Goal: Task Accomplishment & Management: Manage account settings

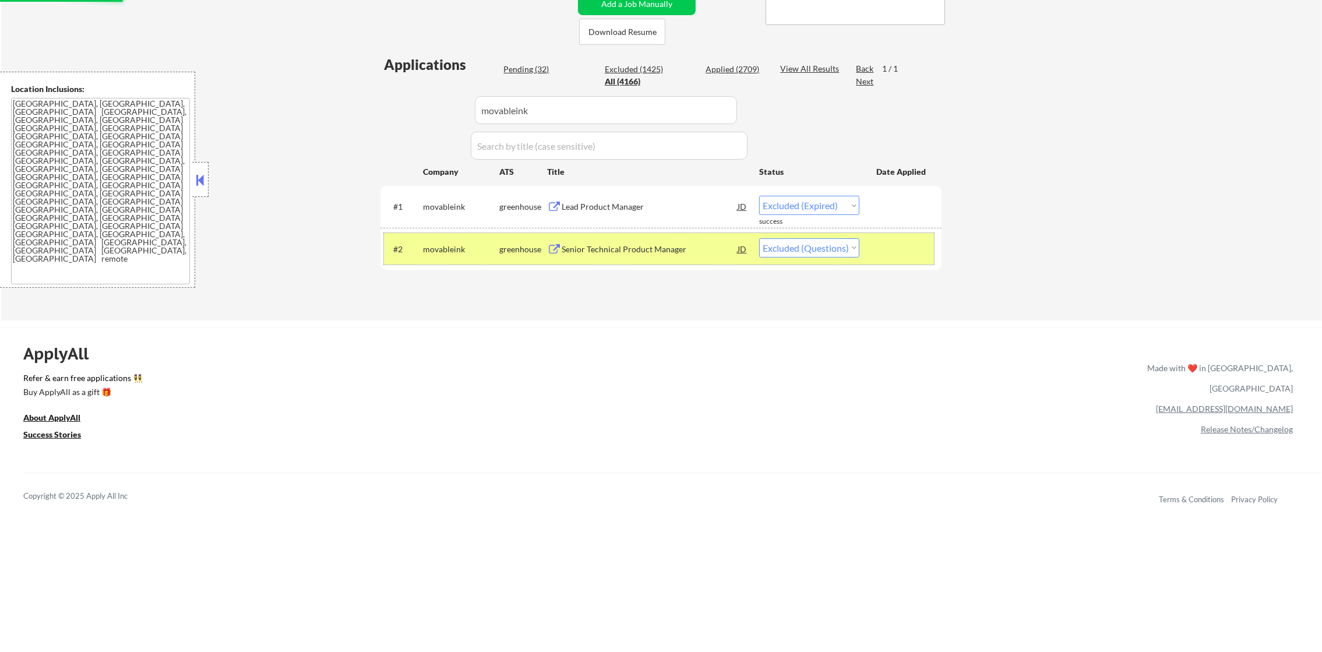
click at [432, 251] on div "movableink" at bounding box center [461, 250] width 76 height 12
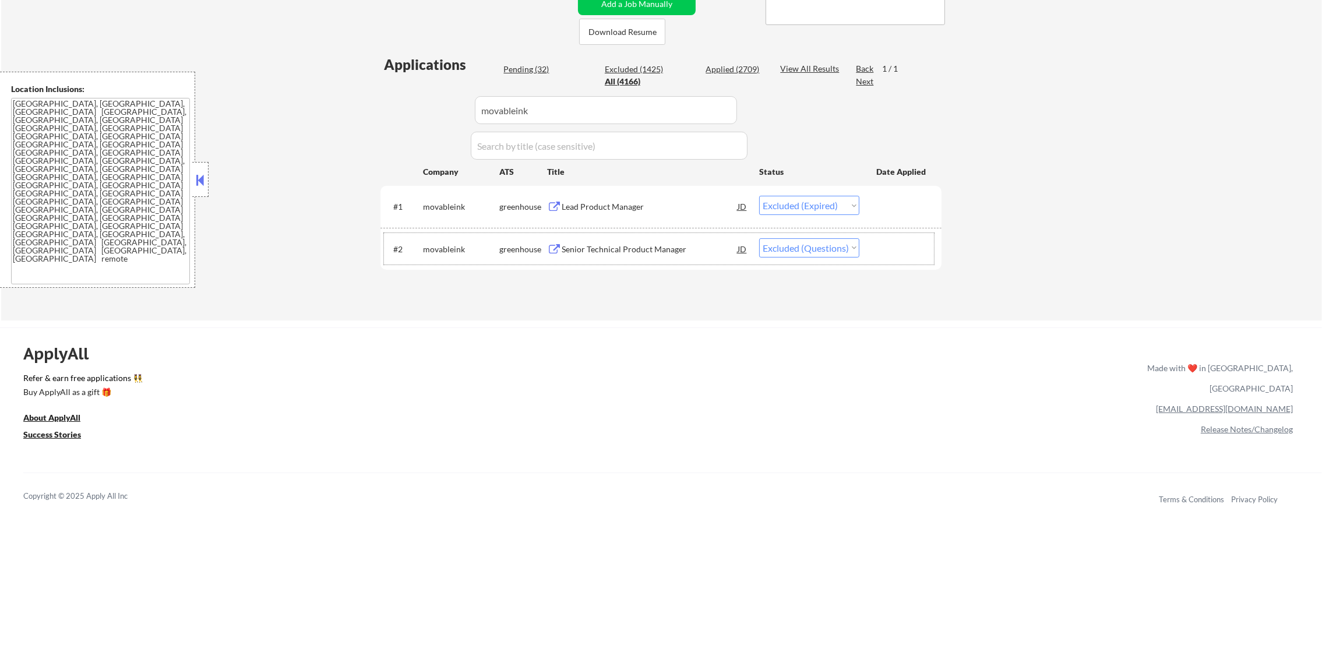
click at [802, 249] on select "Choose an option... Pending Applied Excluded (Questions) Excluded (Expired) Exc…" at bounding box center [809, 247] width 100 height 19
click at [759, 238] on select "Choose an option... Pending Applied Excluded (Questions) Excluded (Expired) Exc…" at bounding box center [809, 247] width 100 height 19
drag, startPoint x: 586, startPoint y: 118, endPoint x: 377, endPoint y: 112, distance: 209.3
click at [377, 112] on div "← Return to /applysquad Mailslurp Inbox Job Search Builder Gabriel Wilensky Use…" at bounding box center [662, 45] width 582 height 531
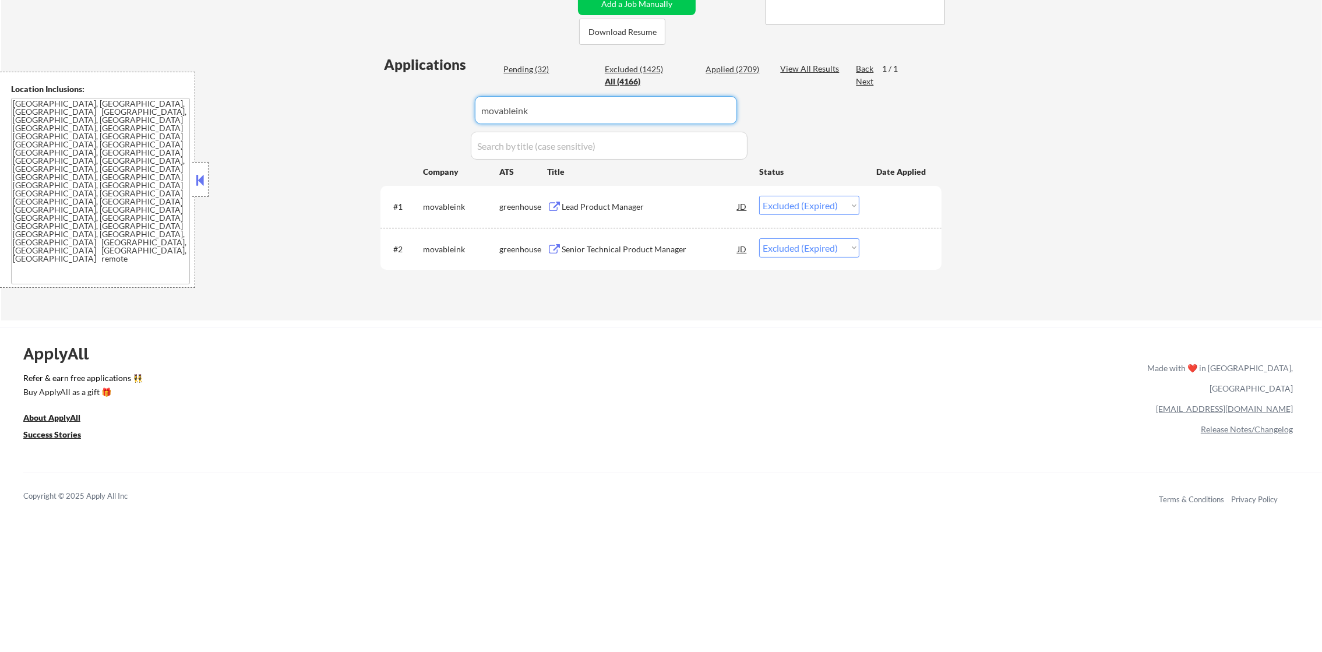
paste input "universalaudio"
drag, startPoint x: 544, startPoint y: 112, endPoint x: 235, endPoint y: 115, distance: 309.5
click at [236, 115] on div "← Return to /applysquad Mailslurp Inbox Job Search Builder Gabriel Wilensky Use…" at bounding box center [661, 50] width 1321 height 540
click at [235, 115] on div "← Return to /applysquad Mailslurp Inbox Job Search Builder Gabriel Wilensky Use…" at bounding box center [661, 50] width 1321 height 540
click at [642, 259] on div "#2 universalaudio greenhouse Senior Product Manager, Data JD warning_amber Choo…" at bounding box center [659, 248] width 550 height 31
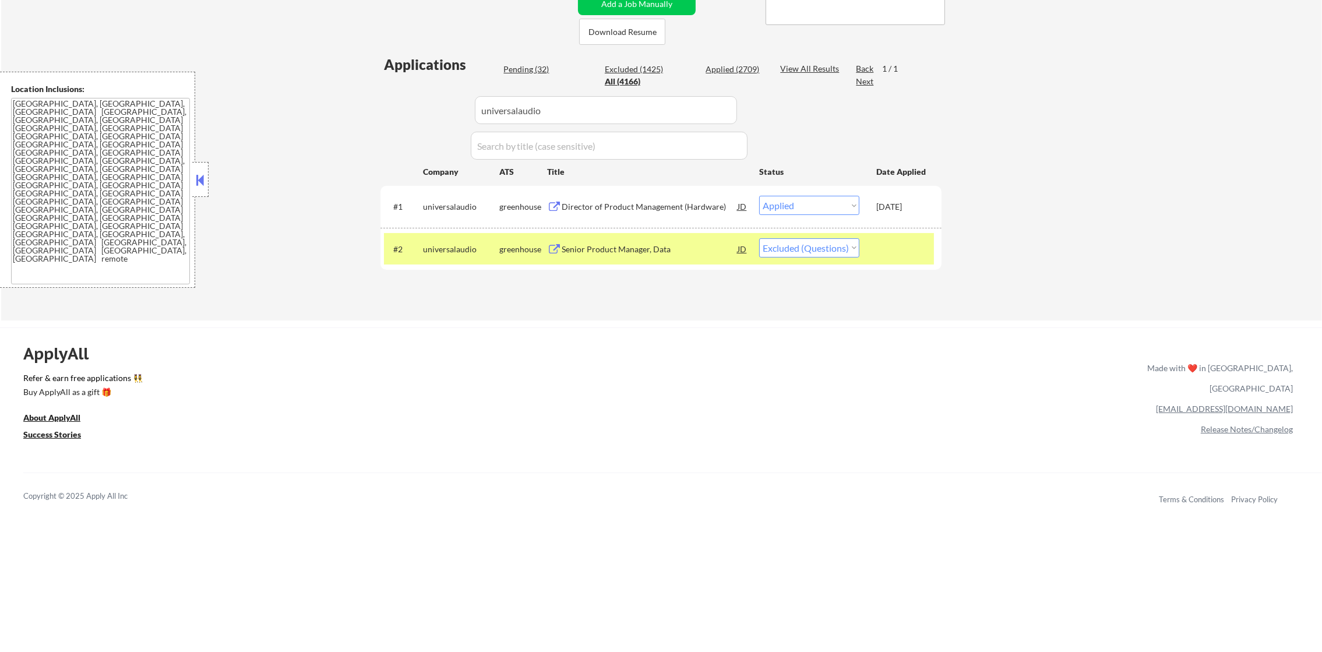
click at [613, 244] on div "Senior Product Manager, Data" at bounding box center [650, 250] width 176 height 12
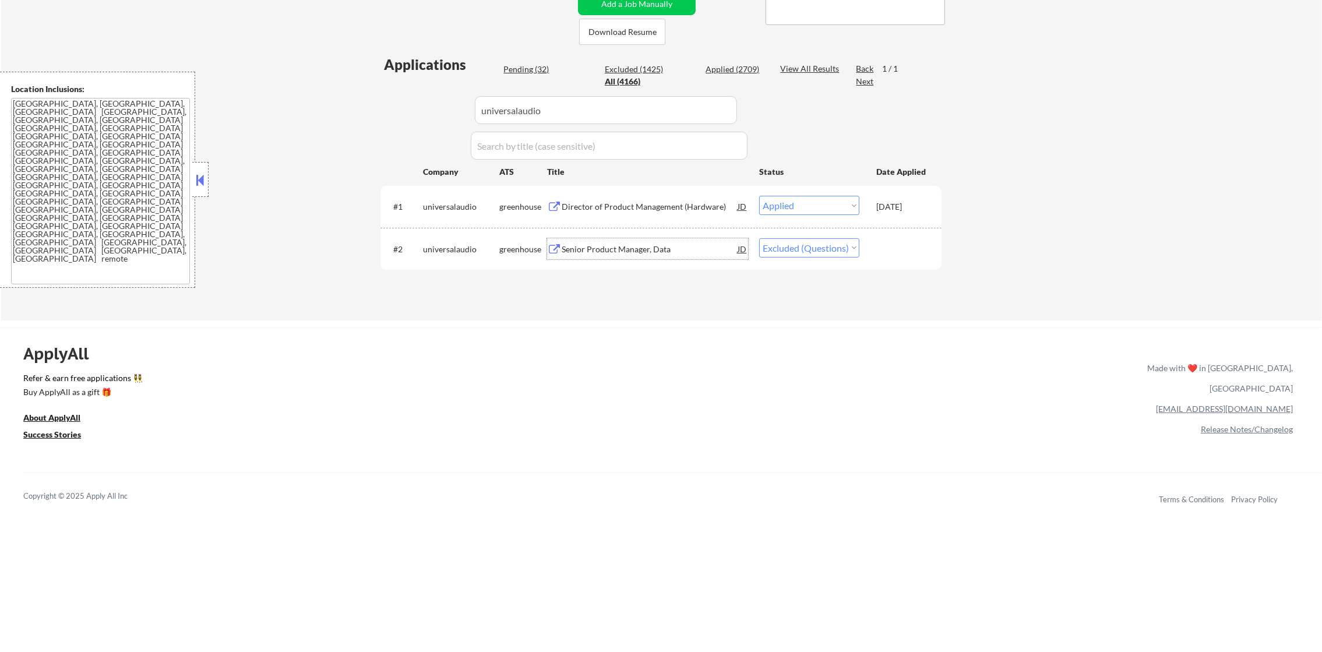
drag, startPoint x: 798, startPoint y: 242, endPoint x: 793, endPoint y: 259, distance: 17.0
click at [796, 245] on select "Choose an option... Pending Applied Excluded (Questions) Excluded (Expired) Exc…" at bounding box center [809, 247] width 100 height 19
click at [759, 238] on select "Choose an option... Pending Applied Excluded (Questions) Excluded (Expired) Exc…" at bounding box center [809, 247] width 100 height 19
drag, startPoint x: 568, startPoint y: 112, endPoint x: 372, endPoint y: 109, distance: 195.9
click at [375, 109] on div "← Return to /applysquad Mailslurp Inbox Job Search Builder Gabriel Wilensky Use…" at bounding box center [662, 45] width 582 height 531
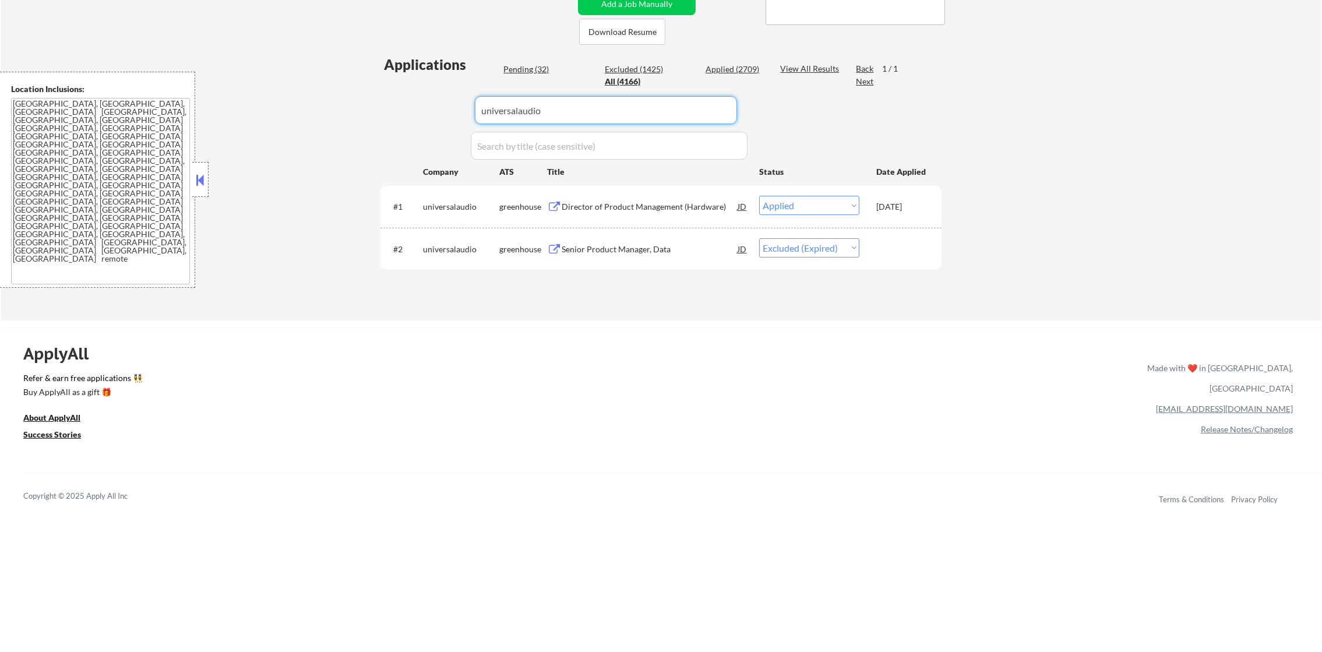
paste input "demandbase"
click at [363, 109] on div "← Return to /applysquad Mailslurp Inbox Job Search Builder Gabriel Wilensky Use…" at bounding box center [661, 50] width 1321 height 540
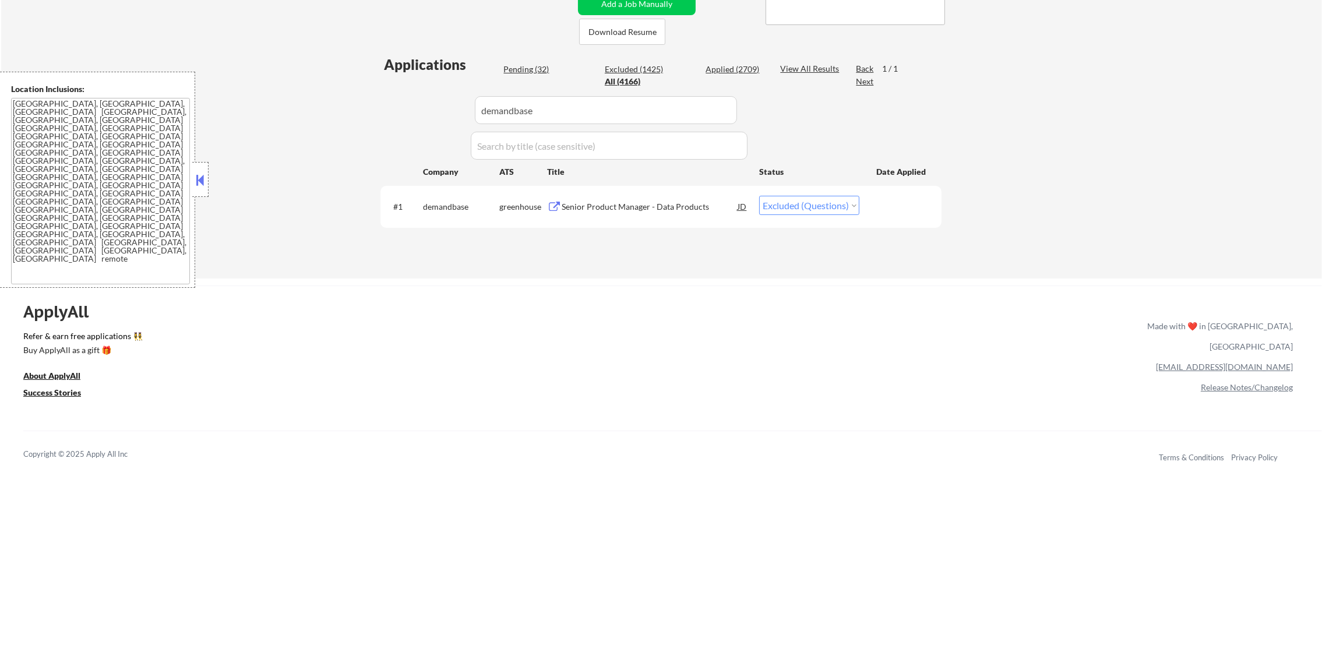
click at [715, 211] on div "Senior Product Manager - Data Products" at bounding box center [650, 207] width 176 height 12
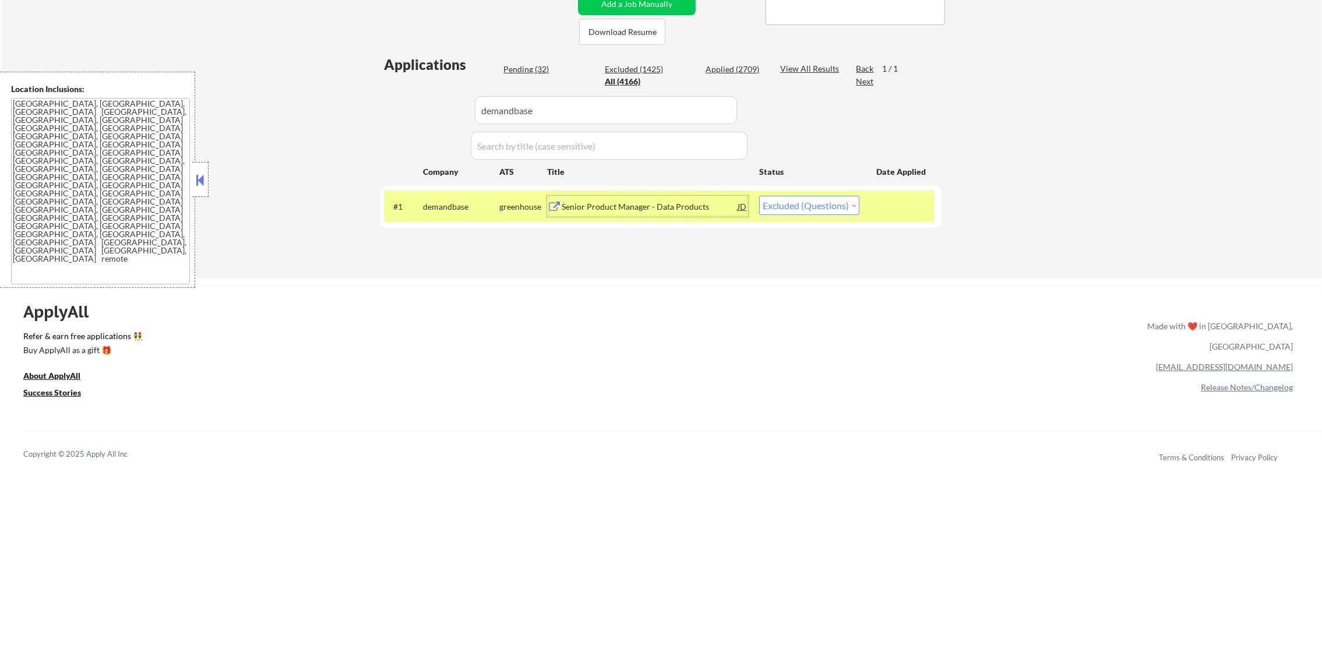
drag, startPoint x: 828, startPoint y: 209, endPoint x: 826, endPoint y: 217, distance: 8.5
click at [826, 213] on select "Choose an option... Pending Applied Excluded (Questions) Excluded (Expired) Exc…" at bounding box center [809, 205] width 100 height 19
click at [759, 196] on select "Choose an option... Pending Applied Excluded (Questions) Excluded (Expired) Exc…" at bounding box center [809, 205] width 100 height 19
click at [443, 216] on div "demandbase" at bounding box center [461, 206] width 76 height 21
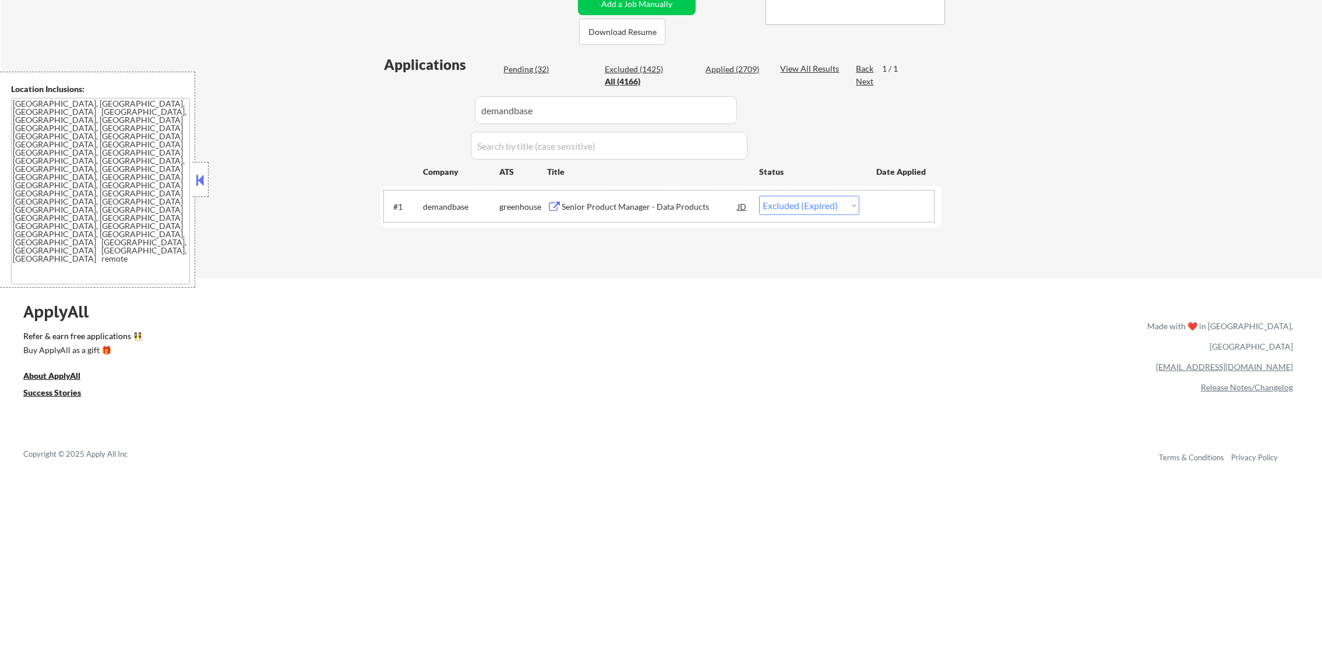
click at [487, 153] on input "input" at bounding box center [609, 146] width 277 height 28
paste input "coursera"
drag, startPoint x: 548, startPoint y: 111, endPoint x: 337, endPoint y: 85, distance: 213.2
click at [343, 85] on div "← Return to /applysquad Mailslurp Inbox Job Search Builder Gabriel Wilensky Use…" at bounding box center [661, 29] width 1321 height 498
click at [333, 85] on div "← Return to /applysquad Mailslurp Inbox Job Search Builder Gabriel Wilensky Use…" at bounding box center [661, 29] width 1321 height 498
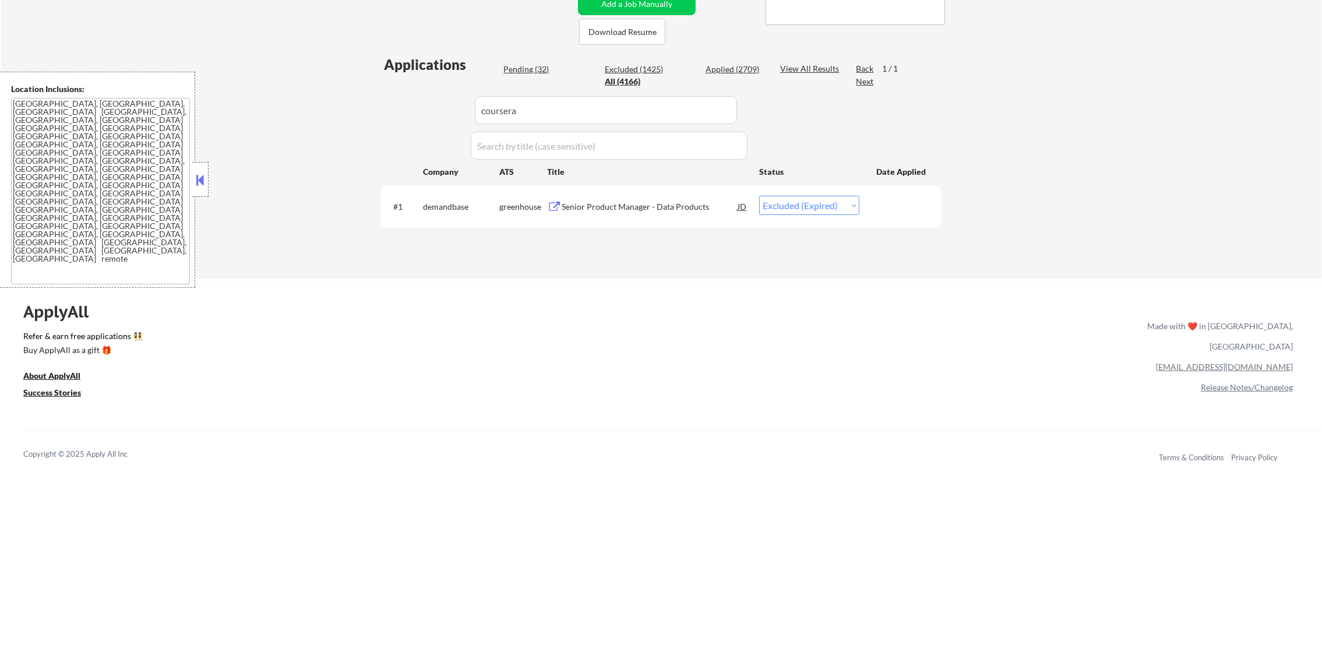
scroll to position [295, 0]
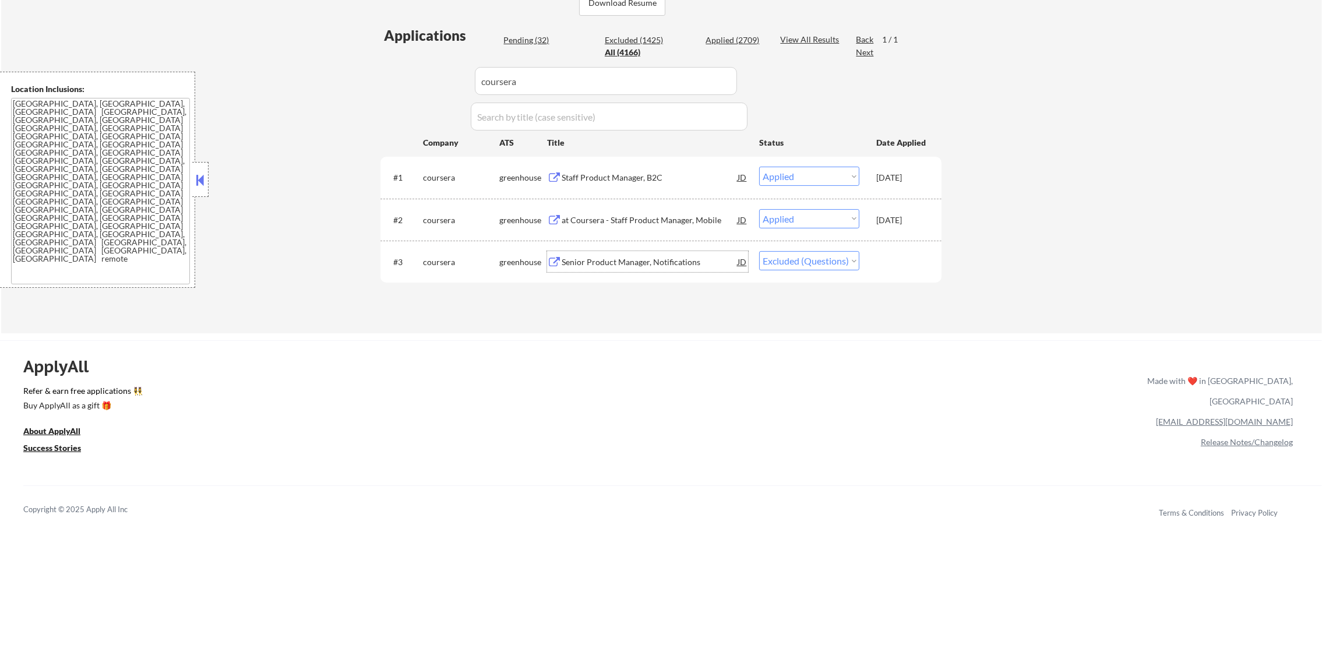
click at [692, 265] on div "Senior Product Manager, Notifications" at bounding box center [650, 262] width 176 height 12
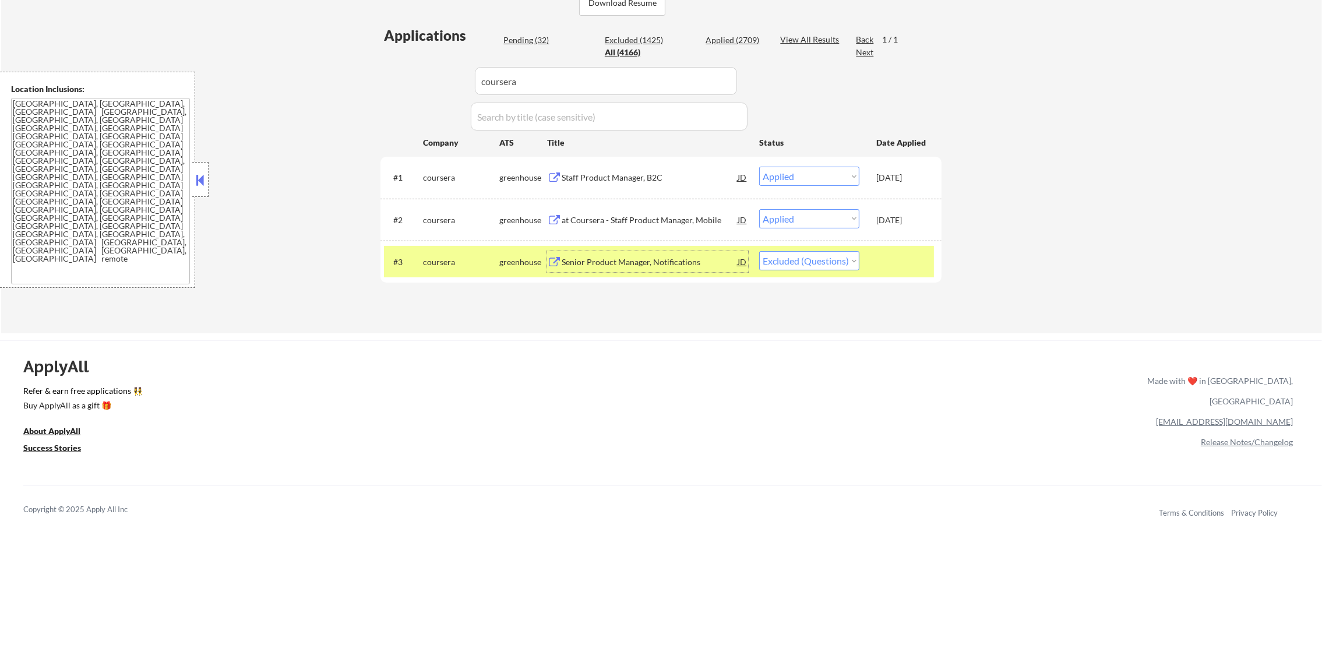
click at [823, 261] on select "Choose an option... Pending Applied Excluded (Questions) Excluded (Expired) Exc…" at bounding box center [809, 260] width 100 height 19
click at [759, 251] on select "Choose an option... Pending Applied Excluded (Questions) Excluded (Expired) Exc…" at bounding box center [809, 260] width 100 height 19
click at [439, 266] on div "coursera" at bounding box center [461, 262] width 76 height 12
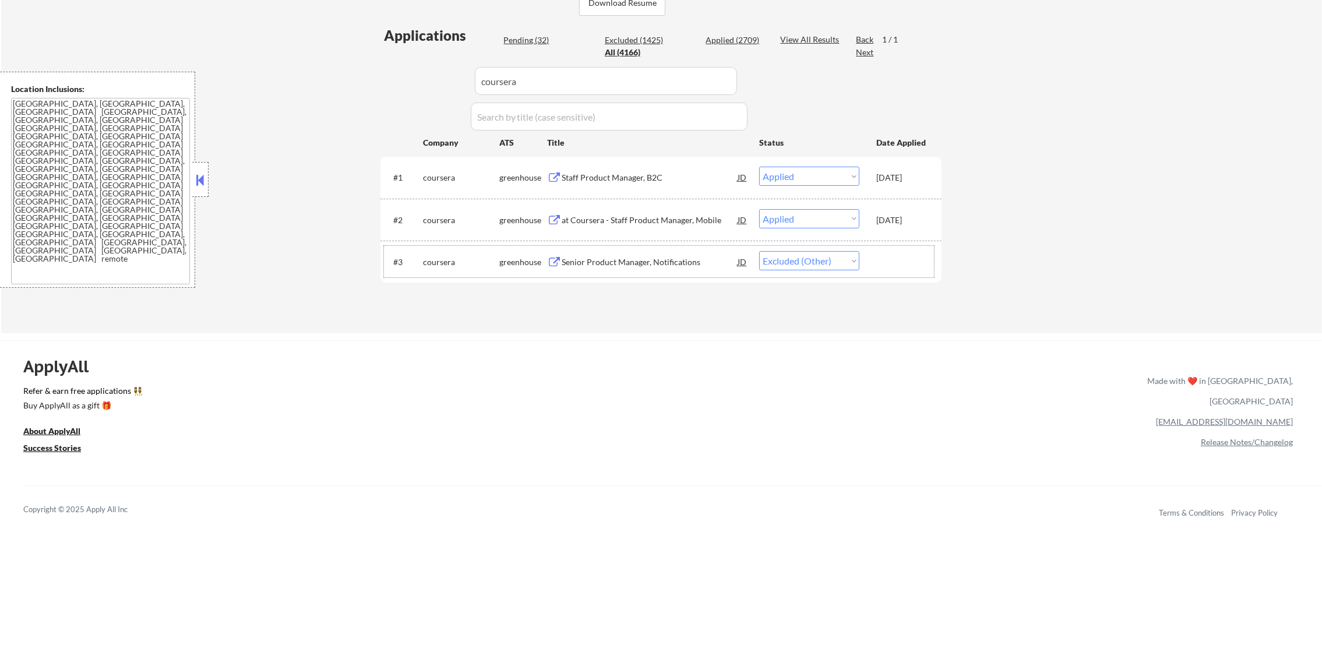
click at [434, 73] on div "Applications Pending (32) Excluded (1425) Applied (2709) All (4166) View All Re…" at bounding box center [661, 169] width 561 height 286
paste input "hopskipdrive"
click at [433, 73] on div "Applications Pending (32) Excluded (1425) Applied (2709) All (4166) View All Re…" at bounding box center [661, 169] width 561 height 286
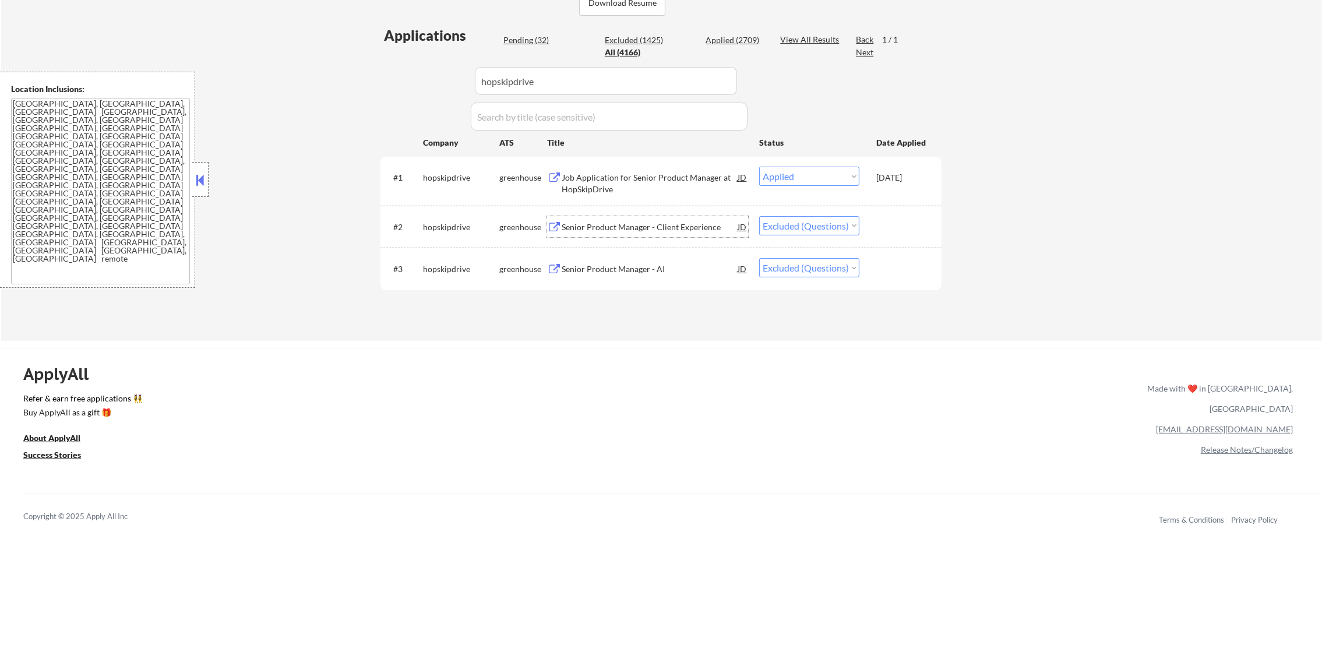
click at [709, 226] on div "Senior Product Manager - Client Experience" at bounding box center [650, 227] width 176 height 12
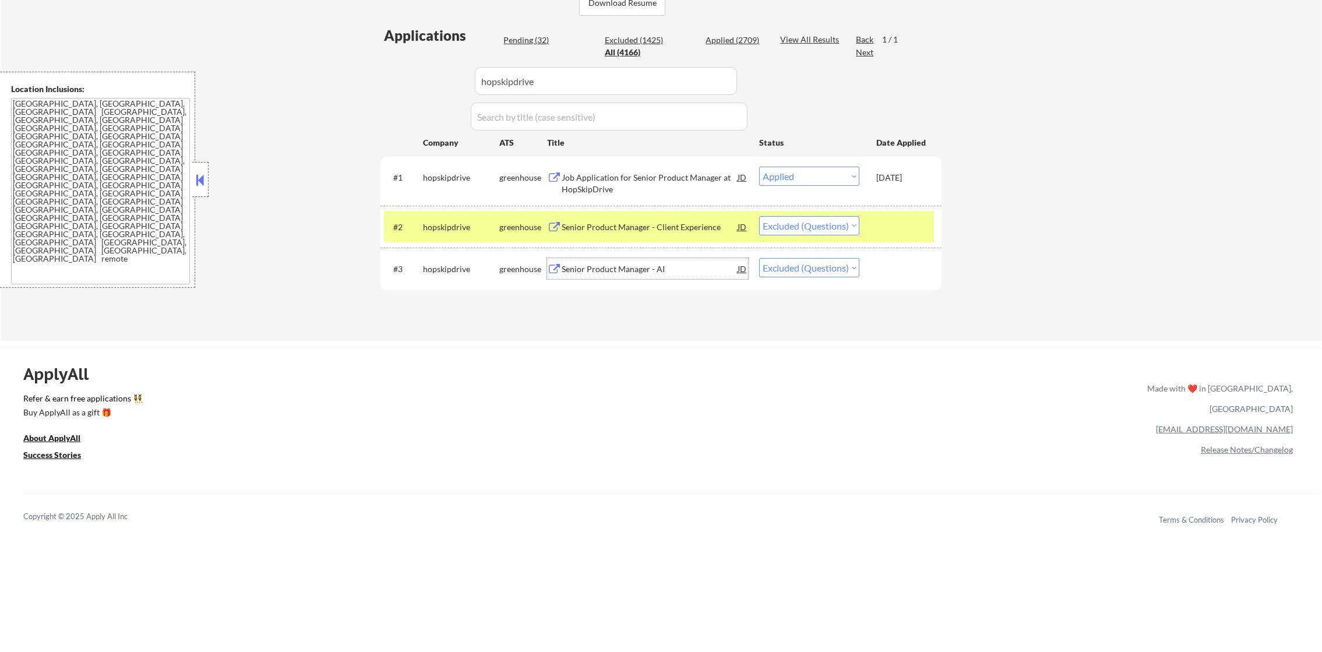
click at [606, 266] on div "Senior Product Manager - AI" at bounding box center [650, 269] width 176 height 12
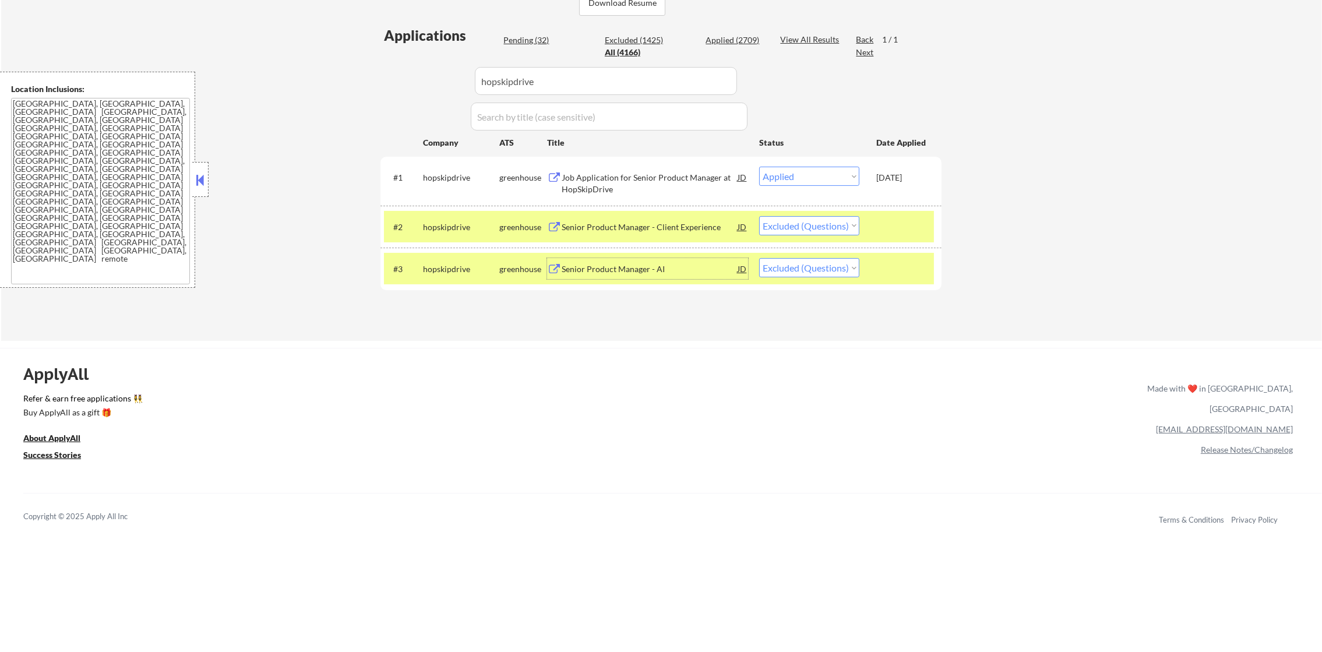
click at [804, 223] on select "Choose an option... Pending Applied Excluded (Questions) Excluded (Expired) Exc…" at bounding box center [809, 225] width 100 height 19
click at [759, 216] on select "Choose an option... Pending Applied Excluded (Questions) Excluded (Expired) Exc…" at bounding box center [809, 225] width 100 height 19
click at [485, 274] on div "hopskipdrive" at bounding box center [461, 269] width 76 height 12
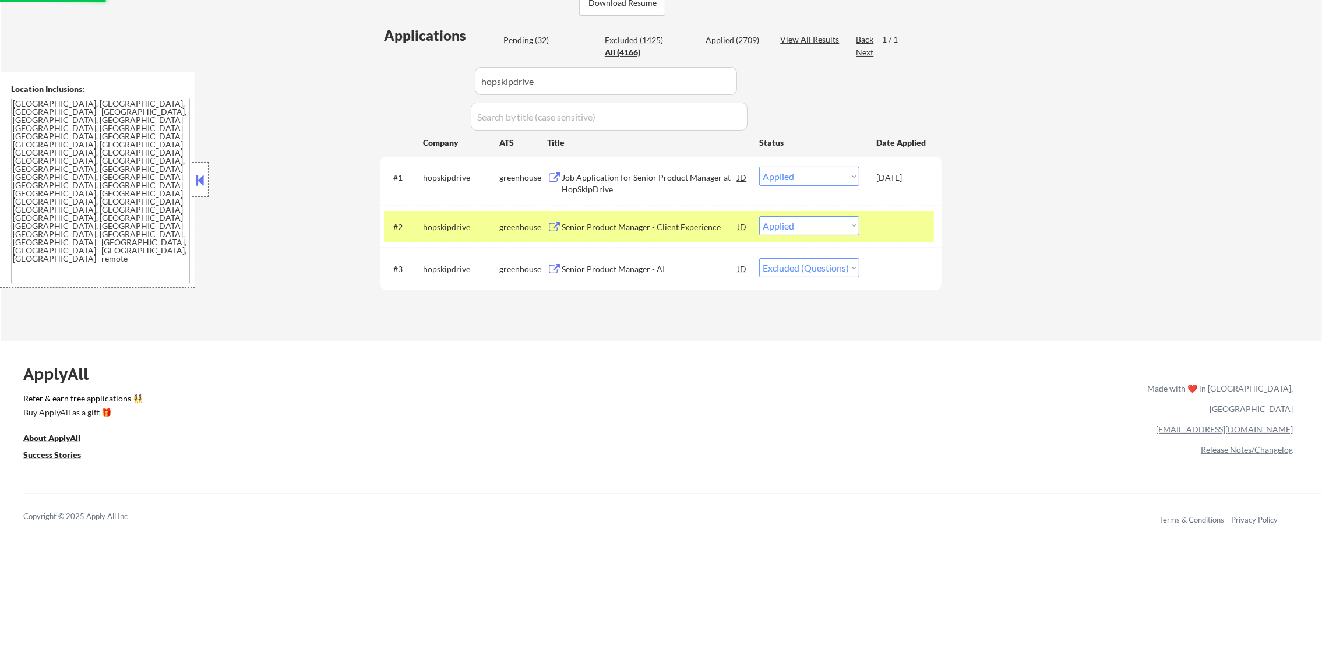
click at [464, 213] on div "#2 hopskipdrive greenhouse Senior Product Manager - Client Experience JD warnin…" at bounding box center [659, 226] width 550 height 31
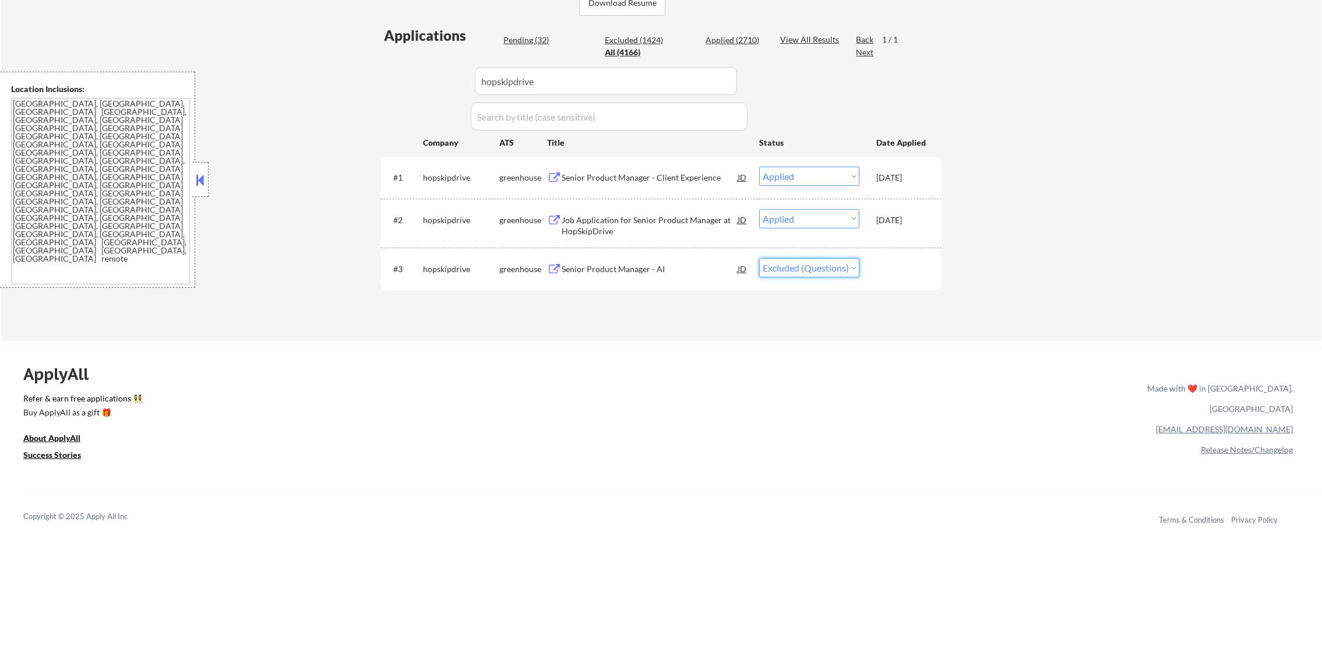
click at [805, 272] on select "Choose an option... Pending Applied Excluded (Questions) Excluded (Expired) Exc…" at bounding box center [809, 267] width 100 height 19
click at [759, 258] on select "Choose an option... Pending Applied Excluded (Questions) Excluded (Expired) Exc…" at bounding box center [809, 267] width 100 height 19
drag, startPoint x: 828, startPoint y: 262, endPoint x: 828, endPoint y: 270, distance: 7.6
click at [828, 262] on select "Choose an option... Pending Applied Excluded (Questions) Excluded (Expired) Exc…" at bounding box center [809, 267] width 100 height 19
click at [759, 258] on select "Choose an option... Pending Applied Excluded (Questions) Excluded (Expired) Exc…" at bounding box center [809, 267] width 100 height 19
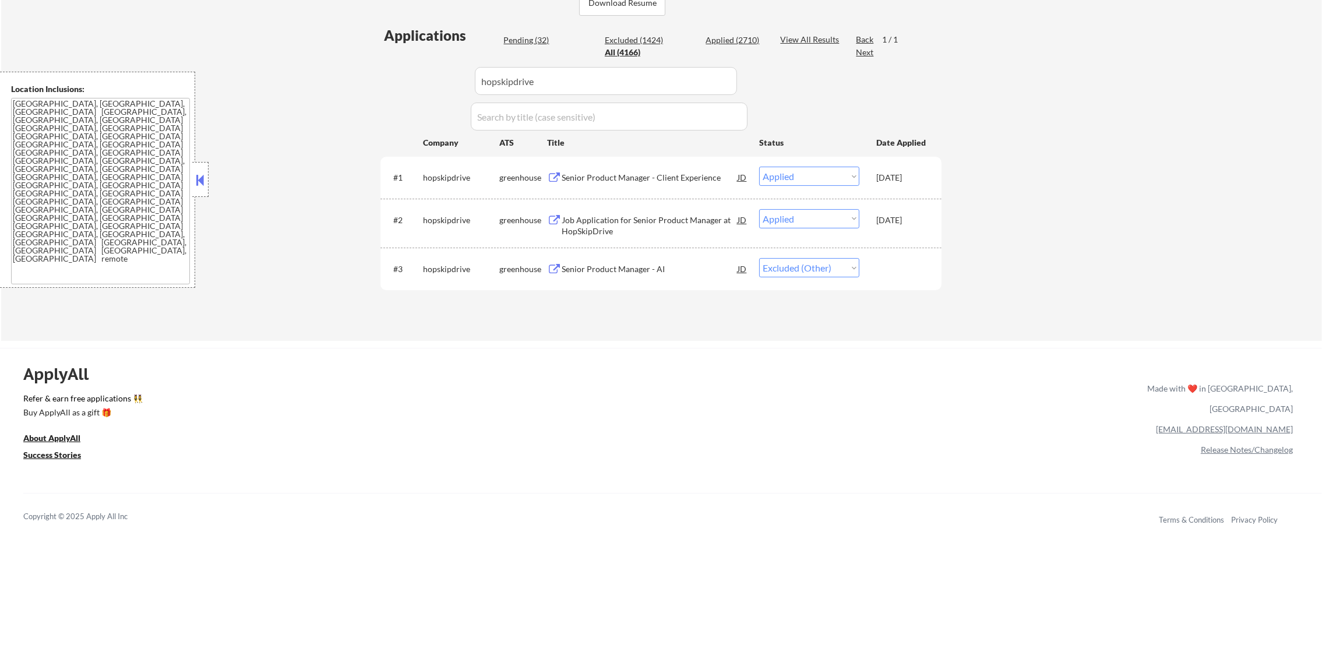
drag, startPoint x: 474, startPoint y: 83, endPoint x: 358, endPoint y: 83, distance: 116.0
click at [358, 83] on div "← Return to /applysquad Mailslurp Inbox Job Search Builder Gabriel Wilensky Use…" at bounding box center [661, 46] width 1321 height 590
paste input "jiffyshirts"
click at [358, 83] on div "← Return to /applysquad Mailslurp Inbox Job Search Builder Gabriel Wilensky Use…" at bounding box center [661, 46] width 1321 height 590
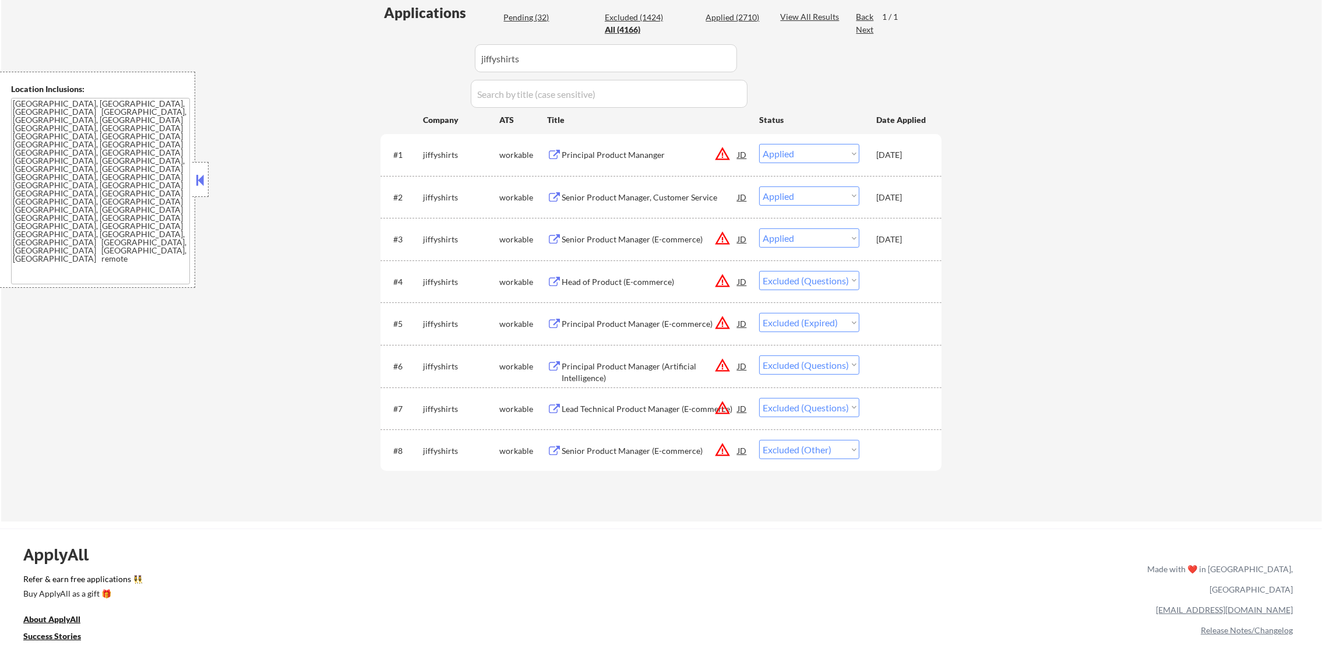
scroll to position [324, 0]
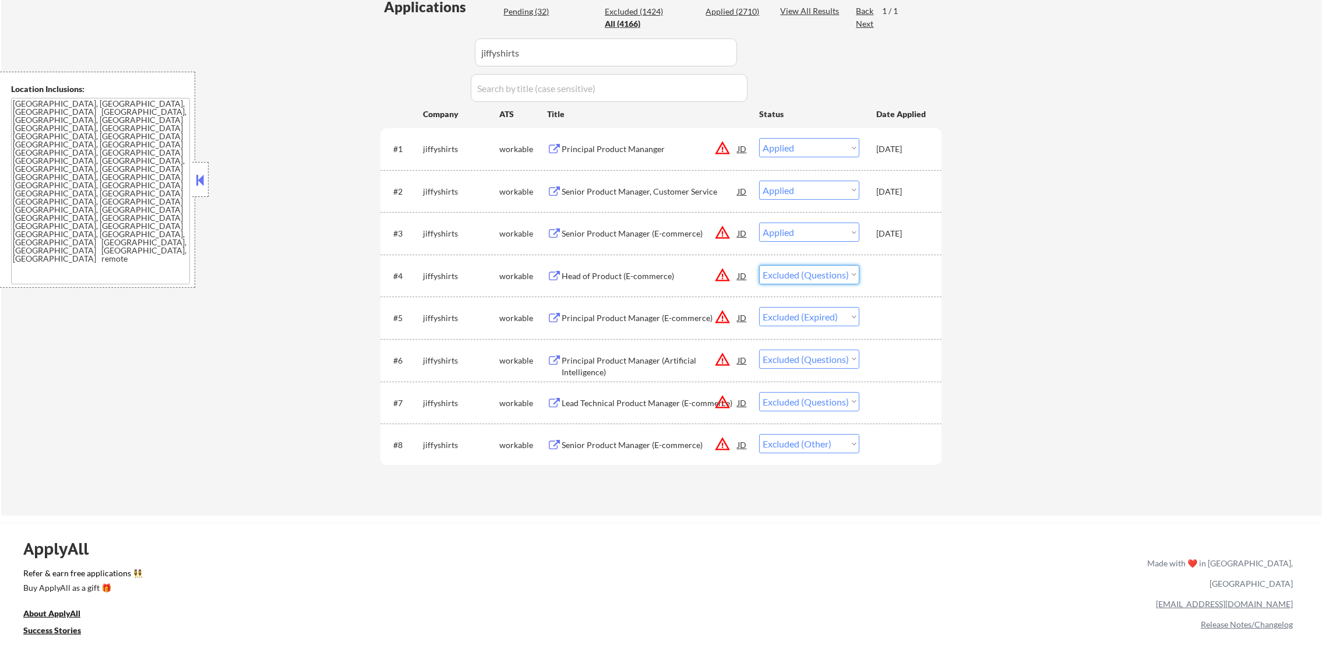
click at [849, 270] on select "Choose an option... Pending Applied Excluded (Questions) Excluded (Expired) Exc…" at bounding box center [809, 274] width 100 height 19
click at [759, 265] on select "Choose an option... Pending Applied Excluded (Questions) Excluded (Expired) Exc…" at bounding box center [809, 274] width 100 height 19
click at [826, 363] on select "Choose an option... Pending Applied Excluded (Questions) Excluded (Expired) Exc…" at bounding box center [809, 359] width 100 height 19
click at [759, 350] on select "Choose an option... Pending Applied Excluded (Questions) Excluded (Expired) Exc…" at bounding box center [809, 359] width 100 height 19
click at [854, 395] on select "Choose an option... Pending Applied Excluded (Questions) Excluded (Expired) Exc…" at bounding box center [809, 401] width 100 height 19
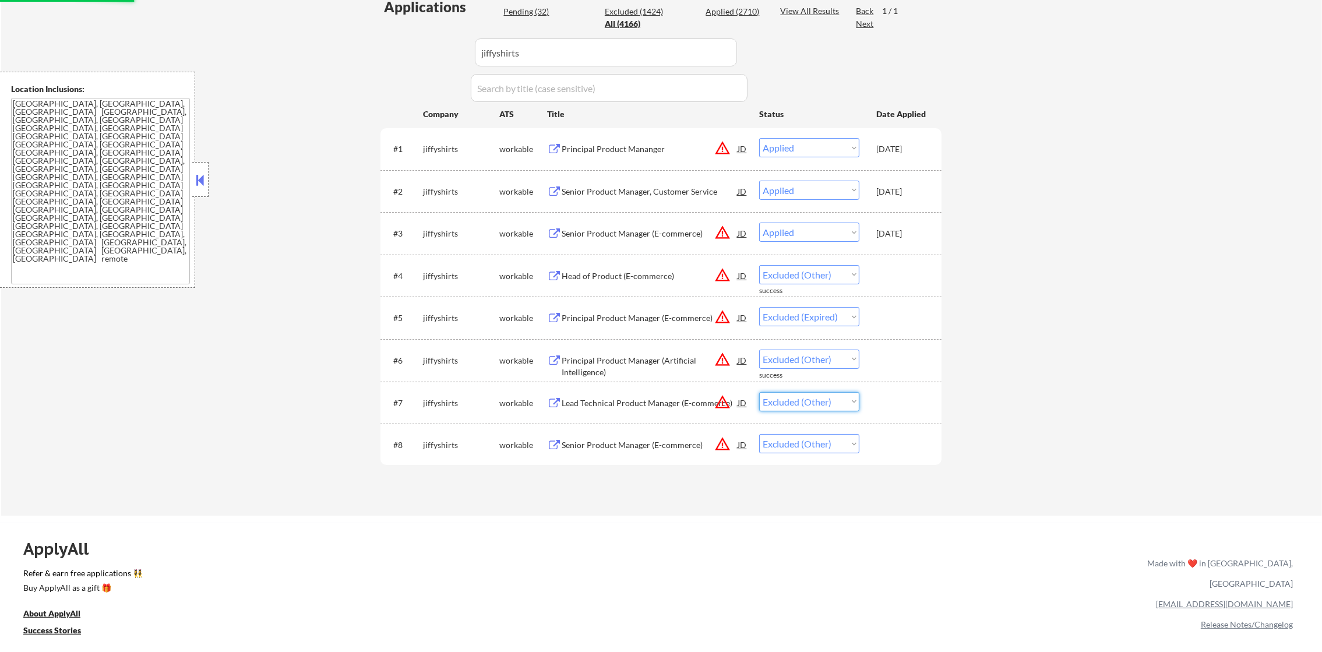
click at [759, 392] on select "Choose an option... Pending Applied Excluded (Questions) Excluded (Expired) Exc…" at bounding box center [809, 401] width 100 height 19
click at [1057, 427] on div "← Return to /applysquad Mailslurp Inbox Job Search Builder Gabriel Wilensky Use…" at bounding box center [661, 119] width 1321 height 793
drag, startPoint x: 579, startPoint y: 69, endPoint x: 432, endPoint y: 67, distance: 146.9
click at [432, 67] on div "Applications Pending (32) Excluded (1424) Applied (2710) All (4166) View All Re…" at bounding box center [661, 245] width 561 height 497
paste input "imo-online"
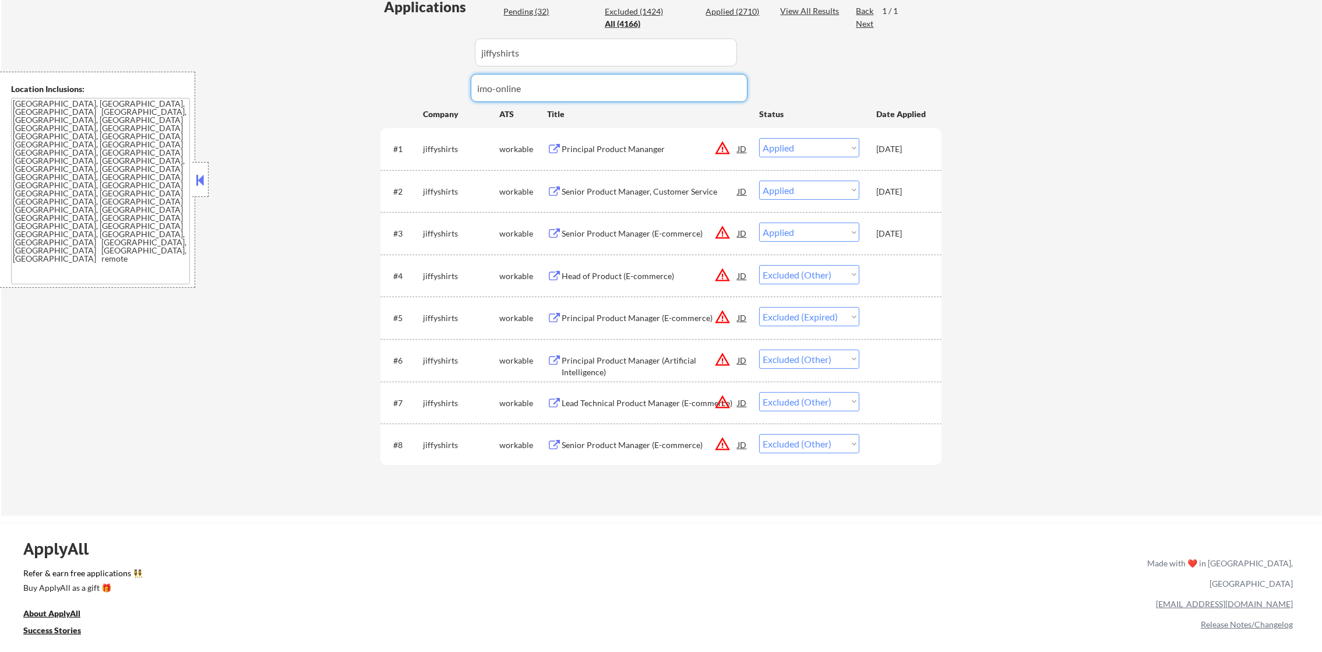
click at [587, 31] on div "Applications Pending (32) Excluded (1424) Applied (2710) All (4166) View All Re…" at bounding box center [661, 245] width 561 height 497
click at [435, 96] on div "Applications Pending (32) Excluded (1424) Applied (2710) All (4166) View All Re…" at bounding box center [661, 245] width 561 height 497
drag, startPoint x: 459, startPoint y: 53, endPoint x: 412, endPoint y: 53, distance: 47.2
click at [412, 53] on div "Applications Pending (32) Excluded (1424) Applied (2710) All (4166) View All Re…" at bounding box center [661, 245] width 561 height 497
paste input "imo-online"
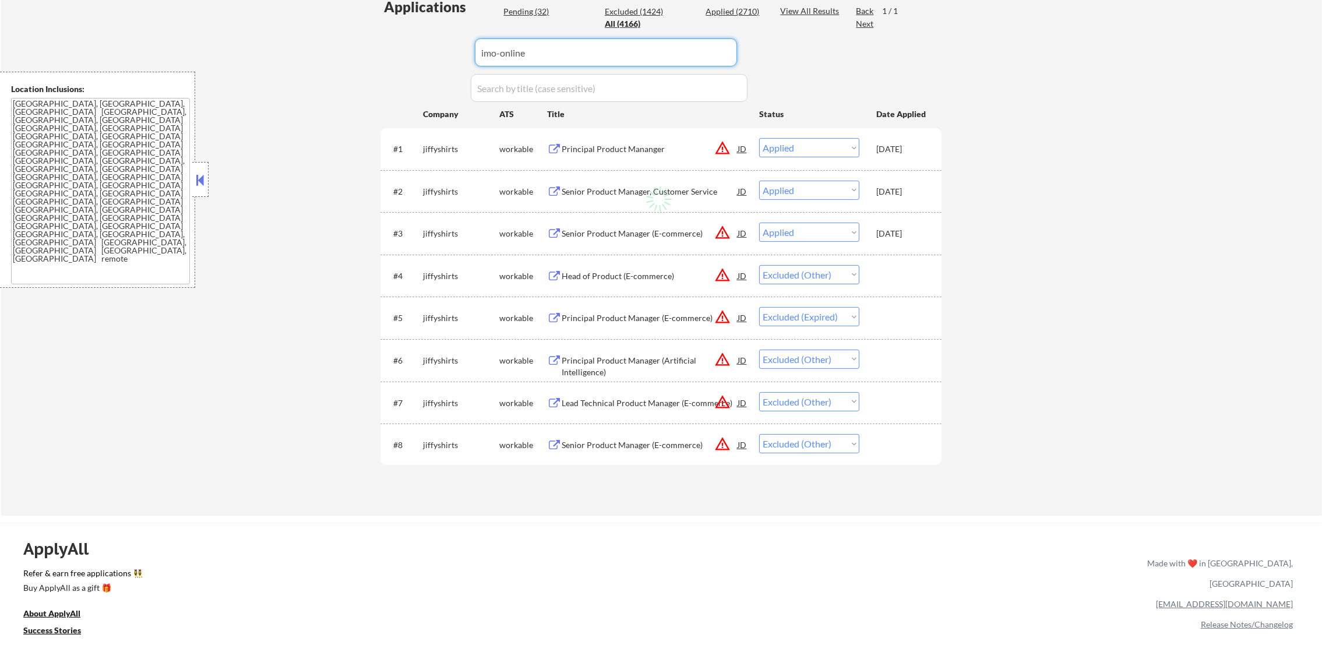
click at [365, 53] on div "← Return to /applysquad Mailslurp Inbox Job Search Builder Gabriel Wilensky Use…" at bounding box center [661, 119] width 1321 height 793
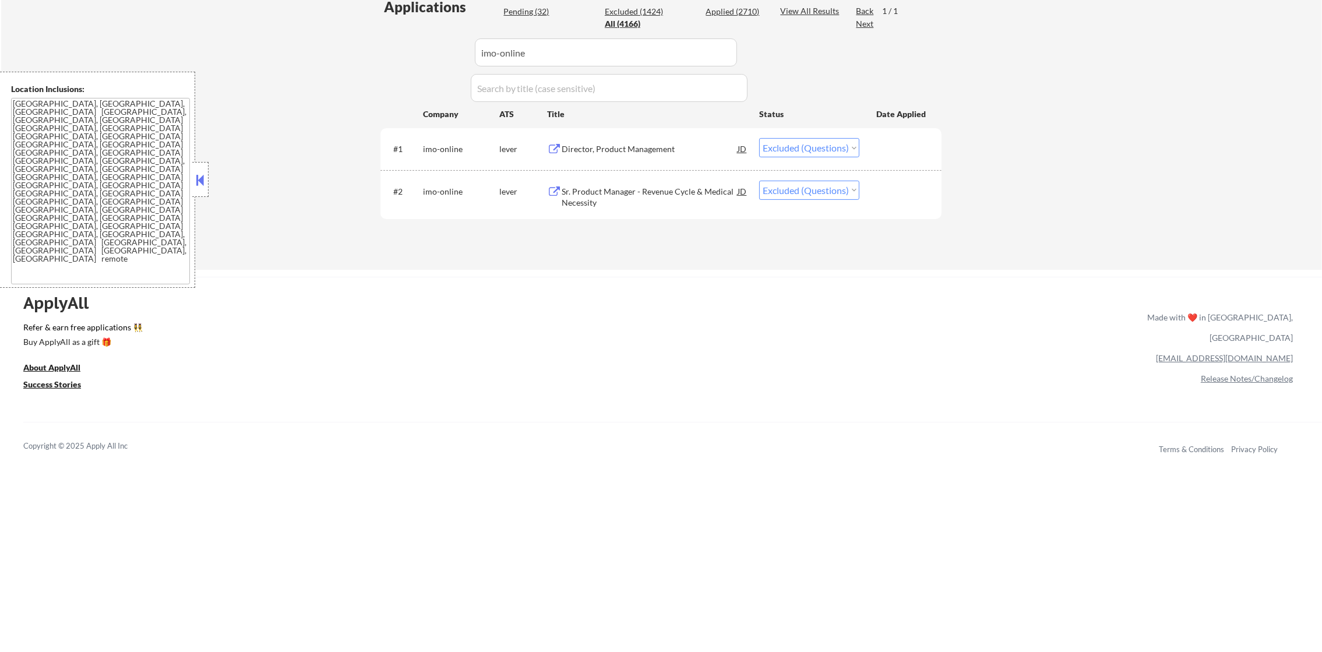
click at [609, 162] on div "#1 imo-online lever Director, Product Management JD warning_amber Choose an opt…" at bounding box center [659, 148] width 550 height 31
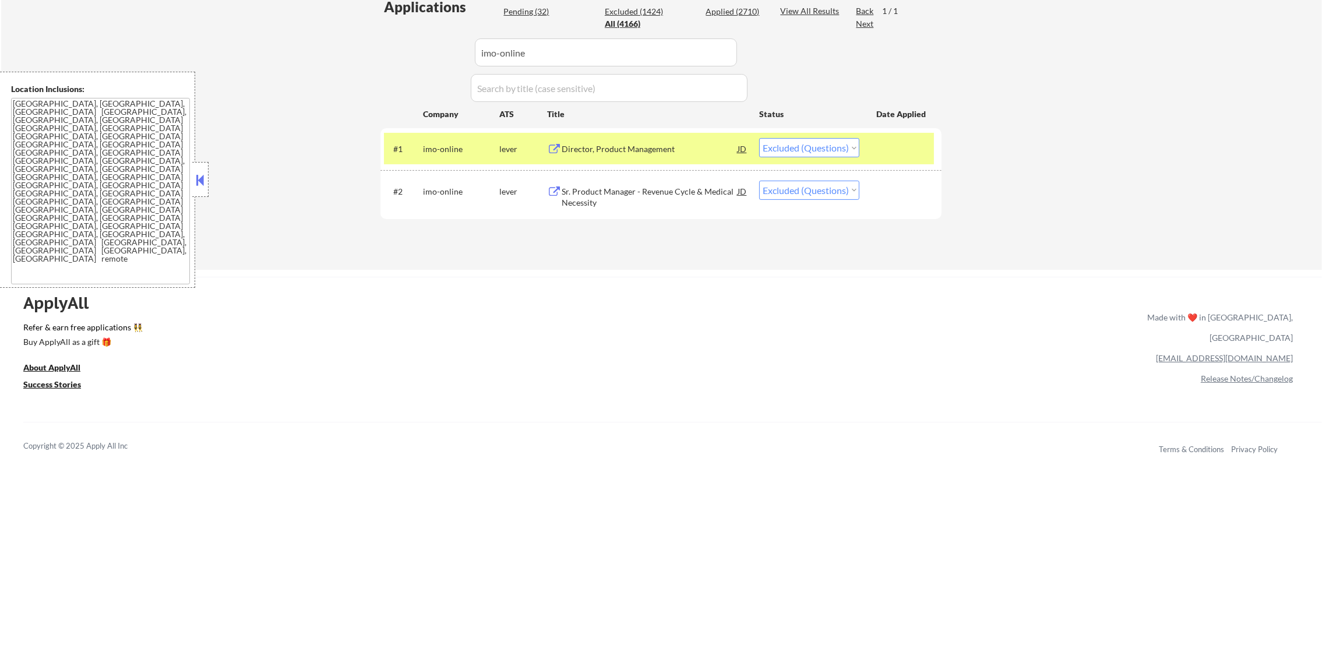
click at [618, 152] on div "Director, Product Management" at bounding box center [650, 149] width 176 height 12
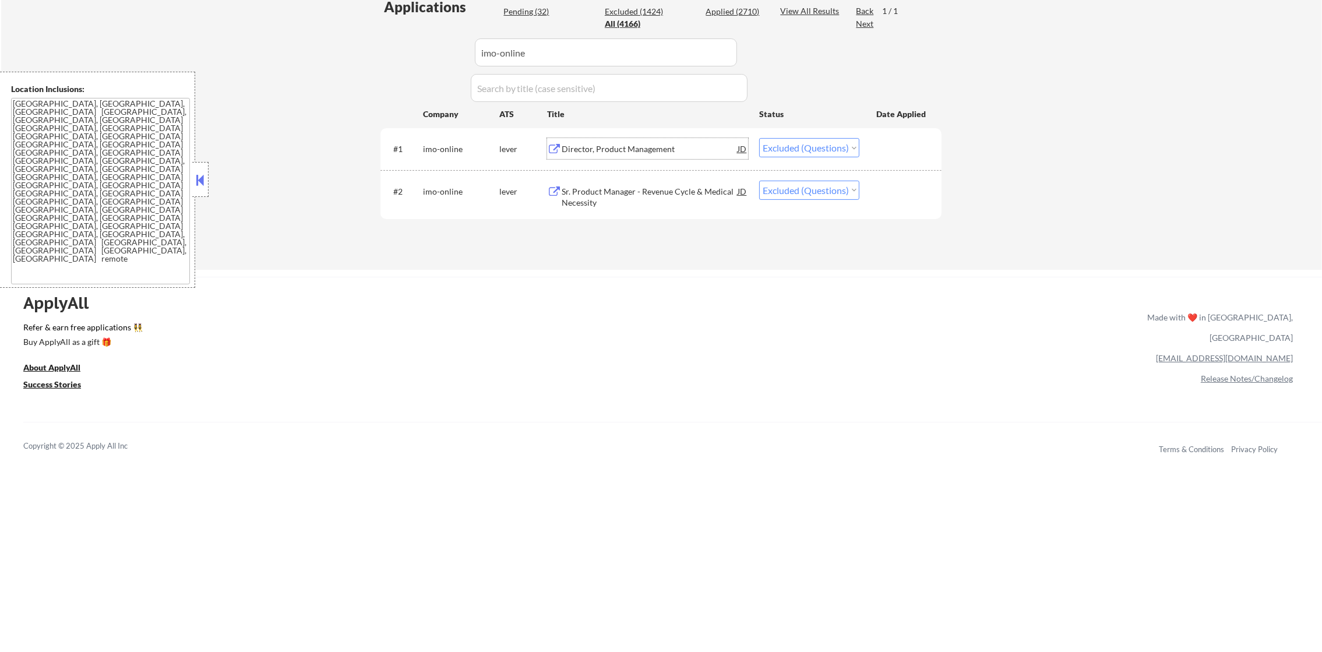
click at [824, 143] on select "Choose an option... Pending Applied Excluded (Questions) Excluded (Expired) Exc…" at bounding box center [809, 147] width 100 height 19
click at [759, 138] on select "Choose an option... Pending Applied Excluded (Questions) Excluded (Expired) Exc…" at bounding box center [809, 147] width 100 height 19
click at [816, 154] on select "Choose an option... Pending Applied Excluded (Questions) Excluded (Expired) Exc…" at bounding box center [809, 147] width 100 height 19
click at [759, 138] on select "Choose an option... Pending Applied Excluded (Questions) Excluded (Expired) Exc…" at bounding box center [809, 147] width 100 height 19
click at [656, 213] on div "#2 imo-online lever Sr. Product Manager - Revenue Cycle & Medical Necessity JD …" at bounding box center [661, 195] width 561 height 50
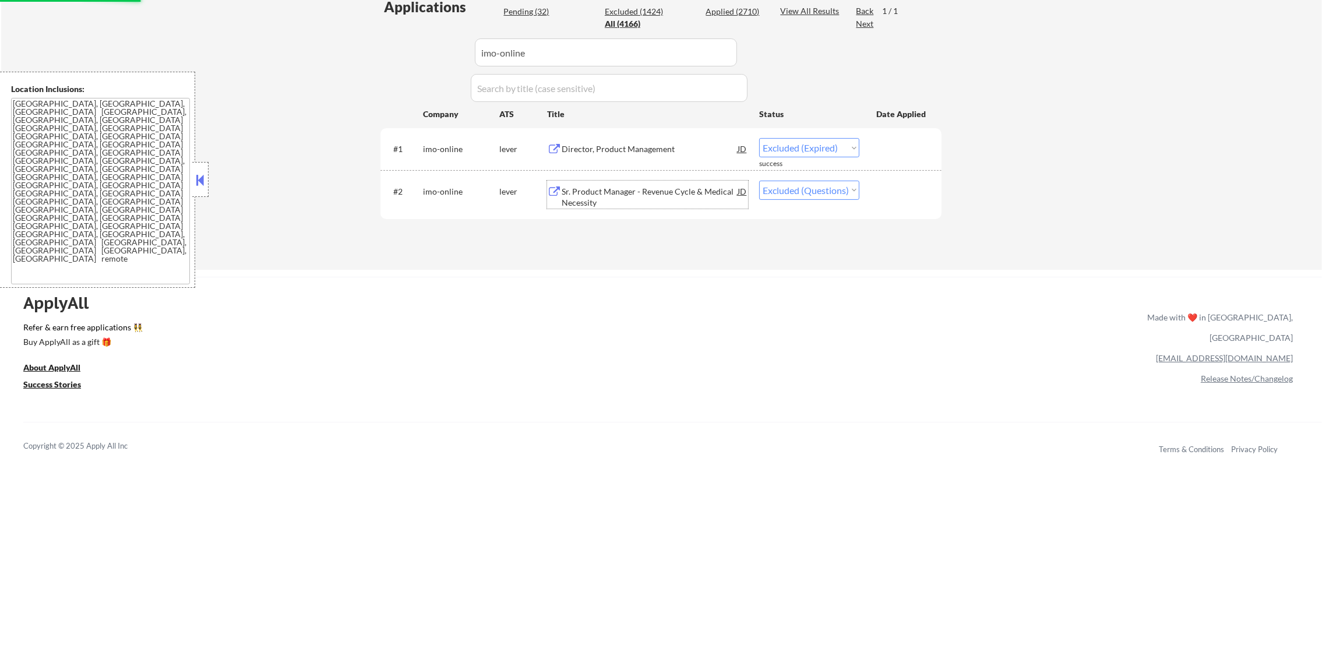
click at [655, 202] on div "Sr. Product Manager - Revenue Cycle & Medical Necessity" at bounding box center [650, 197] width 176 height 23
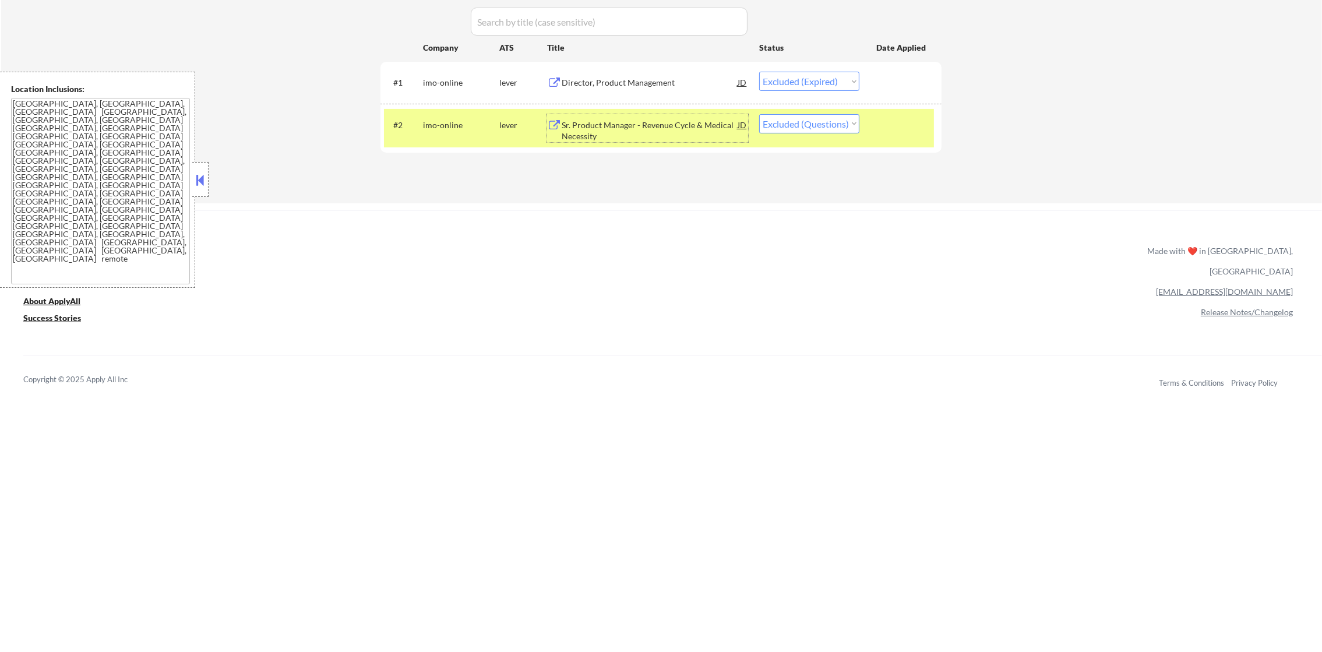
scroll to position [411, 0]
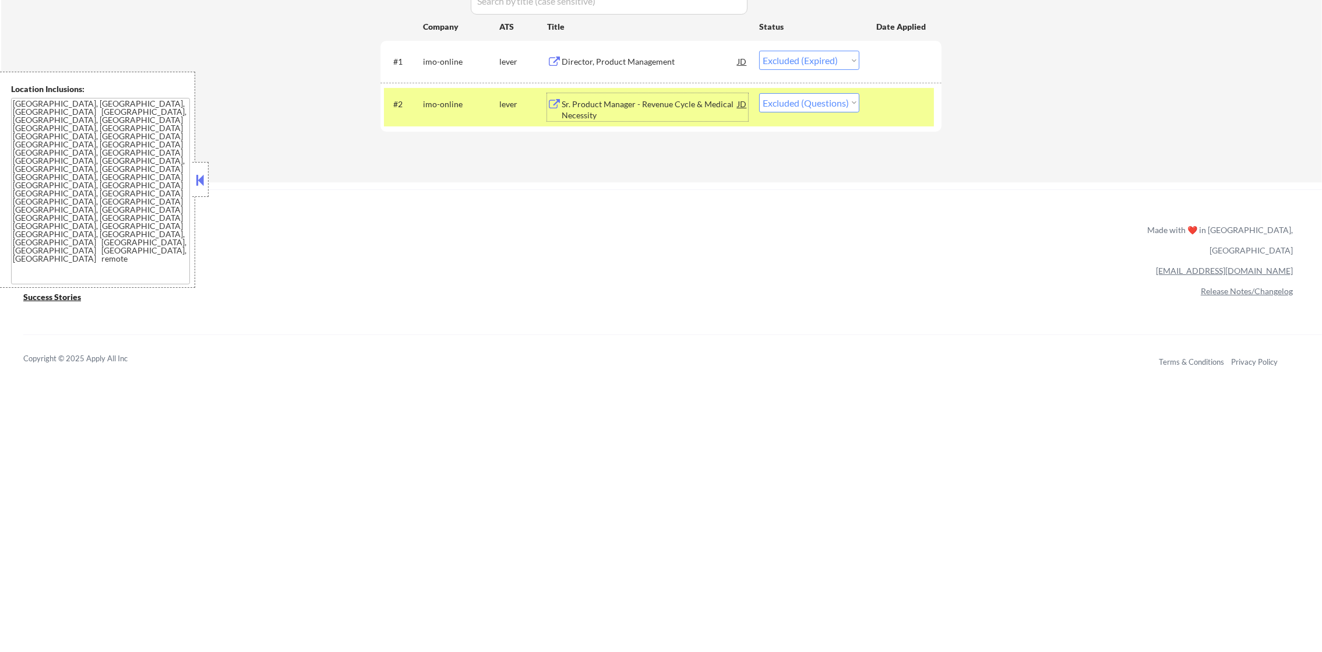
click at [801, 104] on select "Choose an option... Pending Applied Excluded (Questions) Excluded (Expired) Exc…" at bounding box center [809, 102] width 100 height 19
click at [759, 93] on select "Choose an option... Pending Applied Excluded (Questions) Excluded (Expired) Exc…" at bounding box center [809, 102] width 100 height 19
click at [436, 115] on div "#2 imo-online lever Sr. Product Manager - Revenue Cycle & Medical Necessity JD …" at bounding box center [659, 107] width 550 height 38
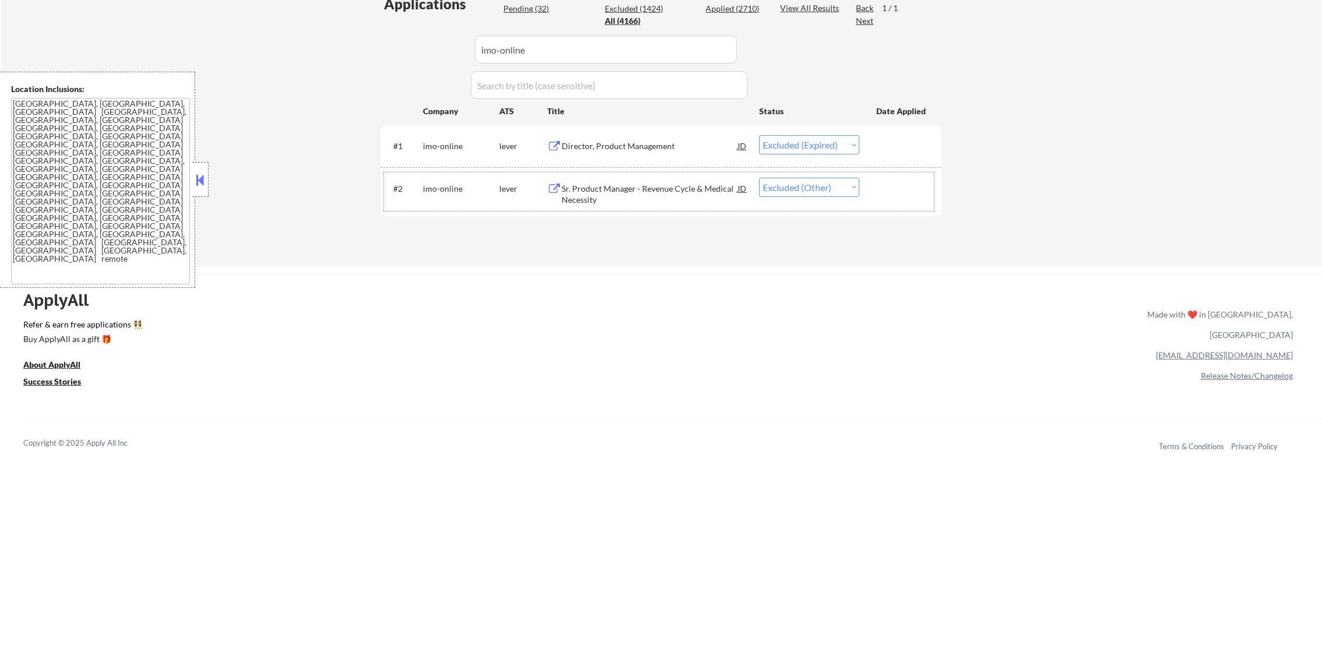
scroll to position [324, 0]
drag, startPoint x: 506, startPoint y: 50, endPoint x: 404, endPoint y: 50, distance: 102.0
click at [404, 50] on div "Applications Pending (32) Excluded (1424) Applied (2710) All (4166) View All Re…" at bounding box center [661, 122] width 561 height 251
paste input "prizepicks"
click at [404, 50] on div "Applications Pending (32) Excluded (1424) Applied (2710) All (4166) View All Re…" at bounding box center [661, 122] width 561 height 251
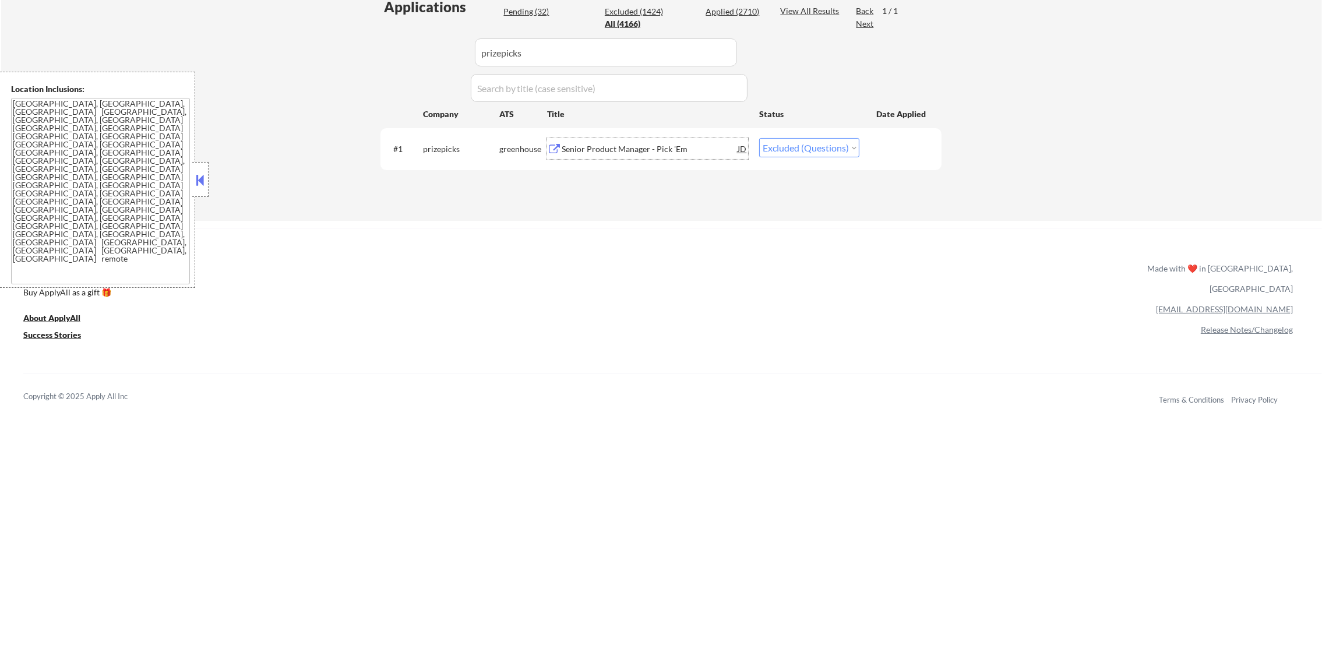
click at [679, 146] on div "Senior Product Manager - Pick 'Em" at bounding box center [650, 149] width 176 height 12
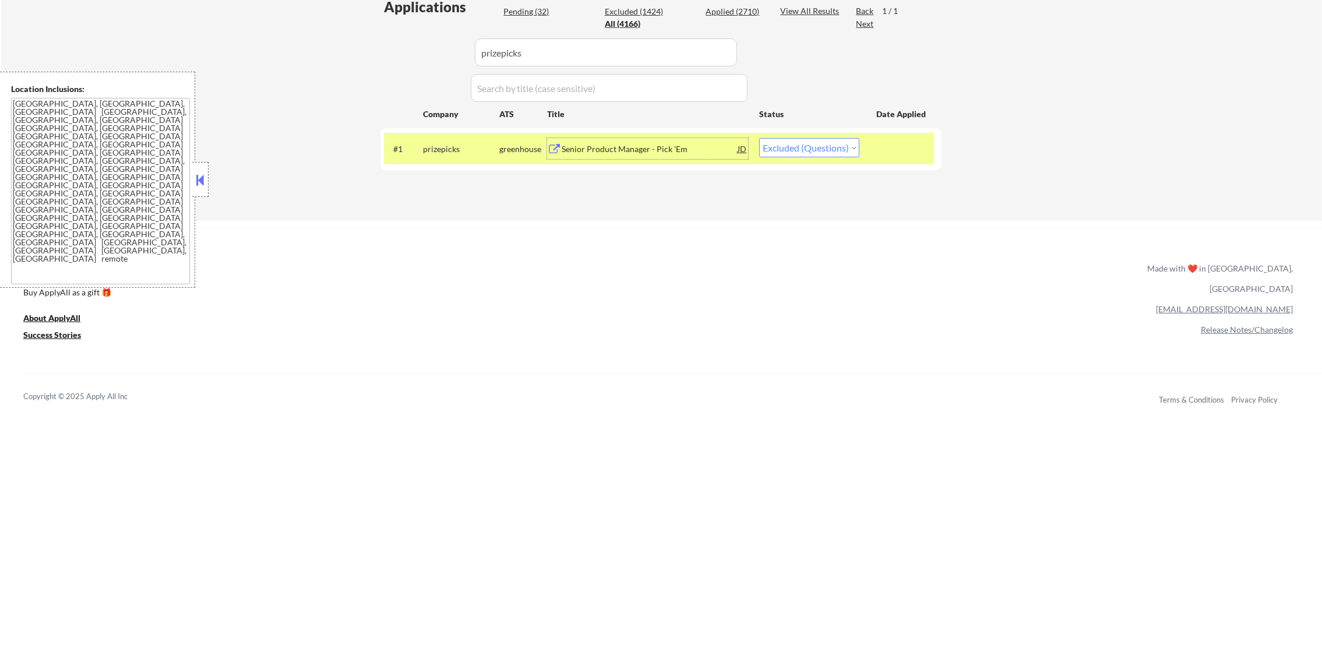
drag, startPoint x: 799, startPoint y: 144, endPoint x: 799, endPoint y: 150, distance: 6.4
click at [799, 144] on select "Choose an option... Pending Applied Excluded (Questions) Excluded (Expired) Exc…" at bounding box center [809, 147] width 100 height 19
click at [759, 138] on select "Choose an option... Pending Applied Excluded (Questions) Excluded (Expired) Exc…" at bounding box center [809, 147] width 100 height 19
click at [436, 153] on div "prizepicks" at bounding box center [461, 149] width 76 height 12
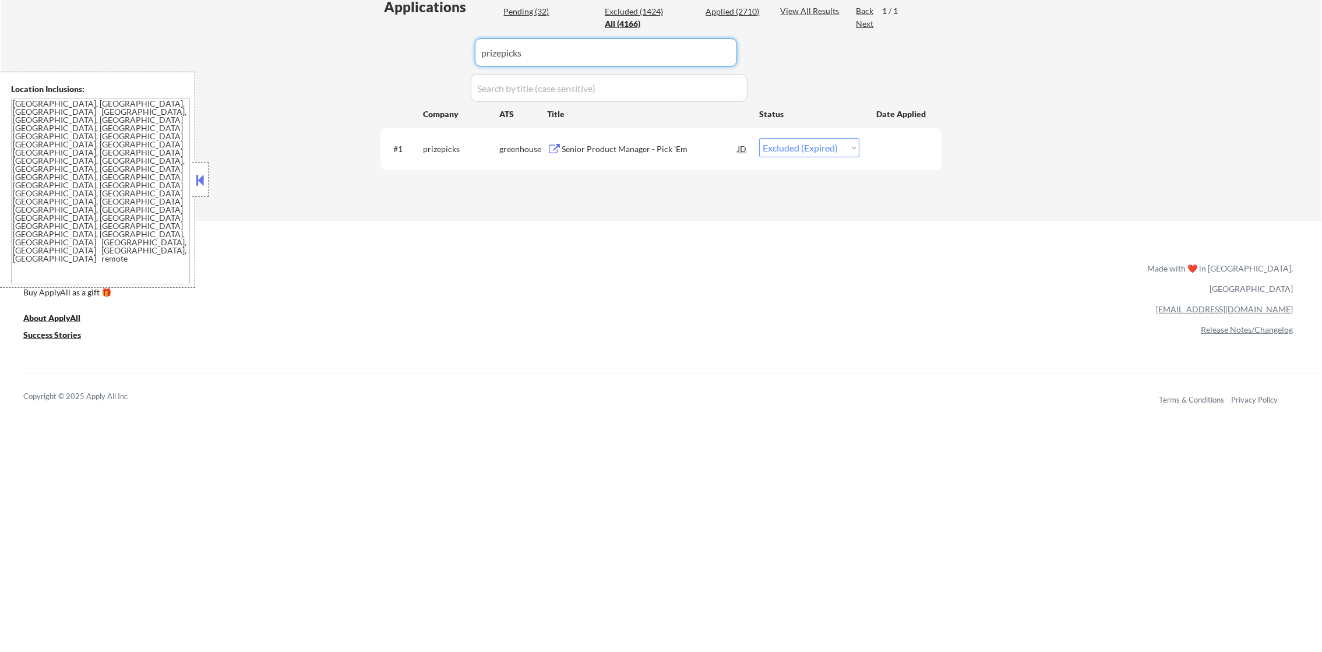
drag, startPoint x: 618, startPoint y: 50, endPoint x: 407, endPoint y: 50, distance: 210.4
click at [408, 50] on div "Applications Pending (32) Excluded (1424) Applied (2710) All (4166) View All Re…" at bounding box center [661, 97] width 561 height 201
paste input "thetie"
click at [407, 50] on div "Applications Pending (32) Excluded (1424) Applied (2710) All (4166) View All Re…" at bounding box center [661, 97] width 561 height 201
click at [635, 154] on div "Senior Vice President of Product" at bounding box center [650, 148] width 176 height 21
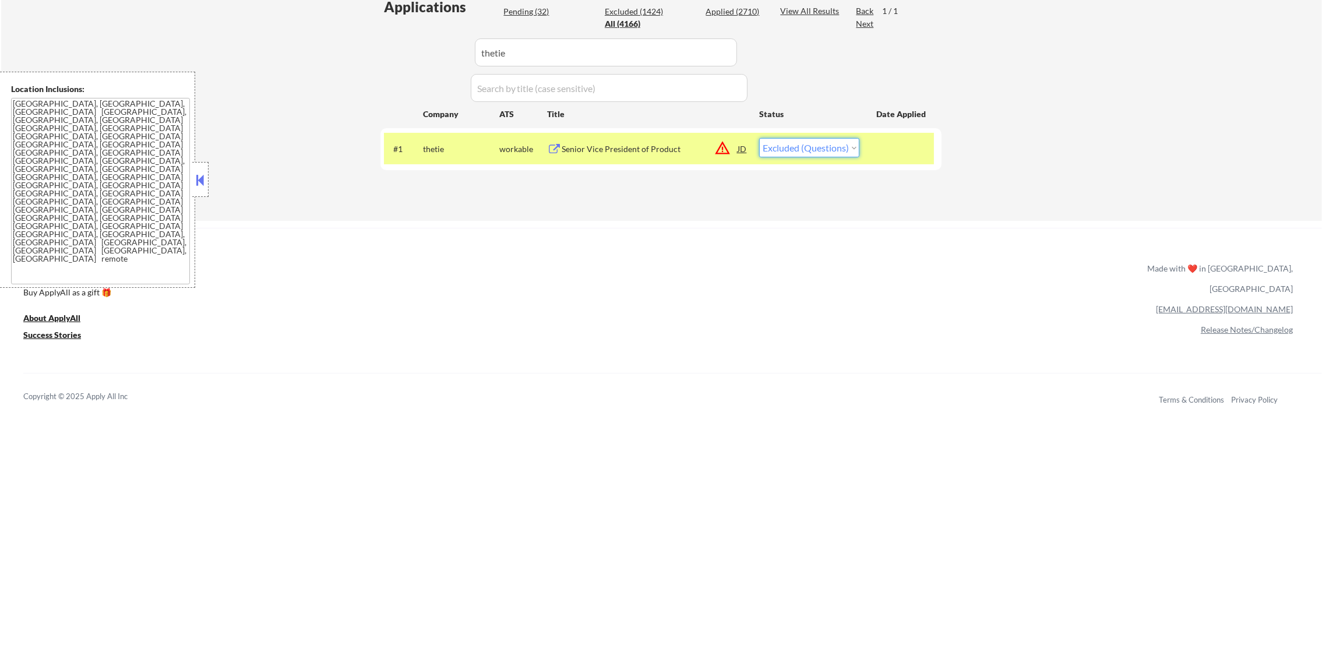
drag, startPoint x: 848, startPoint y: 144, endPoint x: 845, endPoint y: 151, distance: 7.6
click at [848, 144] on select "Choose an option... Pending Applied Excluded (Questions) Excluded (Expired) Exc…" at bounding box center [809, 147] width 100 height 19
click at [759, 138] on select "Choose an option... Pending Applied Excluded (Questions) Excluded (Expired) Exc…" at bounding box center [809, 147] width 100 height 19
click at [439, 153] on div "thetie" at bounding box center [461, 149] width 76 height 12
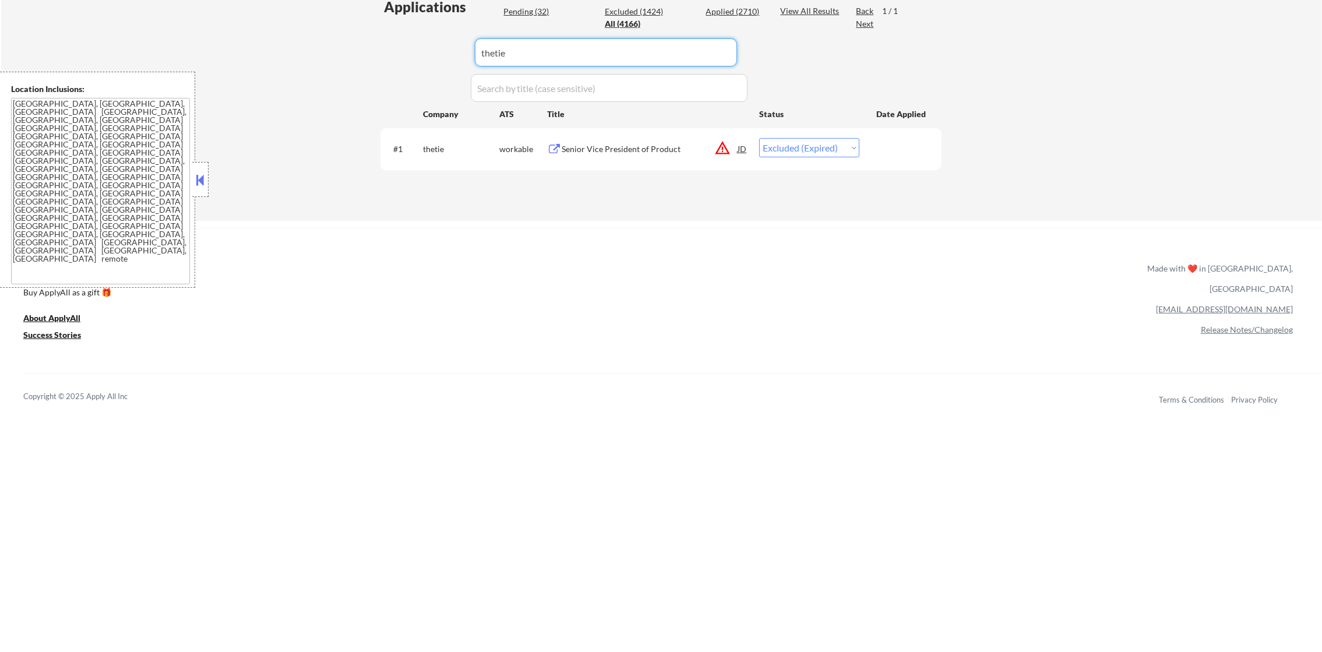
drag, startPoint x: 466, startPoint y: 52, endPoint x: 363, endPoint y: 48, distance: 102.7
paste input "openzeppeline"
drag, startPoint x: 551, startPoint y: 52, endPoint x: 379, endPoint y: 49, distance: 172.0
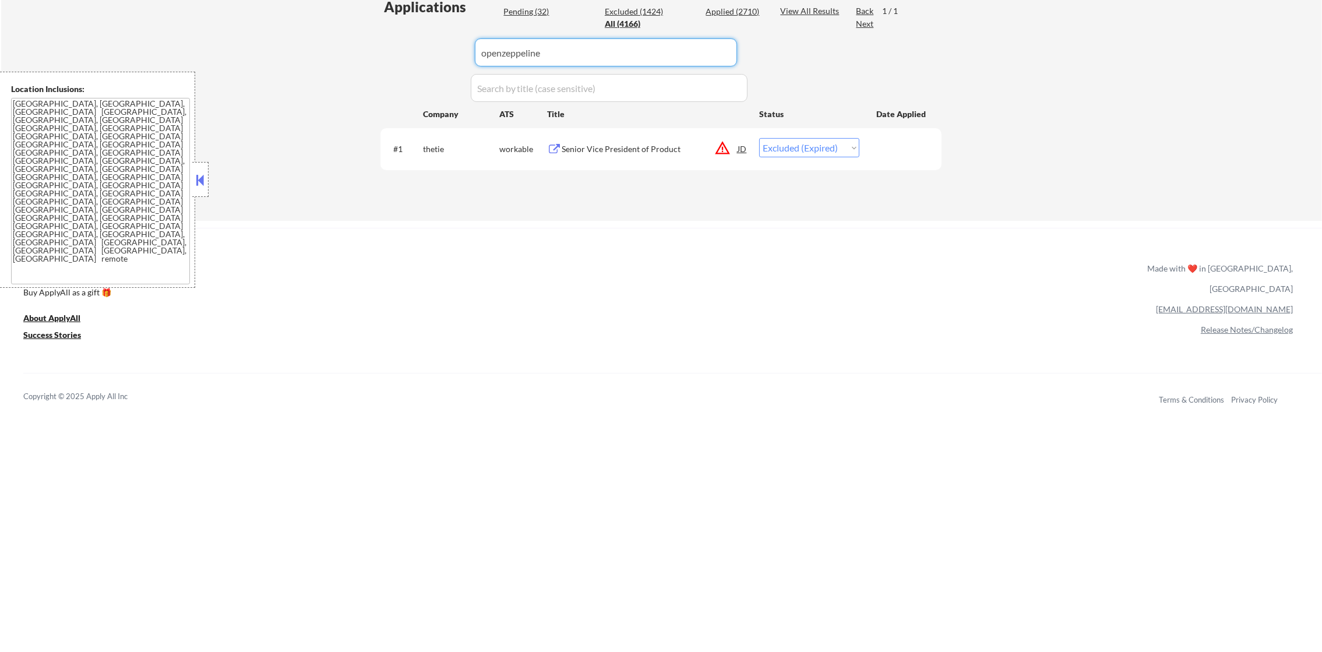
paste input "openzeppelin"
click at [649, 133] on div "#1 openzeppelin greenhouse Senior Product Manager, Operate Tools JD warning_amb…" at bounding box center [659, 148] width 550 height 31
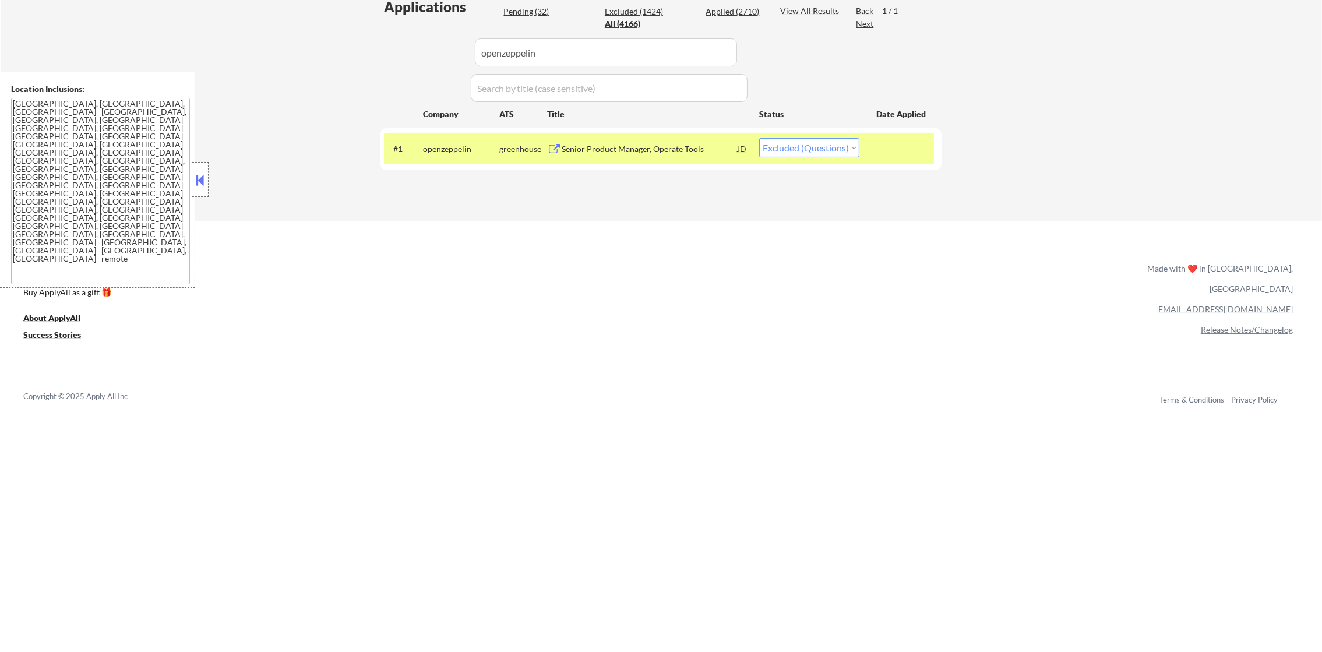
click at [652, 133] on div "#1 openzeppelin greenhouse Senior Product Manager, Operate Tools JD warning_amb…" at bounding box center [659, 148] width 550 height 31
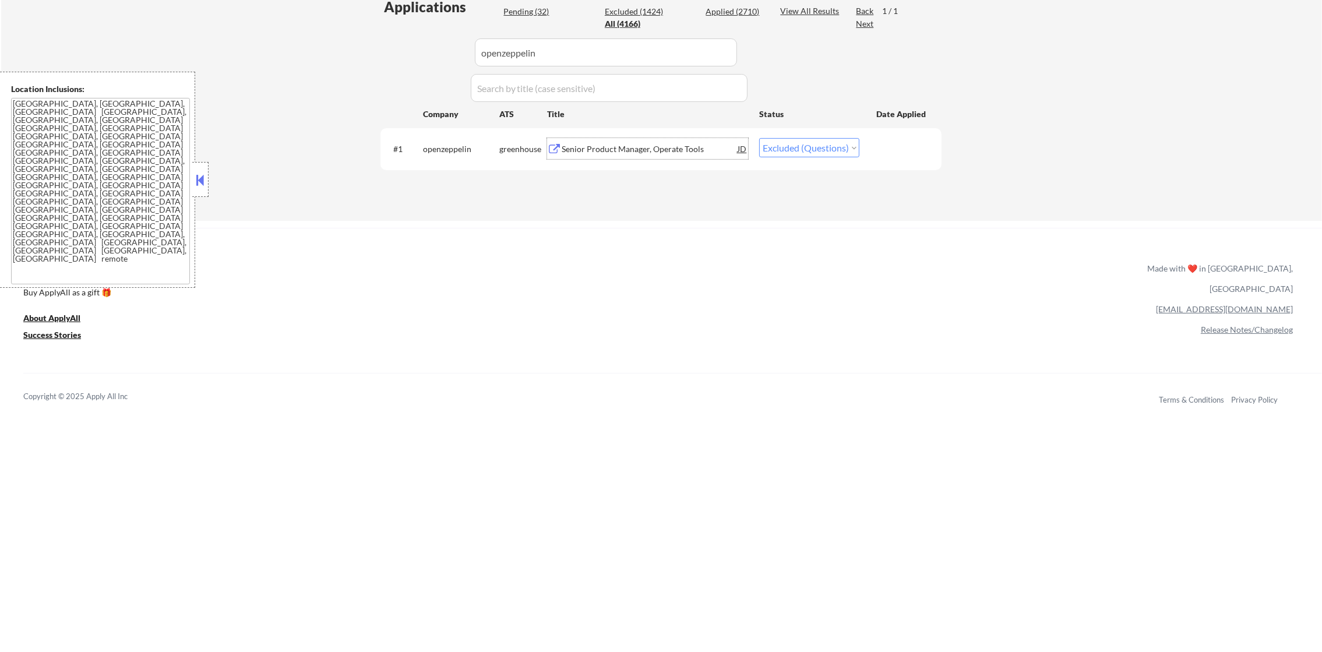
click at [666, 143] on div "Senior Product Manager, Operate Tools" at bounding box center [650, 149] width 176 height 12
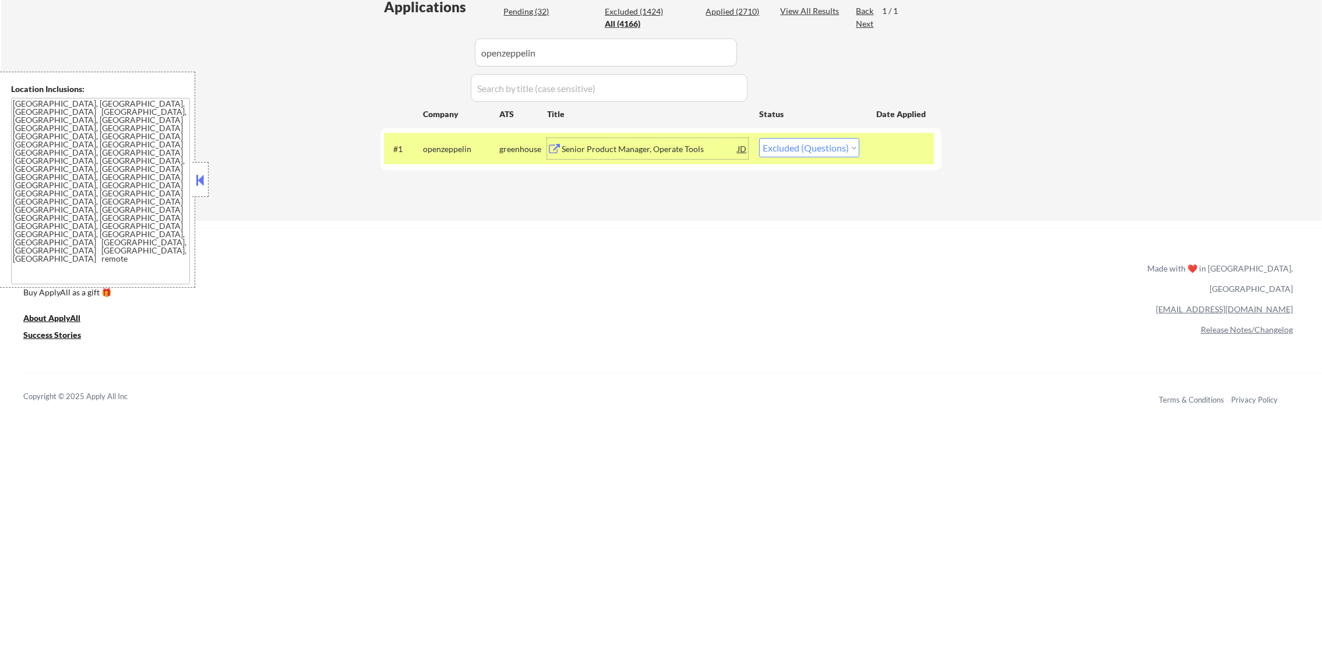
click at [806, 146] on select "Choose an option... Pending Applied Excluded (Questions) Excluded (Expired) Exc…" at bounding box center [809, 147] width 100 height 19
click at [759, 138] on select "Choose an option... Pending Applied Excluded (Questions) Excluded (Expired) Exc…" at bounding box center [809, 147] width 100 height 19
click at [460, 150] on div "openzeppelin" at bounding box center [461, 149] width 76 height 12
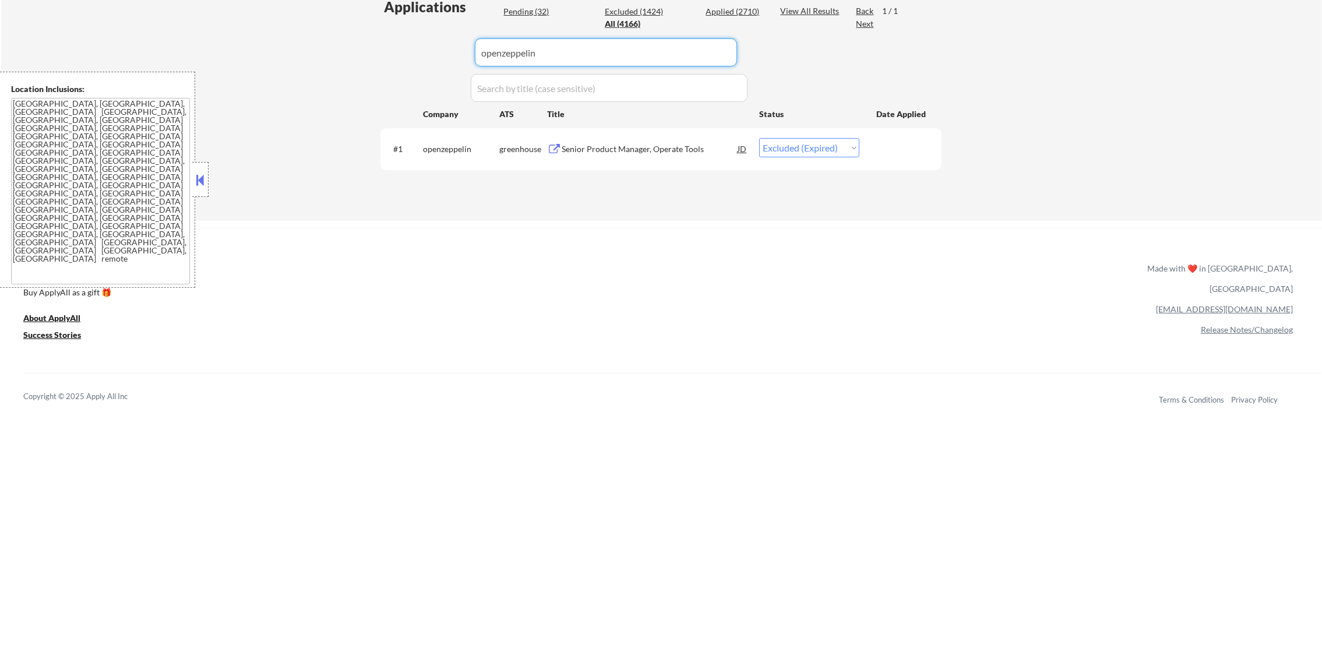
drag, startPoint x: 508, startPoint y: 56, endPoint x: 352, endPoint y: 58, distance: 155.6
paste input "consensys"
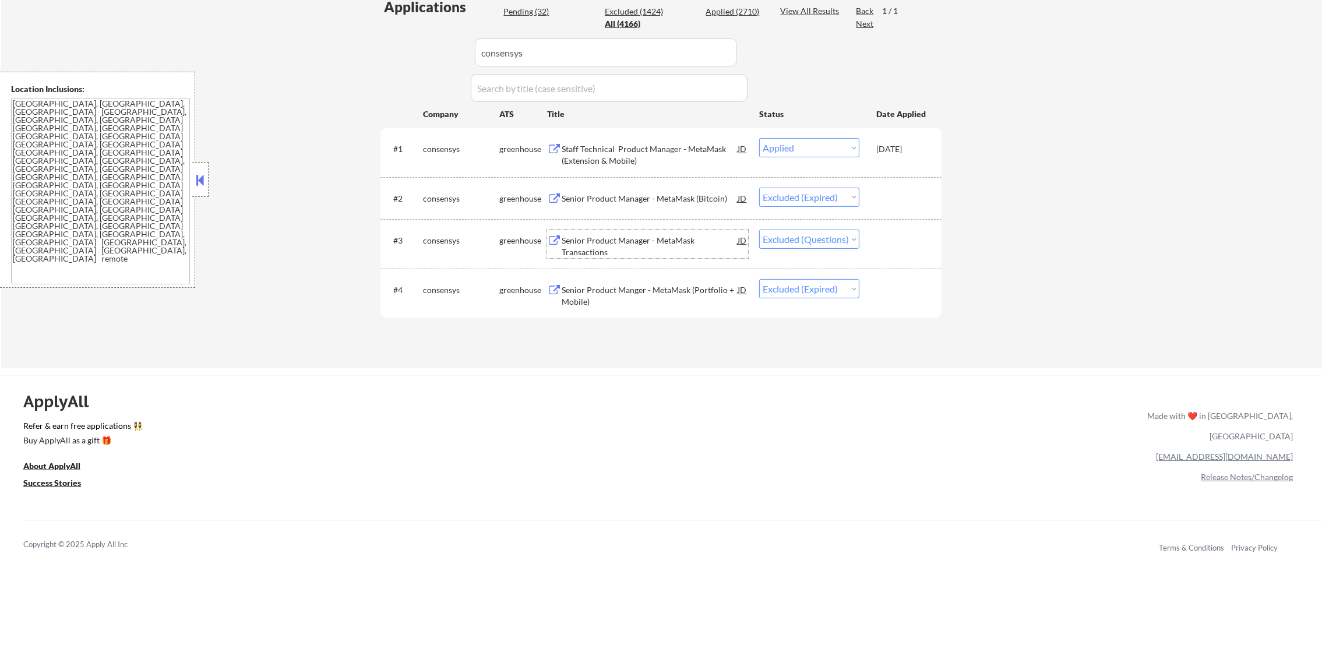
click at [689, 242] on div "Senior Product Manager - MetaMask Transactions" at bounding box center [650, 246] width 176 height 23
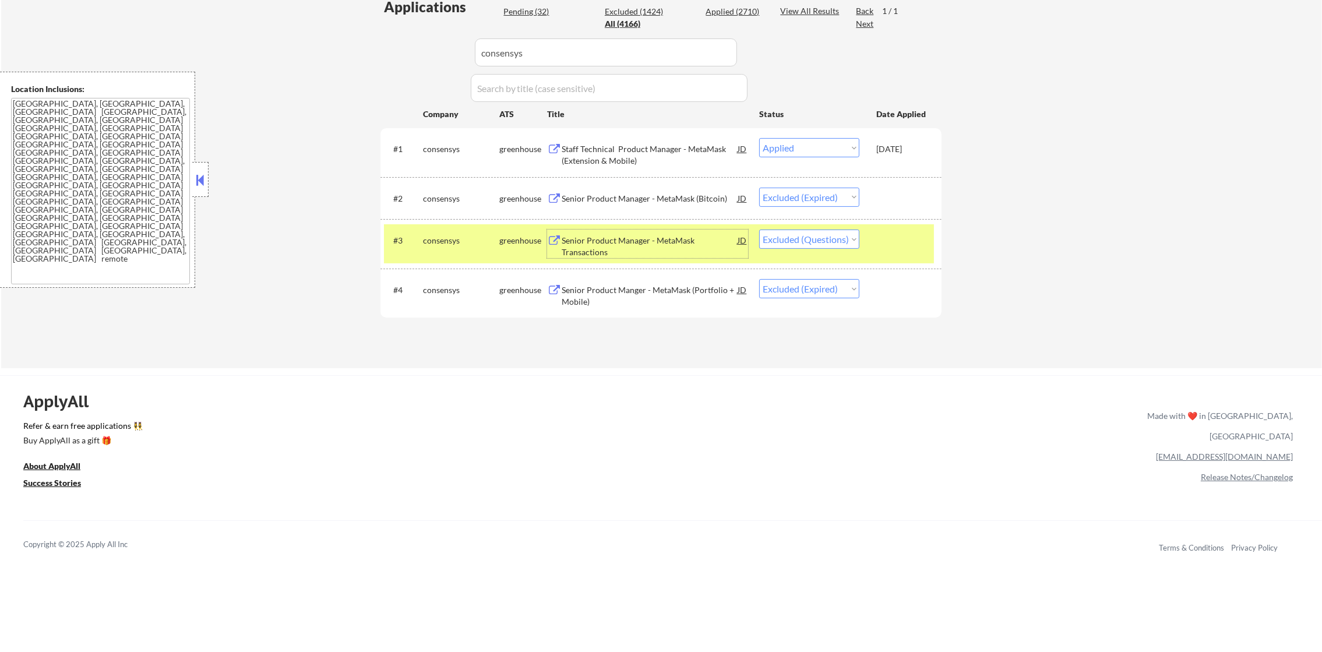
click at [796, 239] on select "Choose an option... Pending Applied Excluded (Questions) Excluded (Expired) Exc…" at bounding box center [809, 239] width 100 height 19
click at [759, 230] on select "Choose an option... Pending Applied Excluded (Questions) Excluded (Expired) Exc…" at bounding box center [809, 239] width 100 height 19
drag, startPoint x: 466, startPoint y: 262, endPoint x: 446, endPoint y: 253, distance: 21.9
click at [459, 259] on div "#3 consensys greenhouse Senior Product Manager - MetaMask Transactions JD warni…" at bounding box center [659, 243] width 550 height 38
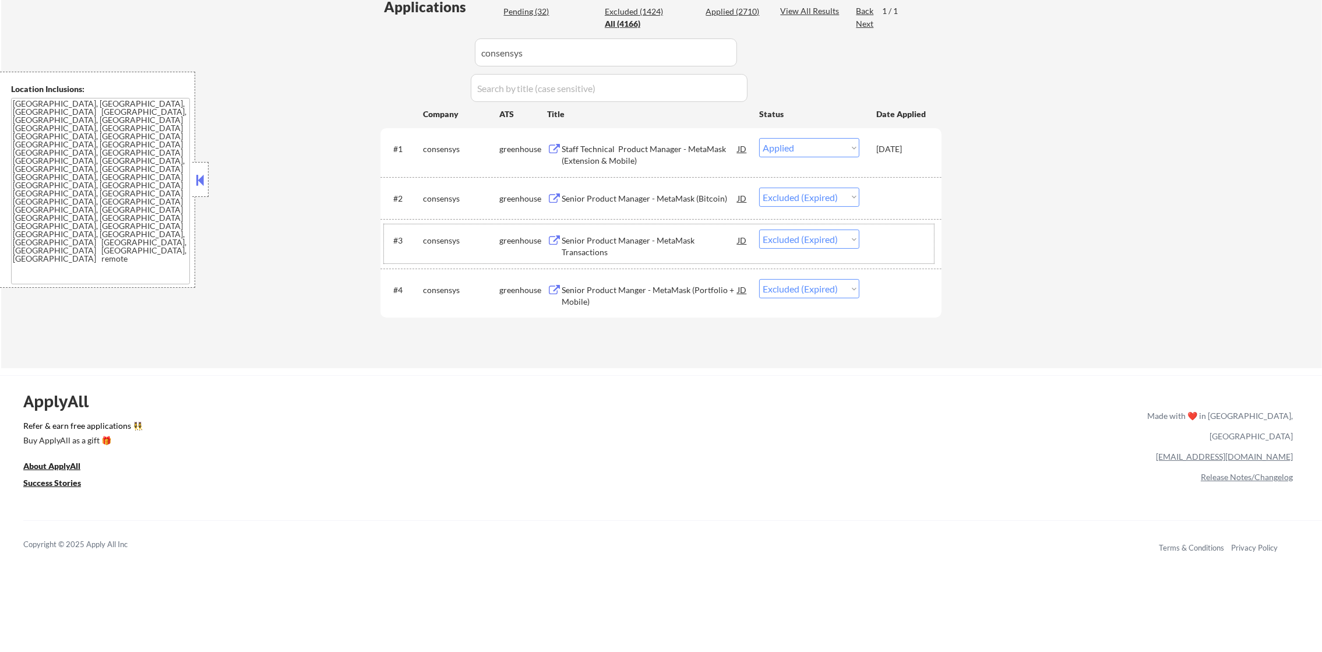
paste input "discogs-1"
drag, startPoint x: 578, startPoint y: 50, endPoint x: 400, endPoint y: 27, distance: 178.6
click at [403, 27] on div "Applications Pending (32) Excluded (1424) Applied (2710) All (4166) View All Re…" at bounding box center [661, 171] width 561 height 349
click at [398, 27] on div "Applications Pending (32) Excluded (1424) Applied (2710) All (4166) View All Re…" at bounding box center [661, 171] width 561 height 349
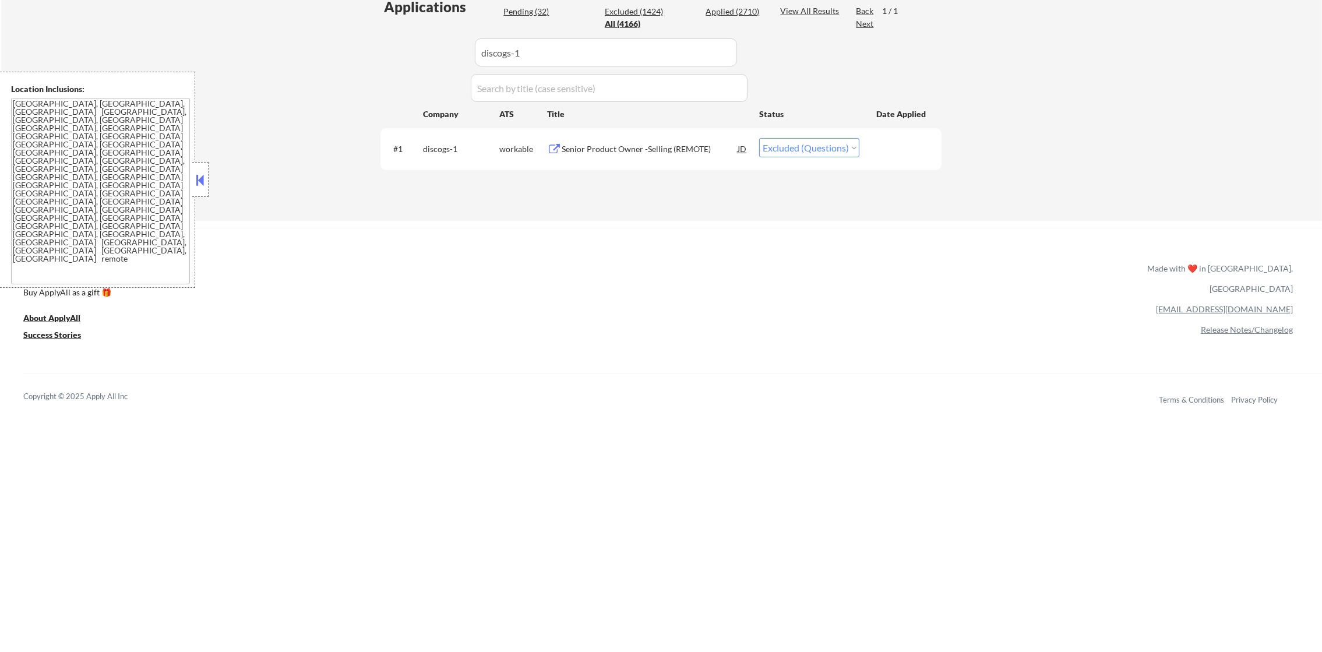
click at [652, 149] on div "Senior Product Owner -Selling (REMOTE)" at bounding box center [650, 149] width 176 height 12
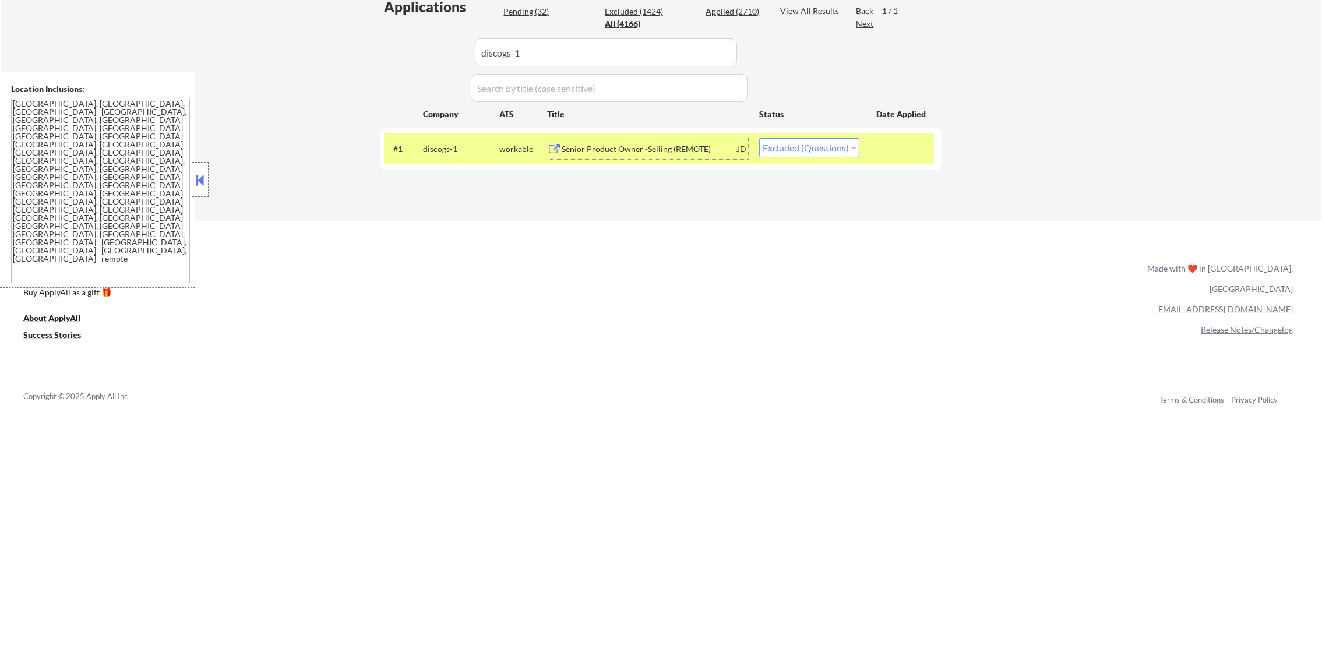
click at [804, 146] on select "Choose an option... Pending Applied Excluded (Questions) Excluded (Expired) Exc…" at bounding box center [809, 147] width 100 height 19
click at [759, 138] on select "Choose an option... Pending Applied Excluded (Questions) Excluded (Expired) Exc…" at bounding box center [809, 147] width 100 height 19
click at [439, 150] on div "discogs-1" at bounding box center [461, 149] width 76 height 12
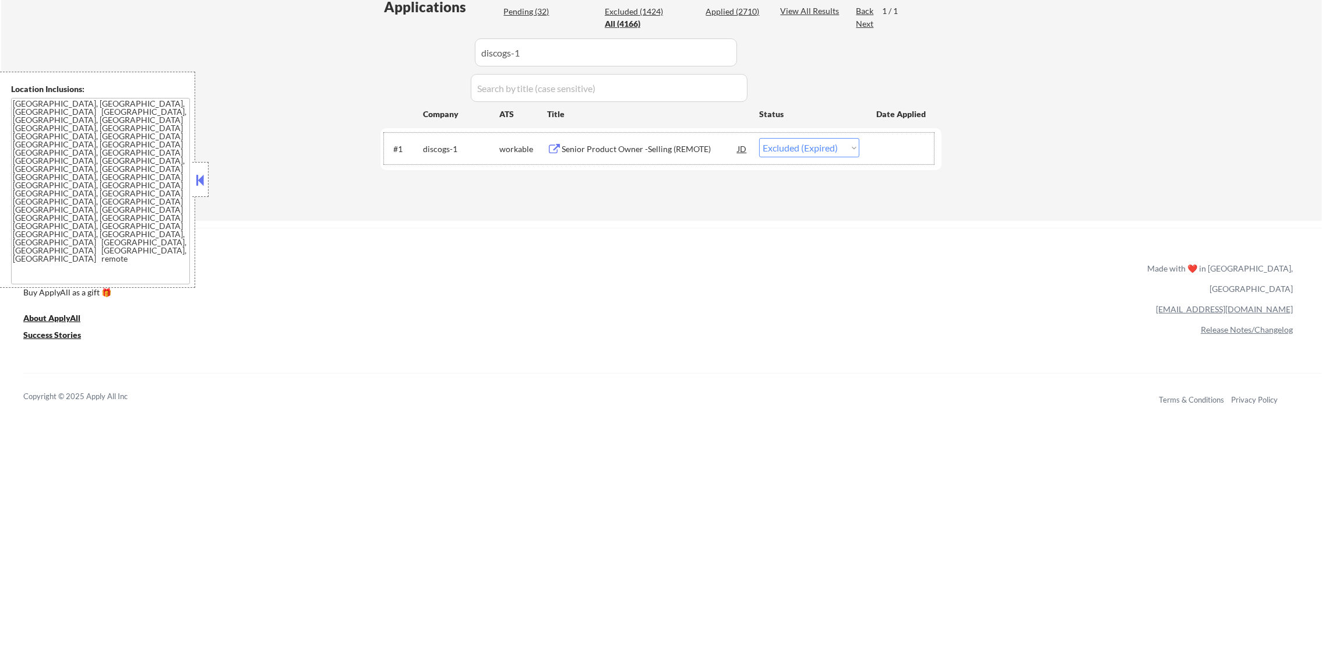
drag, startPoint x: 381, startPoint y: 43, endPoint x: 358, endPoint y: 43, distance: 22.7
paste input "energysolutions"
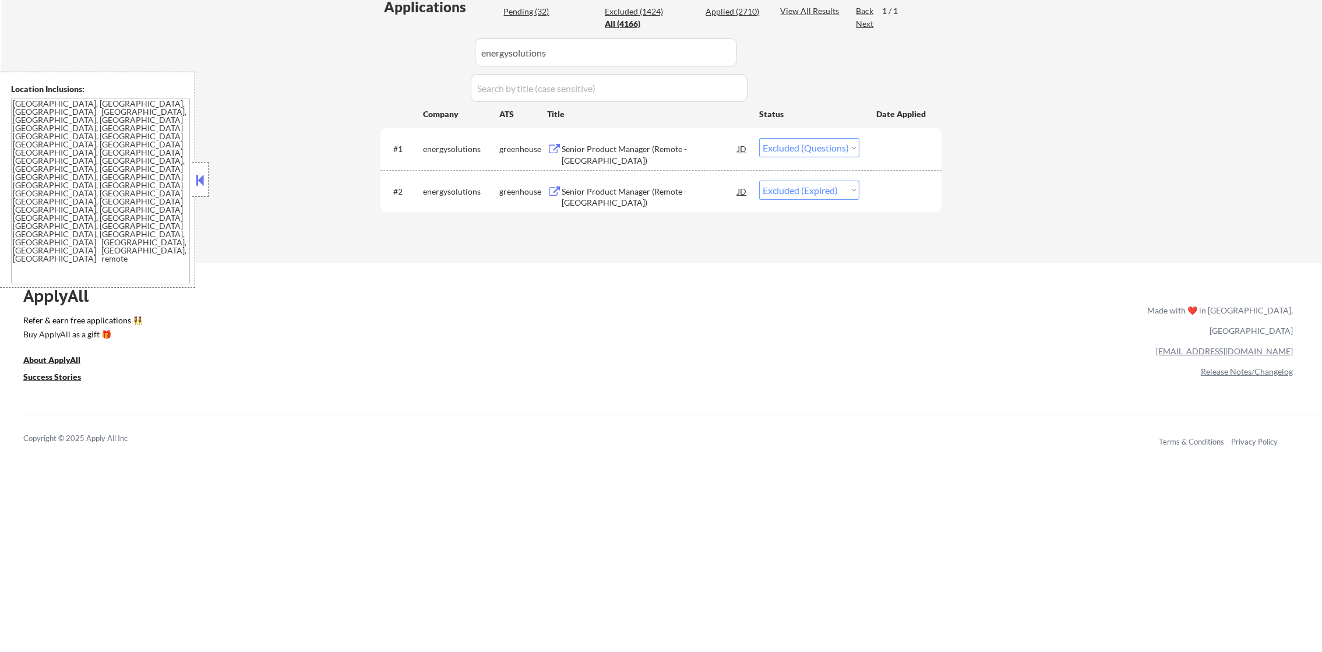
click at [662, 154] on div "Senior Product Manager (Remote -US)" at bounding box center [650, 154] width 176 height 23
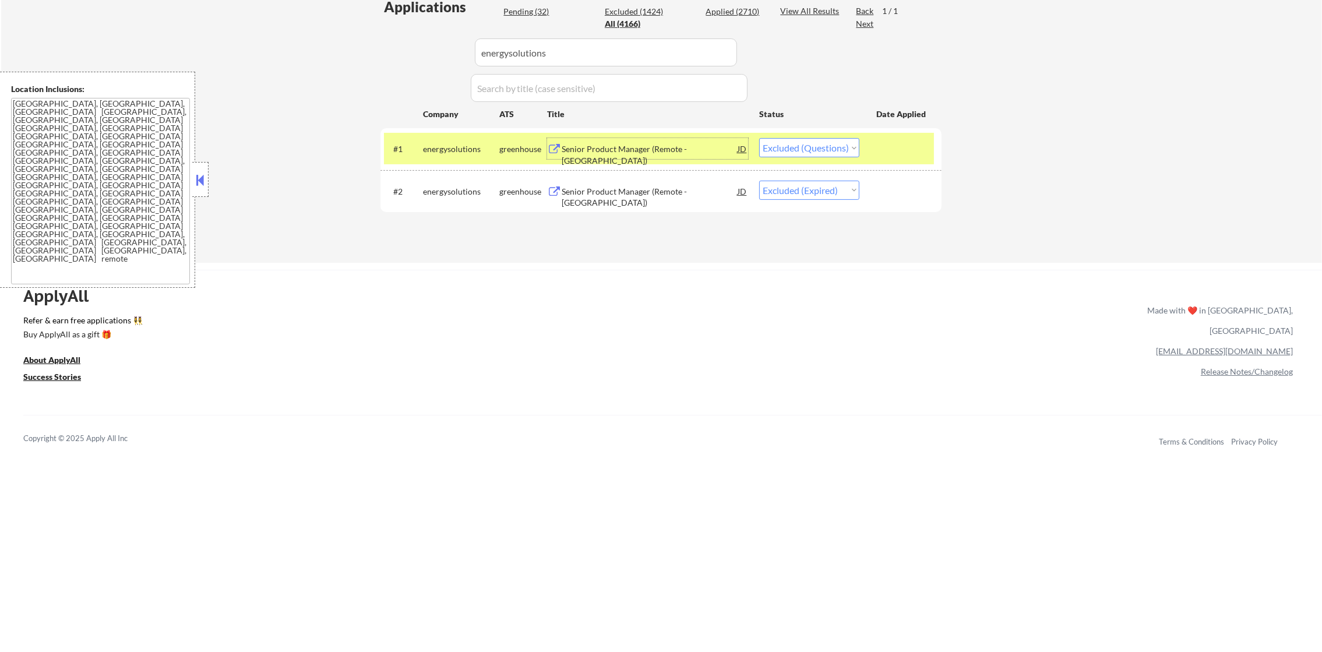
drag, startPoint x: 800, startPoint y: 141, endPoint x: 798, endPoint y: 150, distance: 8.9
click at [798, 143] on select "Choose an option... Pending Applied Excluded (Questions) Excluded (Expired) Exc…" at bounding box center [809, 147] width 100 height 19
click at [759, 138] on select "Choose an option... Pending Applied Excluded (Questions) Excluded (Expired) Exc…" at bounding box center [809, 147] width 100 height 19
click at [453, 151] on div "energysolutions" at bounding box center [461, 149] width 76 height 12
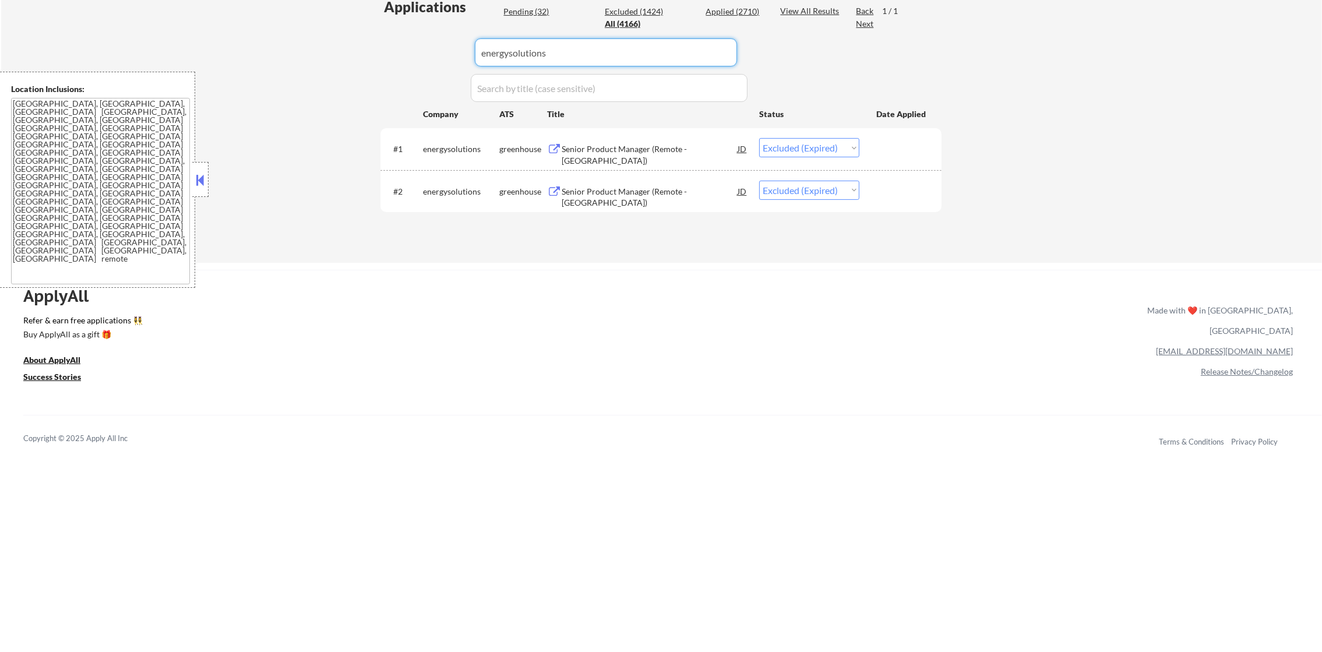
drag, startPoint x: 546, startPoint y: 55, endPoint x: 345, endPoint y: 54, distance: 201.1
paste input "guideline"
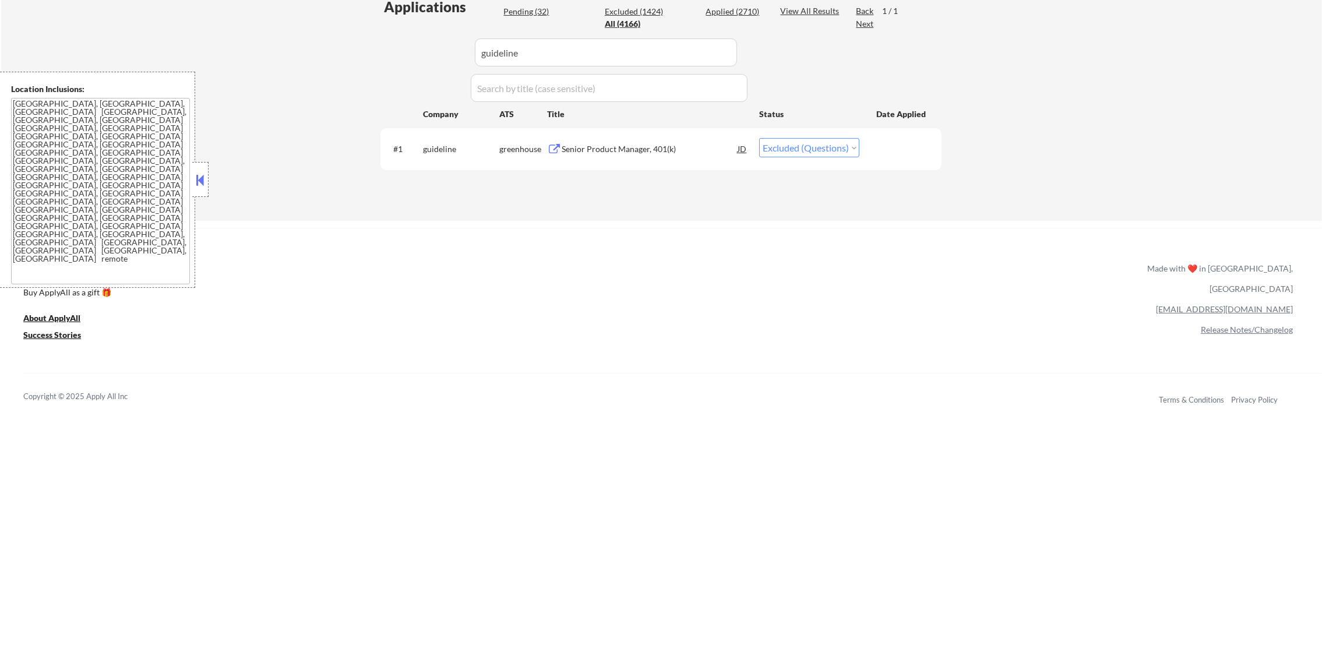
click at [645, 150] on div "Senior Product Manager, 401(k)" at bounding box center [650, 149] width 176 height 12
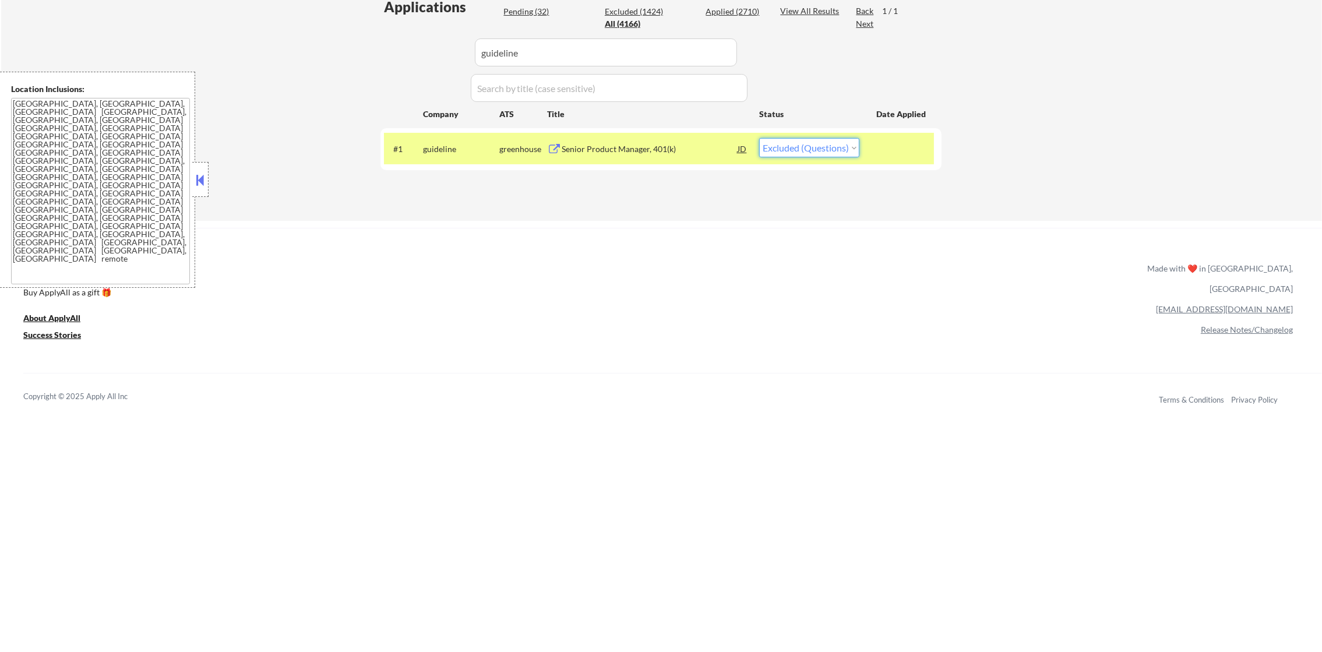
drag, startPoint x: 810, startPoint y: 139, endPoint x: 806, endPoint y: 158, distance: 19.1
click at [810, 142] on select "Choose an option... Pending Applied Excluded (Questions) Excluded (Expired) Exc…" at bounding box center [809, 147] width 100 height 19
click at [759, 138] on select "Choose an option... Pending Applied Excluded (Questions) Excluded (Expired) Exc…" at bounding box center [809, 147] width 100 height 19
click at [439, 152] on div "guideline" at bounding box center [461, 149] width 76 height 12
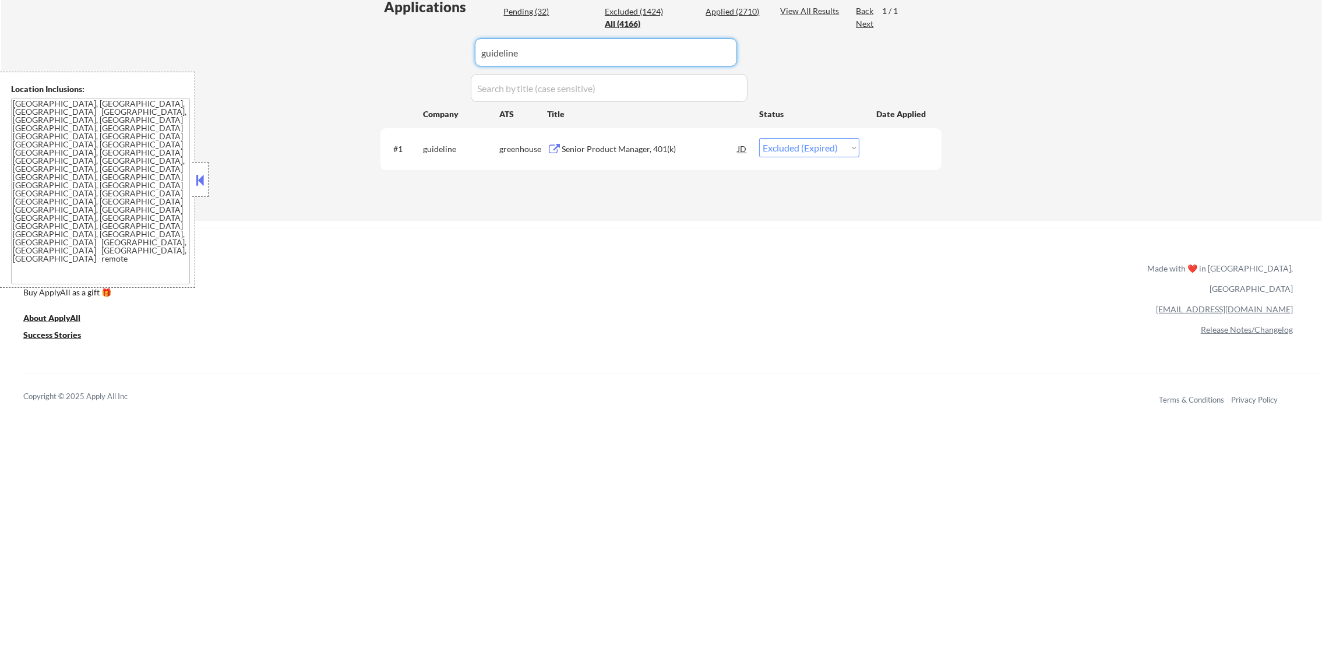
paste input "cannondesign"
drag, startPoint x: 566, startPoint y: 48, endPoint x: 367, endPoint y: 42, distance: 199.4
click at [382, 42] on div "Applications Pending (32) Excluded (1424) Applied (2710) All (4166) View All Re…" at bounding box center [661, 97] width 561 height 201
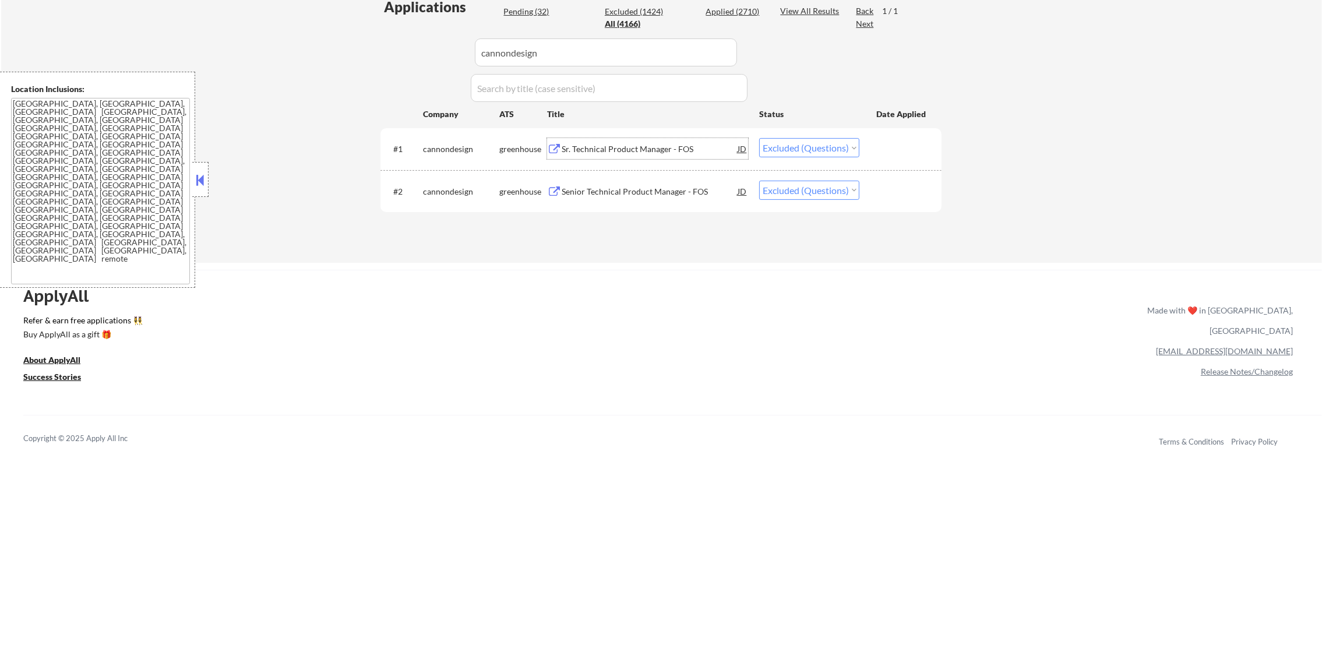
click at [667, 141] on div "Sr. Technical Product Manager - FOS" at bounding box center [650, 148] width 176 height 21
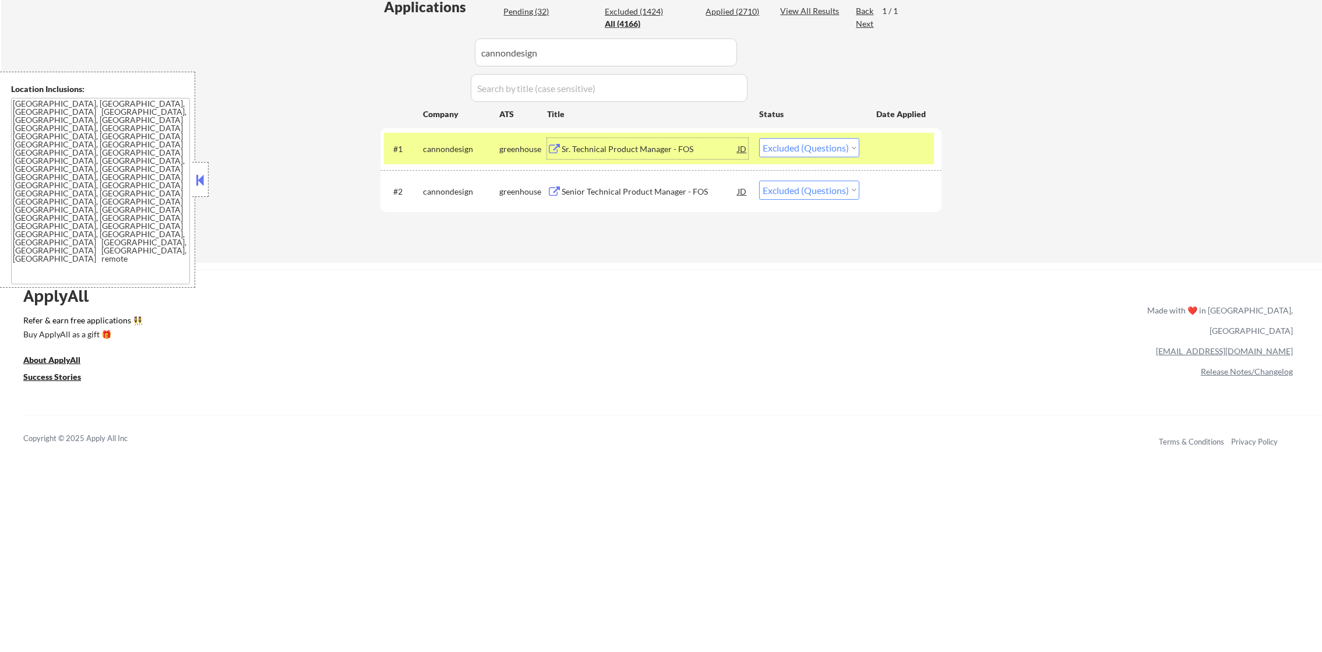
click at [724, 191] on div "Senior Technical Product Manager - FOS" at bounding box center [650, 192] width 176 height 12
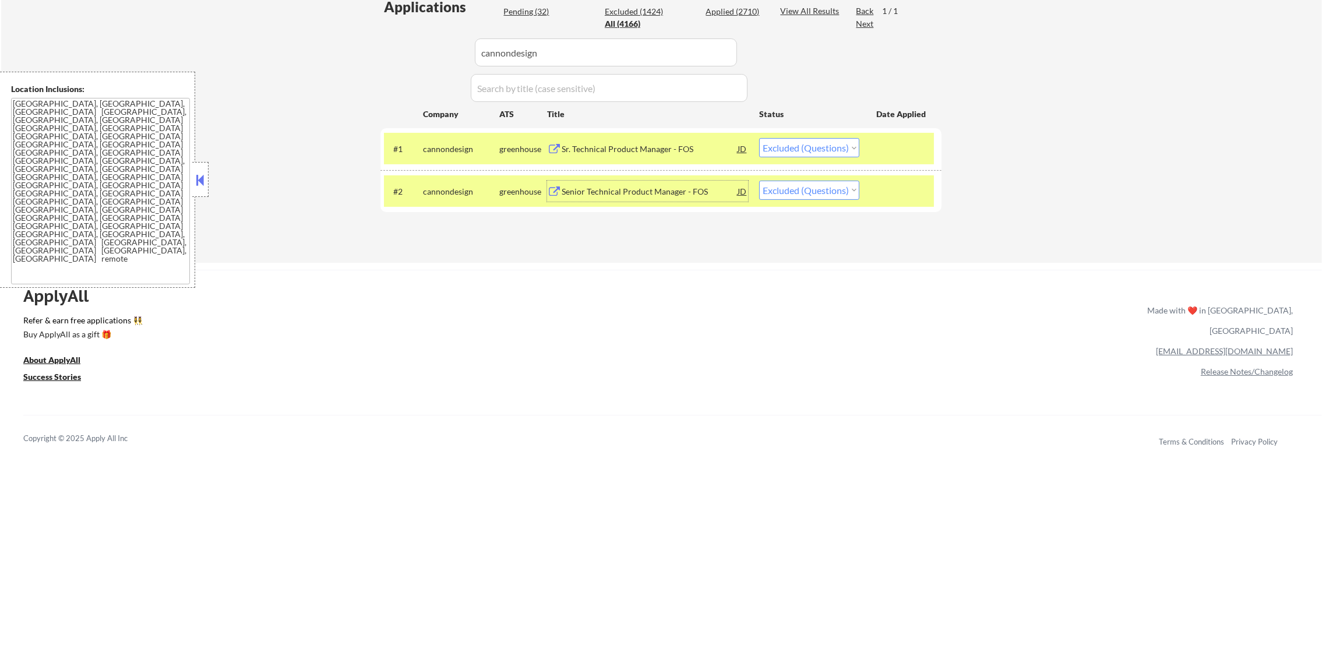
click at [821, 146] on select "Choose an option... Pending Applied Excluded (Questions) Excluded (Expired) Exc…" at bounding box center [809, 147] width 100 height 19
click at [759, 138] on select "Choose an option... Pending Applied Excluded (Questions) Excluded (Expired) Exc…" at bounding box center [809, 147] width 100 height 19
click at [469, 143] on div "cannondesign" at bounding box center [461, 149] width 76 height 12
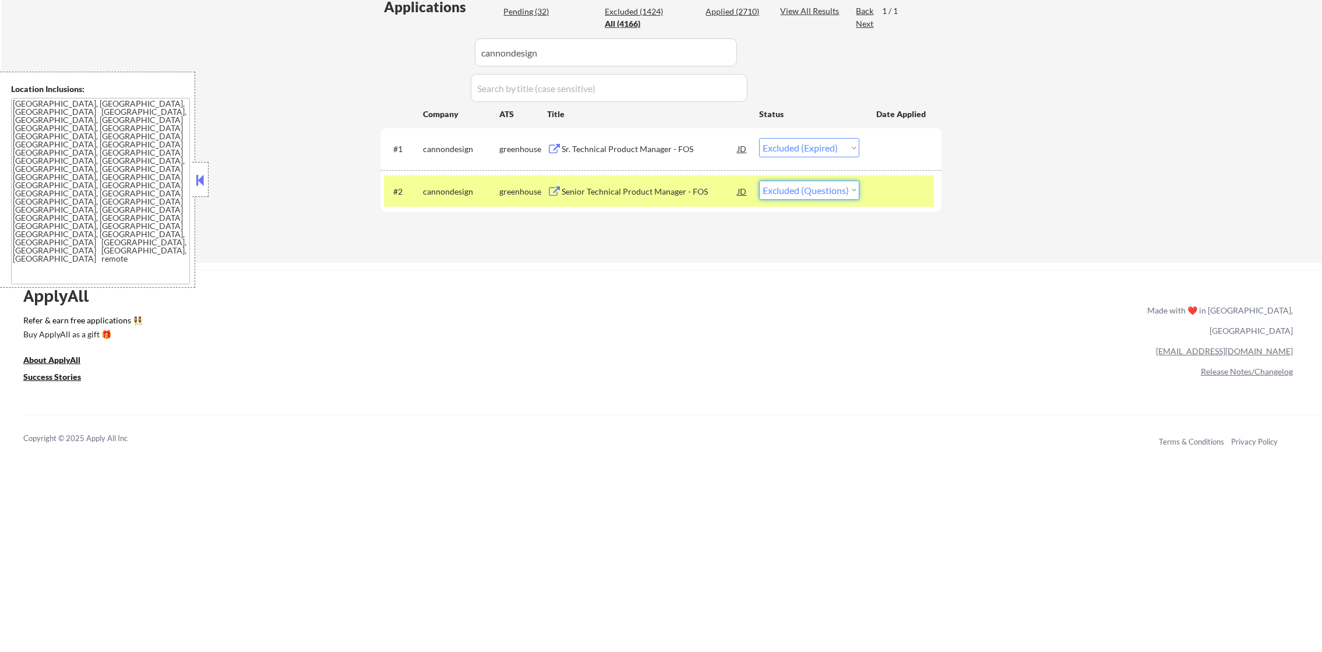
drag, startPoint x: 788, startPoint y: 190, endPoint x: 787, endPoint y: 200, distance: 10.5
click at [789, 195] on select "Choose an option... Pending Applied Excluded (Questions) Excluded (Expired) Exc…" at bounding box center [809, 190] width 100 height 19
click at [759, 181] on select "Choose an option... Pending Applied Excluded (Questions) Excluded (Expired) Exc…" at bounding box center [809, 190] width 100 height 19
click at [451, 199] on div "cannondesign" at bounding box center [461, 191] width 76 height 21
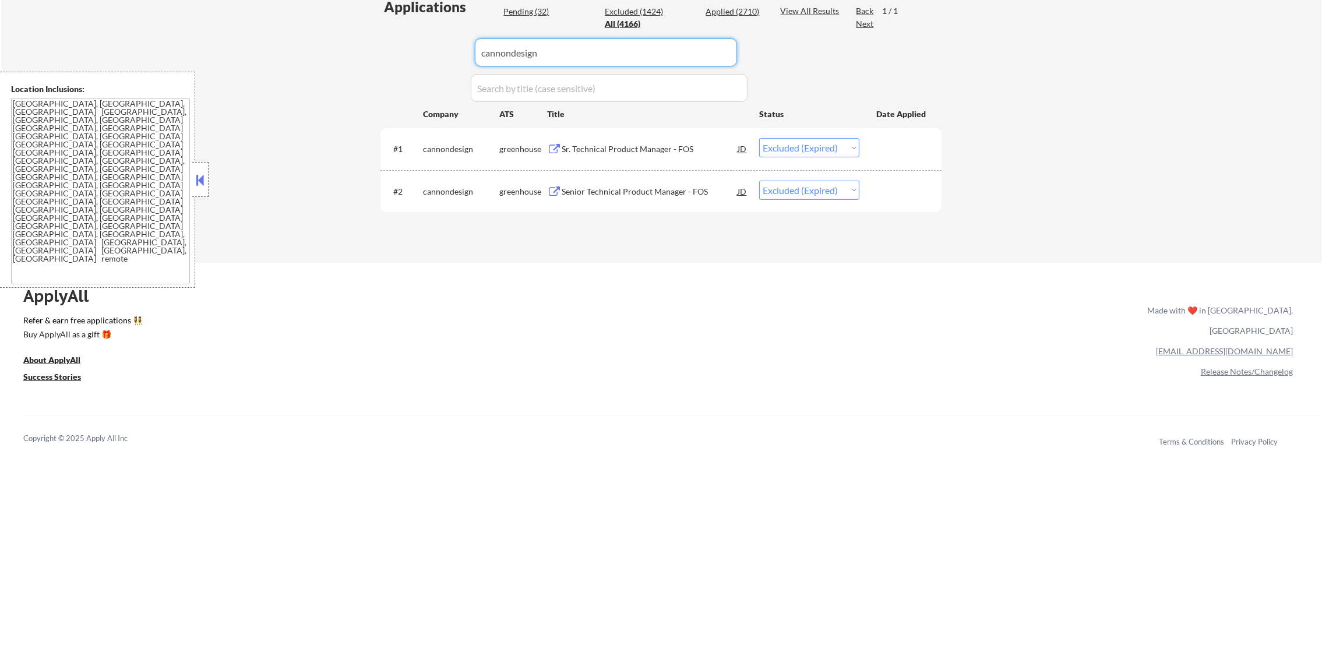
drag, startPoint x: 573, startPoint y: 48, endPoint x: 306, endPoint y: 45, distance: 267.0
paste input "underdogfantasy"
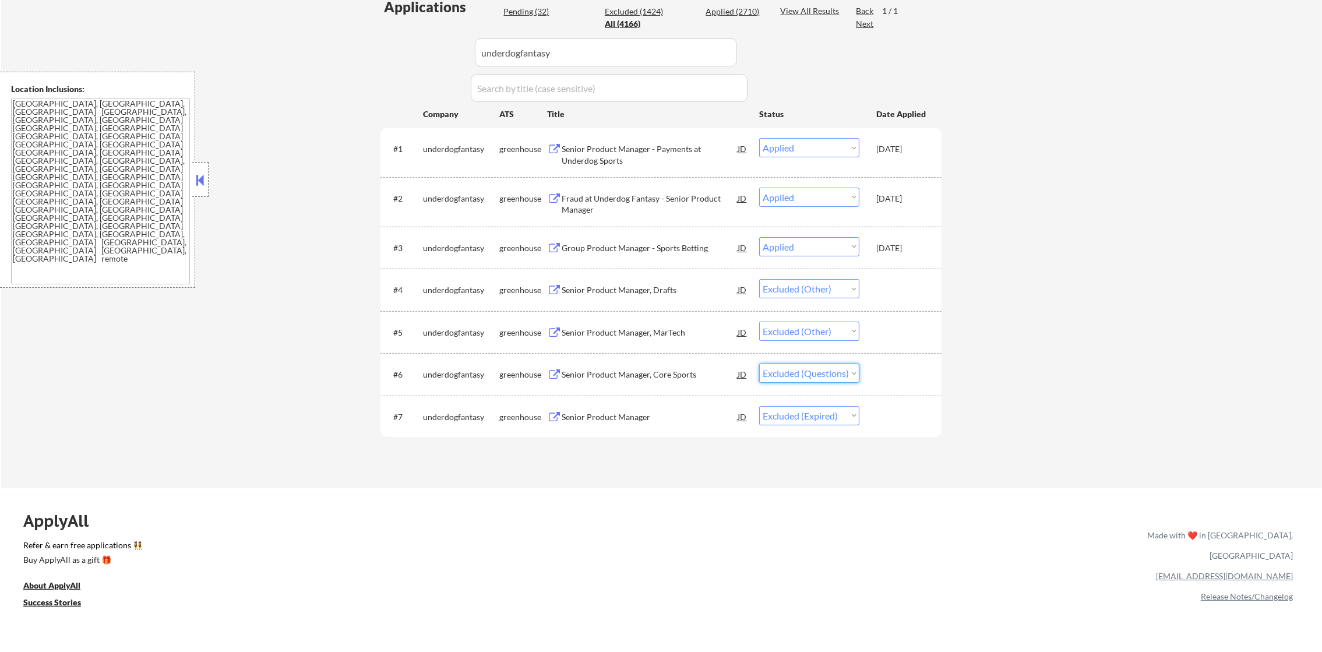
click at [801, 366] on select "Choose an option... Pending Applied Excluded (Questions) Excluded (Expired) Exc…" at bounding box center [809, 373] width 100 height 19
click at [759, 364] on select "Choose an option... Pending Applied Excluded (Questions) Excluded (Expired) Exc…" at bounding box center [809, 373] width 100 height 19
paste input "wealthfront"
drag, startPoint x: 574, startPoint y: 46, endPoint x: 347, endPoint y: 20, distance: 228.8
click at [347, 20] on div "← Return to /applysquad Mailslurp Inbox Job Search Builder Gabriel Wilensky Use…" at bounding box center [661, 105] width 1321 height 765
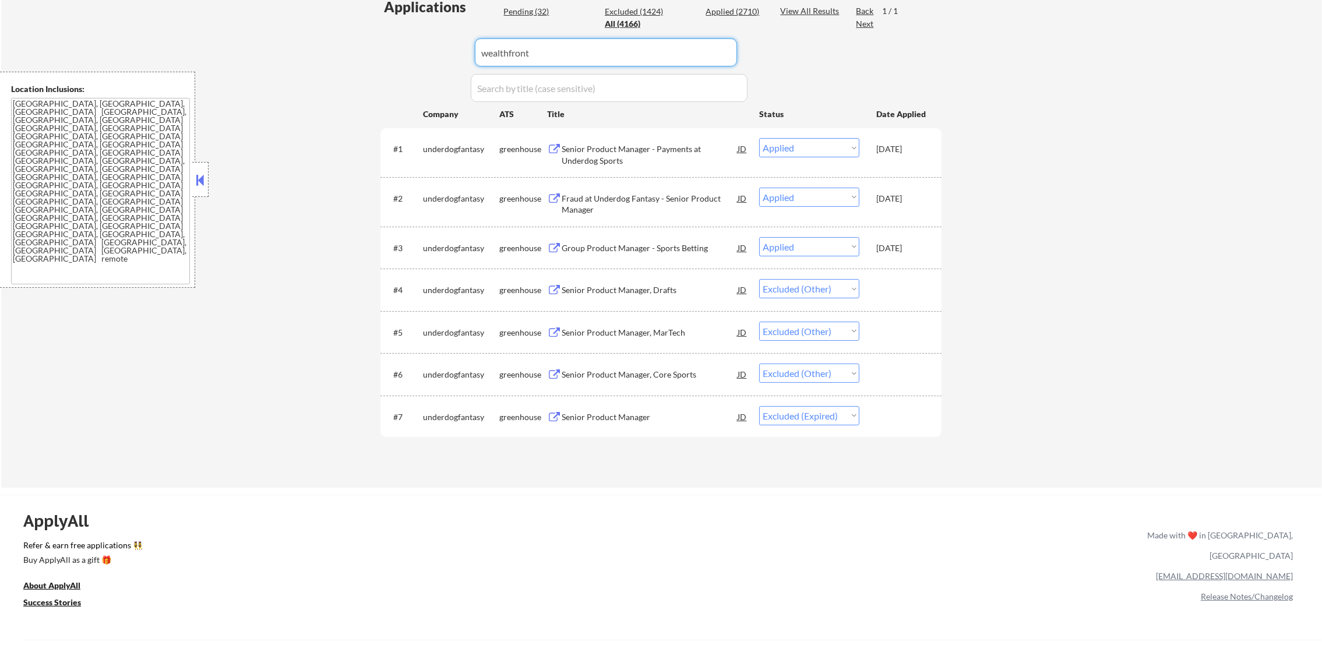
click at [346, 20] on div "← Return to /applysquad Mailslurp Inbox Job Search Builder Gabriel Wilensky Use…" at bounding box center [661, 105] width 1321 height 765
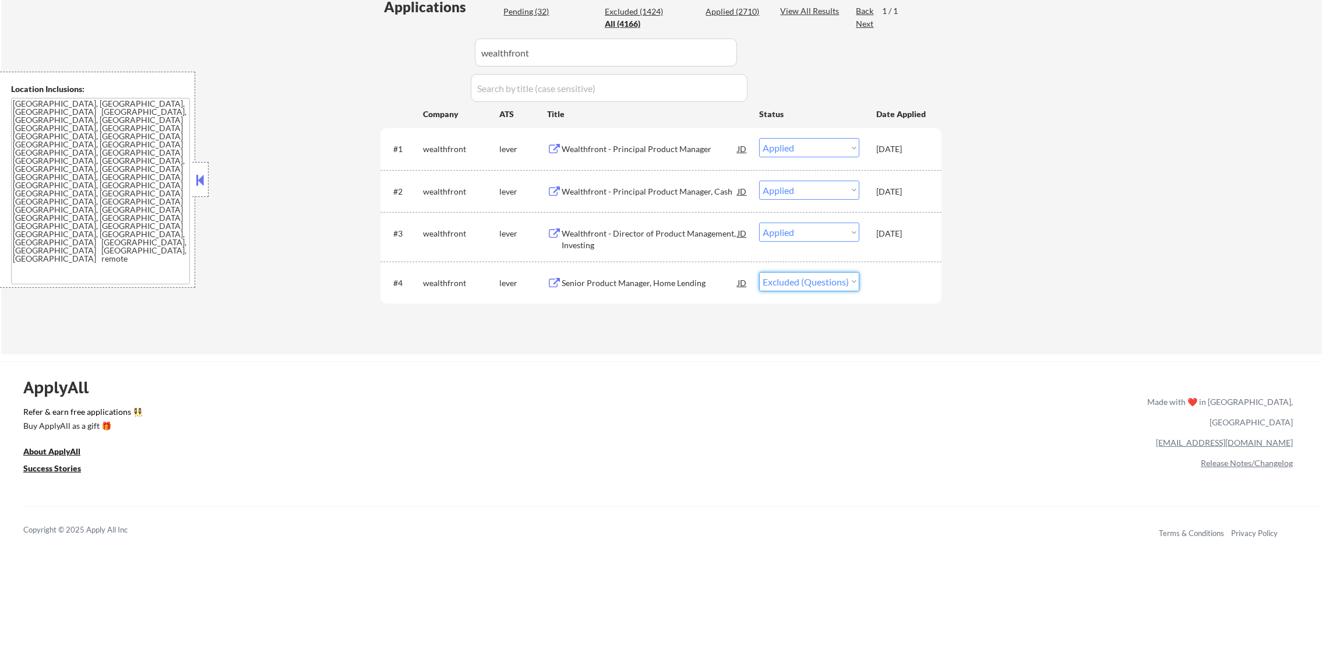
click at [784, 282] on select "Choose an option... Pending Applied Excluded (Questions) Excluded (Expired) Exc…" at bounding box center [809, 281] width 100 height 19
click at [759, 272] on select "Choose an option... Pending Applied Excluded (Questions) Excluded (Expired) Exc…" at bounding box center [809, 281] width 100 height 19
drag, startPoint x: 565, startPoint y: 46, endPoint x: 358, endPoint y: 46, distance: 207.5
click at [376, 46] on div "← Return to /applysquad Mailslurp Inbox Job Search Builder Gabriel Wilensky Use…" at bounding box center [662, 34] width 582 height 622
paste input "netflix"
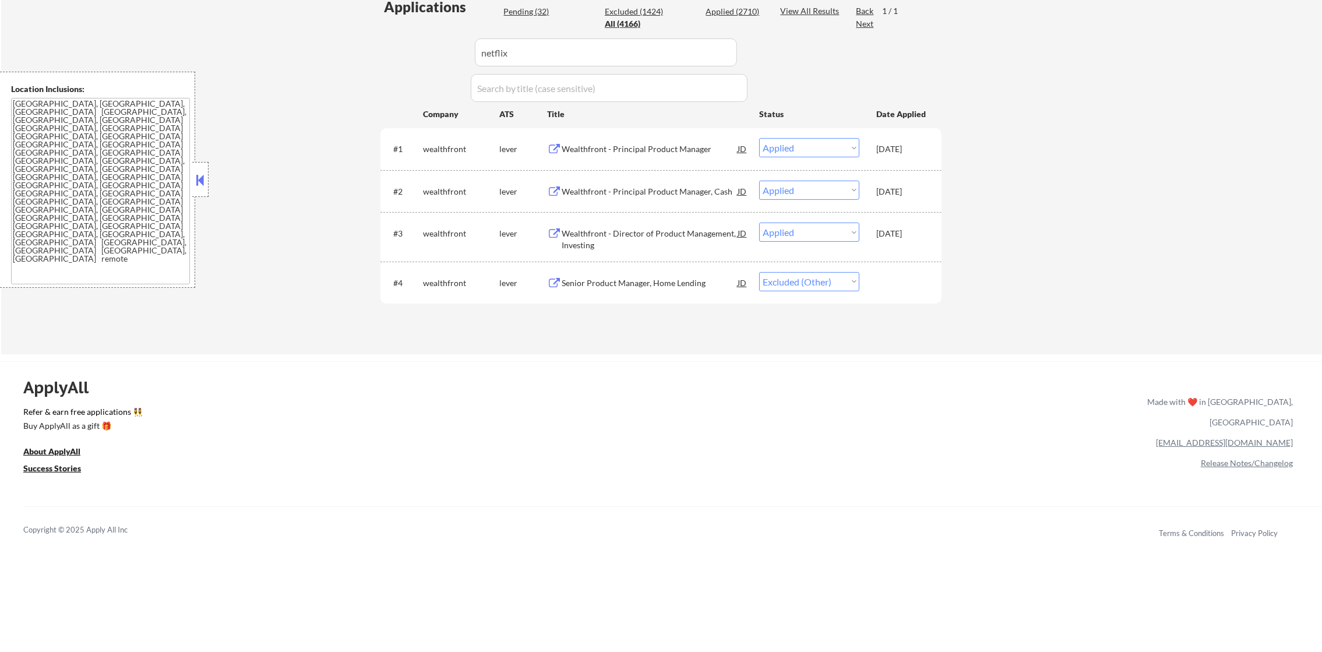
click at [358, 46] on div "← Return to /applysquad Mailslurp Inbox Job Search Builder Gabriel Wilensky Use…" at bounding box center [661, 39] width 1321 height 632
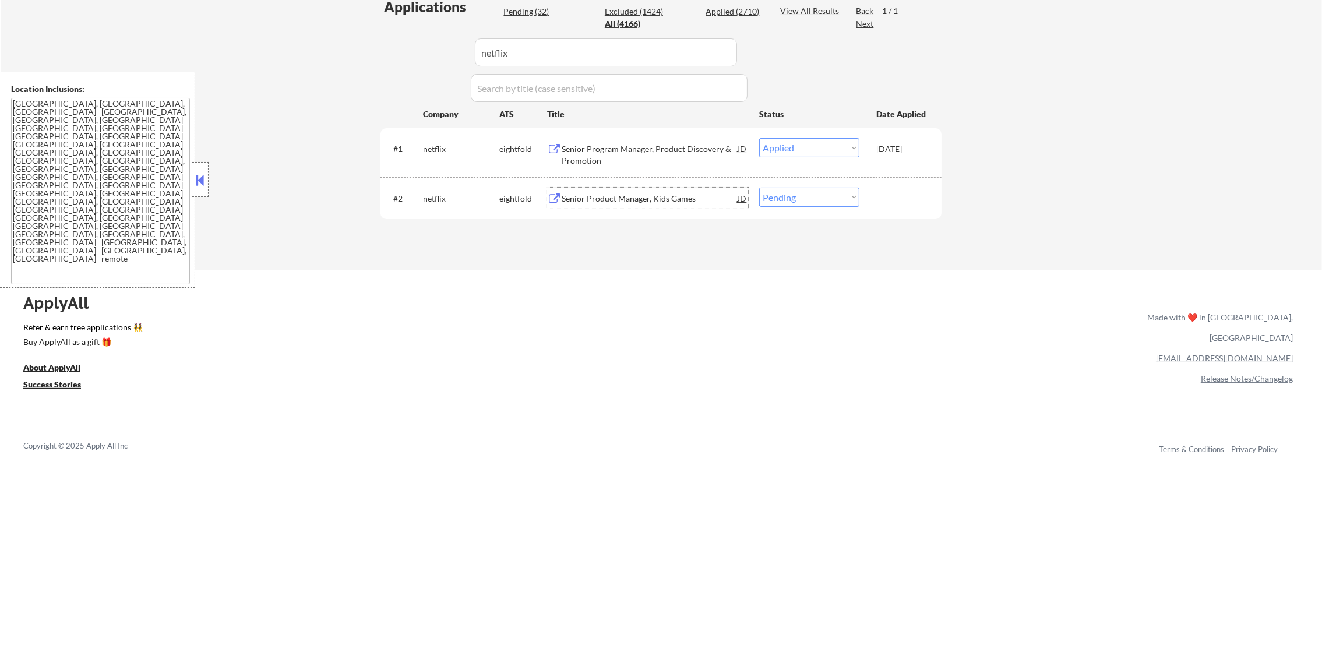
click at [650, 194] on div "Senior Product Manager, Kids Games" at bounding box center [650, 199] width 176 height 12
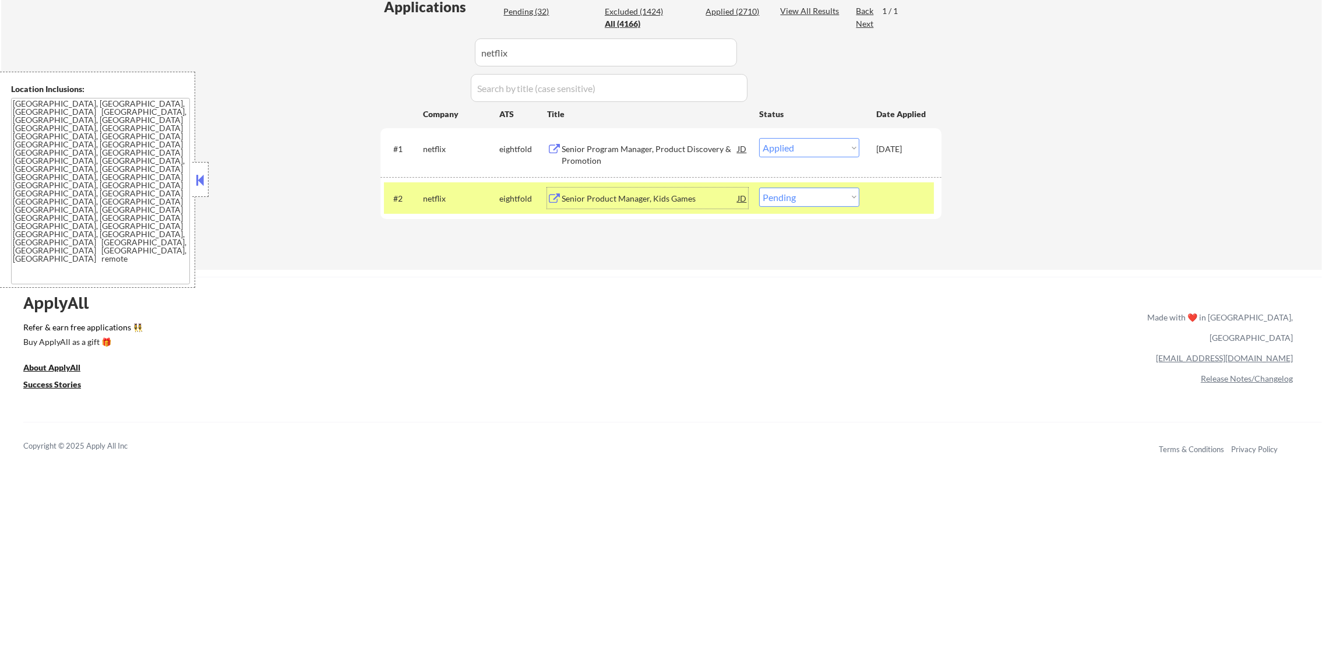
click at [784, 207] on div "#2 netflix eightfold Senior Product Manager, Kids Games JD warning_amber Choose…" at bounding box center [659, 197] width 550 height 31
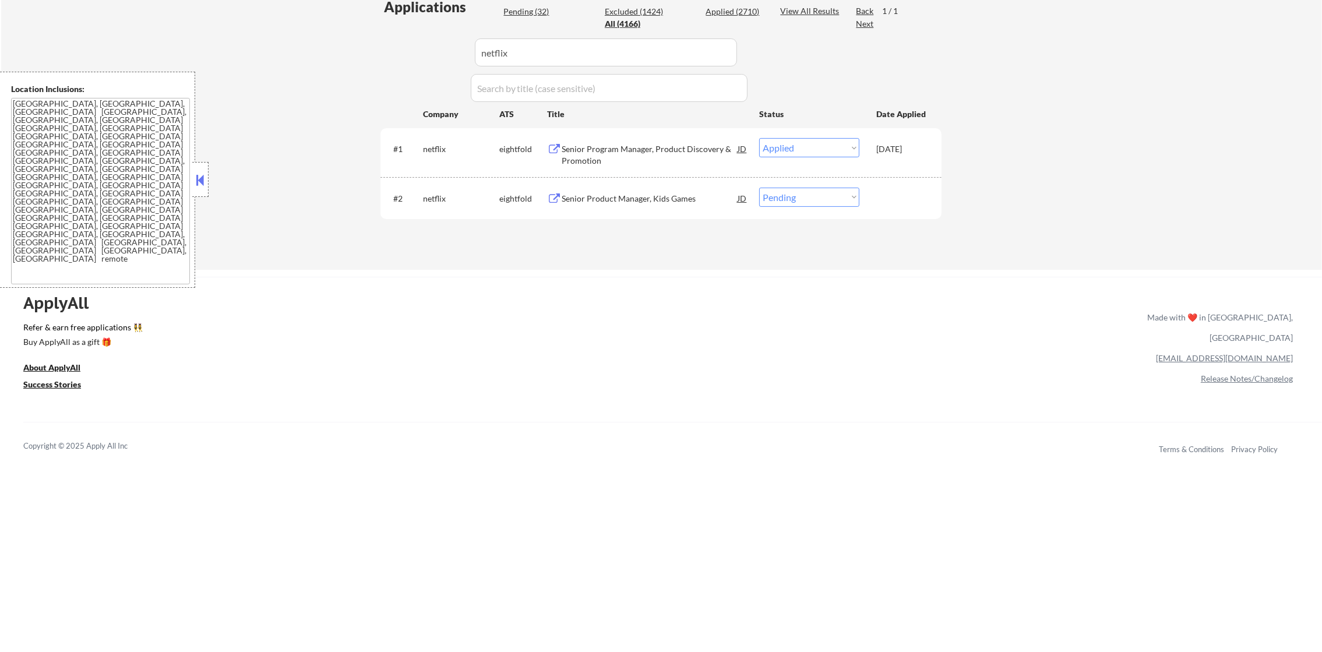
drag, startPoint x: 790, startPoint y: 196, endPoint x: 789, endPoint y: 207, distance: 11.7
click at [790, 196] on select "Choose an option... Pending Applied Excluded (Questions) Excluded (Expired) Exc…" at bounding box center [809, 197] width 100 height 19
click at [759, 188] on select "Choose an option... Pending Applied Excluded (Questions) Excluded (Expired) Exc…" at bounding box center [809, 197] width 100 height 19
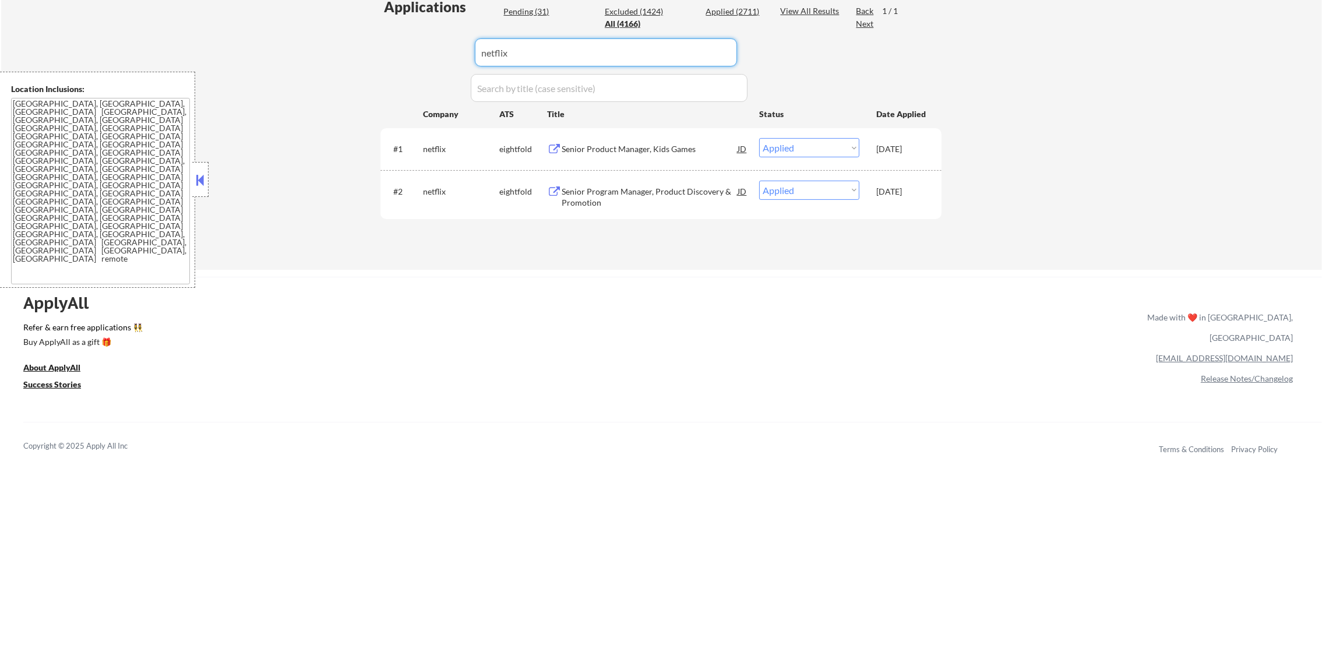
paste input "nemahealth"
drag, startPoint x: 545, startPoint y: 53, endPoint x: 393, endPoint y: 53, distance: 151.5
click at [396, 53] on div "Applications Pending (31) Excluded (1424) Applied (2711) All (4166) View All Re…" at bounding box center [661, 122] width 561 height 251
drag, startPoint x: 392, startPoint y: 53, endPoint x: 391, endPoint y: 297, distance: 243.6
click at [390, 53] on div "Applications Pending (31) Excluded (1424) Applied (2711) All (4166) View All Re…" at bounding box center [661, 122] width 561 height 251
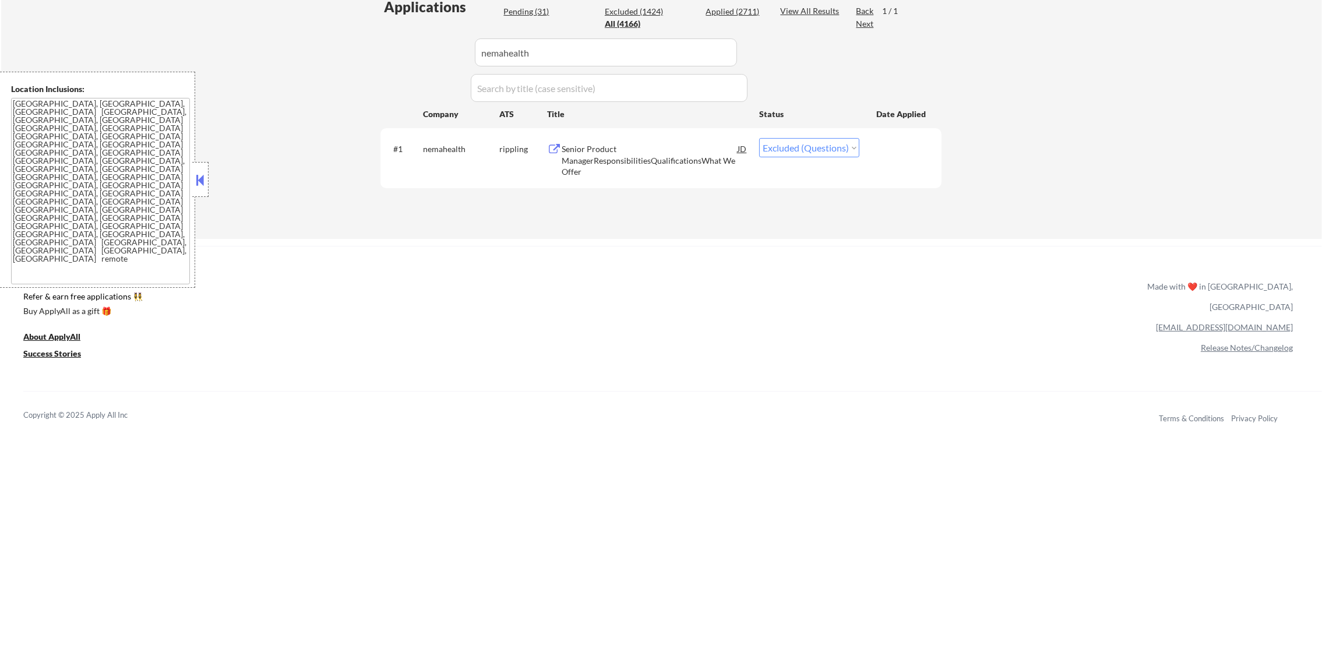
click at [649, 133] on div "#1 nemahealth rippling Senior Product ManagerResponsibilitiesQualificationsWhat…" at bounding box center [659, 158] width 550 height 50
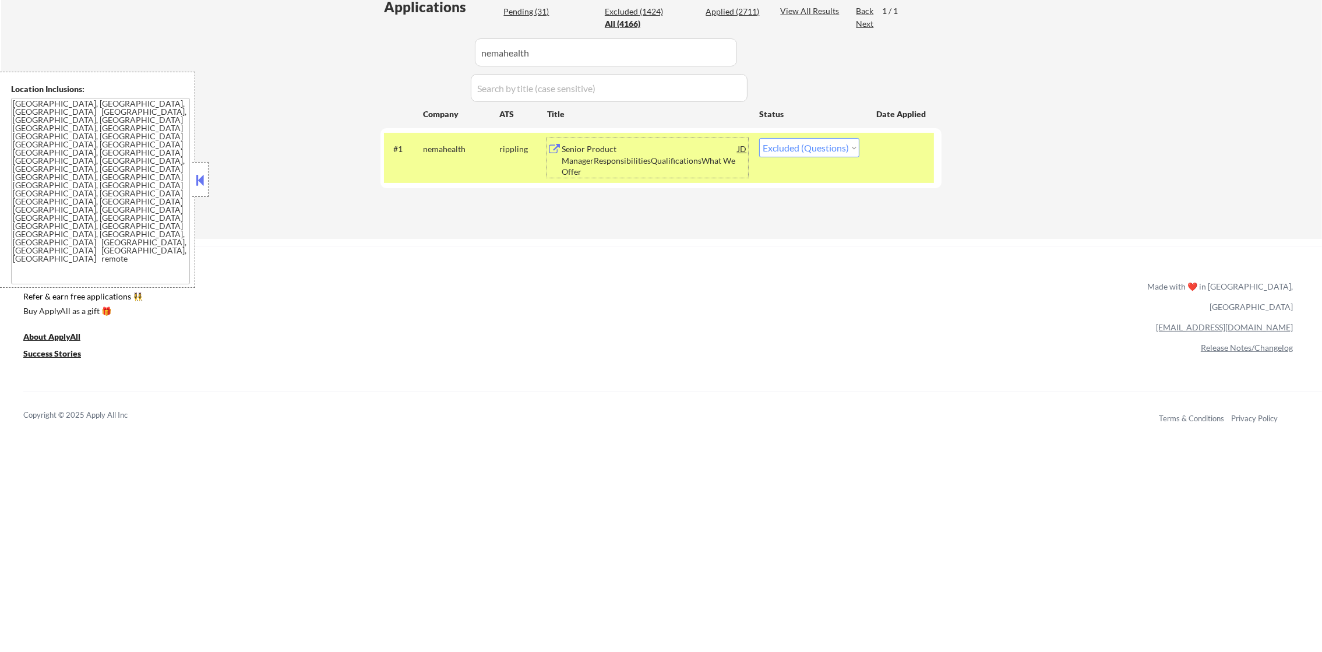
click at [637, 160] on div "Senior Product ManagerResponsibilitiesQualificationsWhat We Offer" at bounding box center [650, 160] width 176 height 34
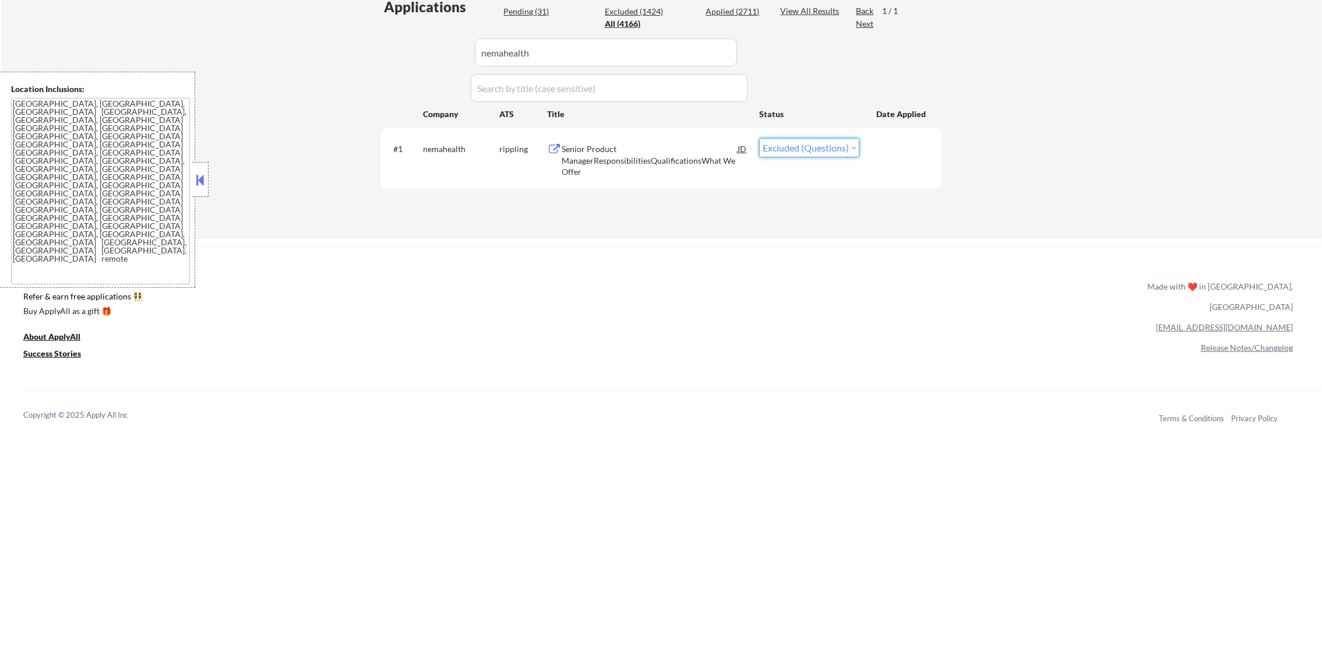
click at [790, 146] on select "Choose an option... Pending Applied Excluded (Questions) Excluded (Expired) Exc…" at bounding box center [809, 147] width 100 height 19
click at [759, 138] on select "Choose an option... Pending Applied Excluded (Questions) Excluded (Expired) Exc…" at bounding box center [809, 147] width 100 height 19
paste input "alma"
drag, startPoint x: 574, startPoint y: 52, endPoint x: 357, endPoint y: 48, distance: 216.9
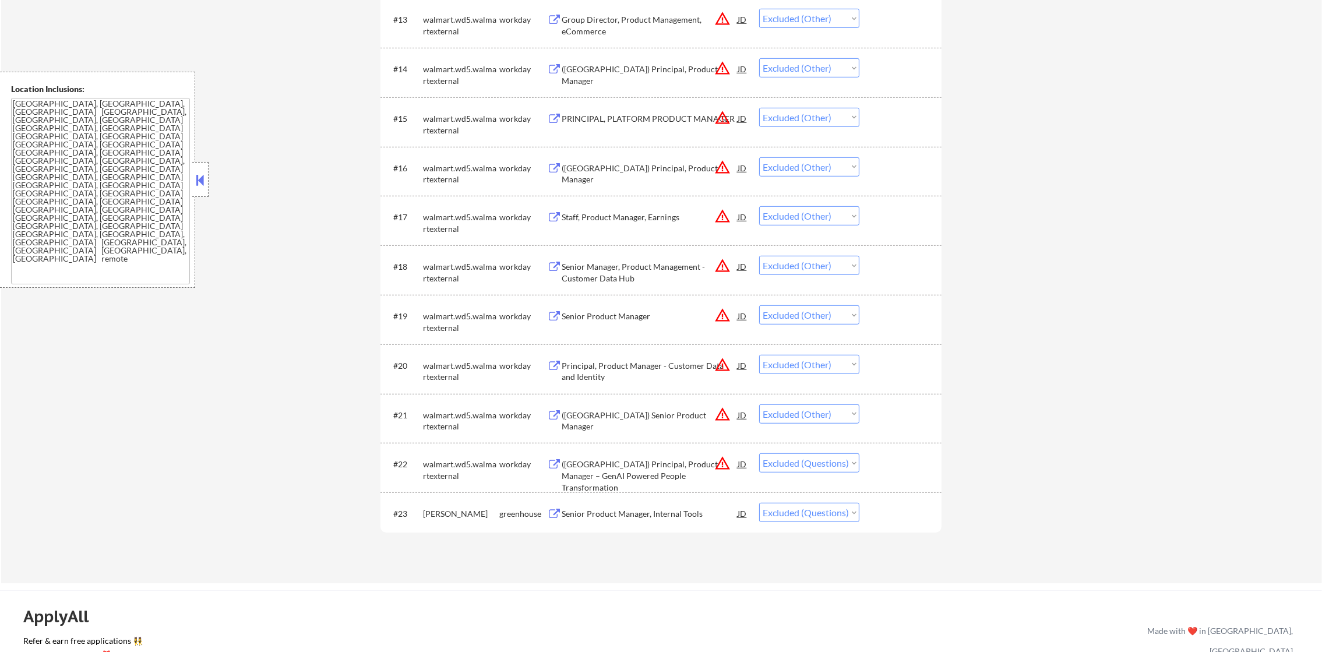
scroll to position [1043, 0]
click at [805, 522] on select "Choose an option... Pending Applied Excluded (Questions) Excluded (Expired) Exc…" at bounding box center [809, 515] width 100 height 19
click at [759, 506] on select "Choose an option... Pending Applied Excluded (Questions) Excluded (Expired) Exc…" at bounding box center [809, 515] width 100 height 19
click at [819, 472] on select "Choose an option... Pending Applied Excluded (Questions) Excluded (Expired) Exc…" at bounding box center [809, 465] width 100 height 19
click at [759, 456] on select "Choose an option... Pending Applied Excluded (Questions) Excluded (Expired) Exc…" at bounding box center [809, 465] width 100 height 19
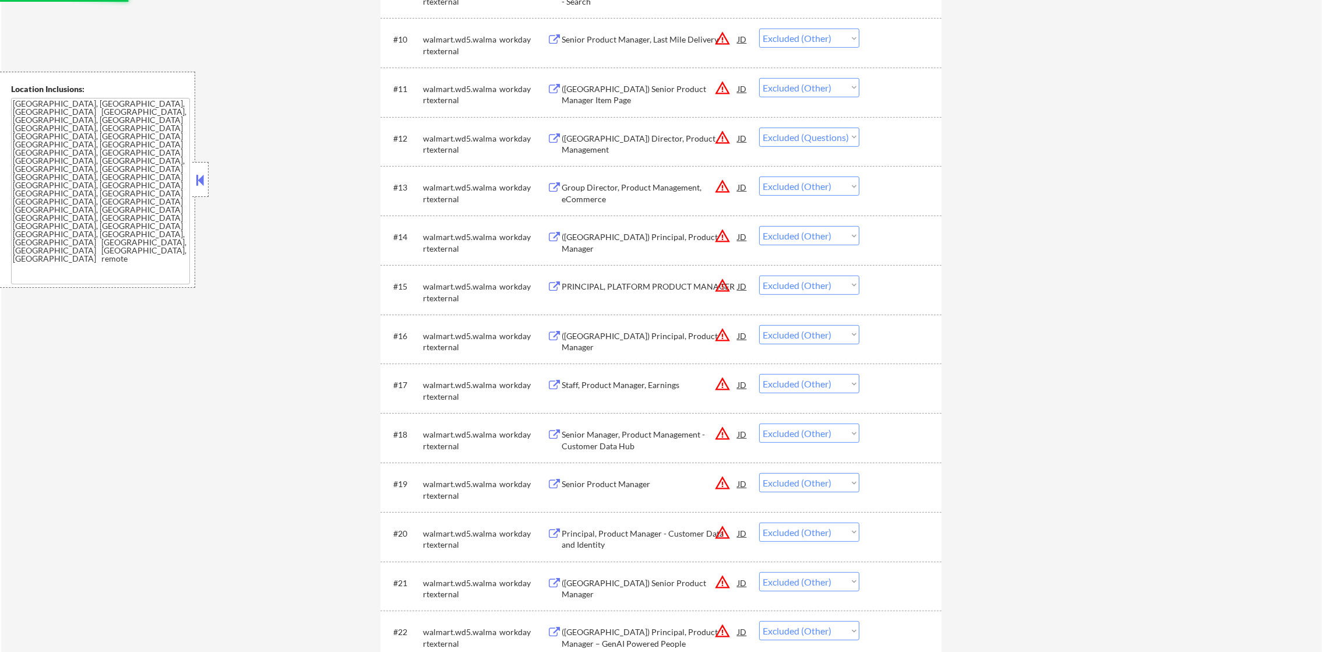
scroll to position [868, 0]
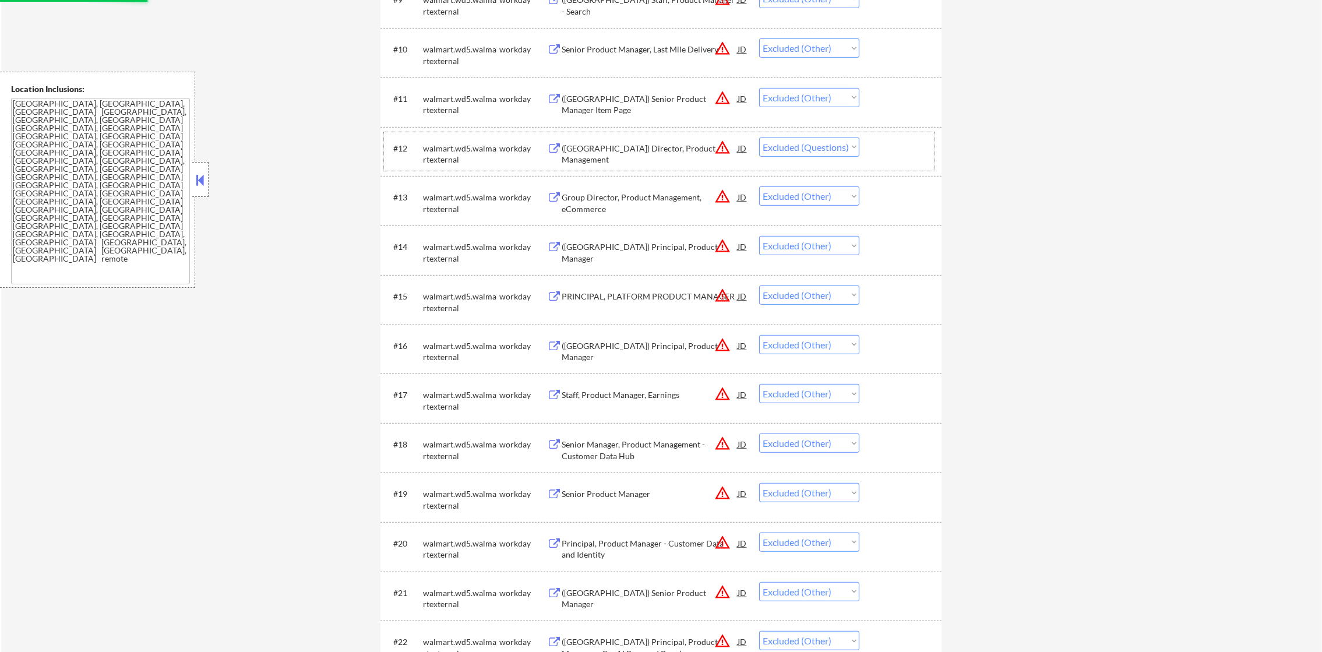
click at [831, 159] on div "#12 walmart.wd5.walmartexternal workday (USA) Director, Product Management JD w…" at bounding box center [659, 151] width 550 height 38
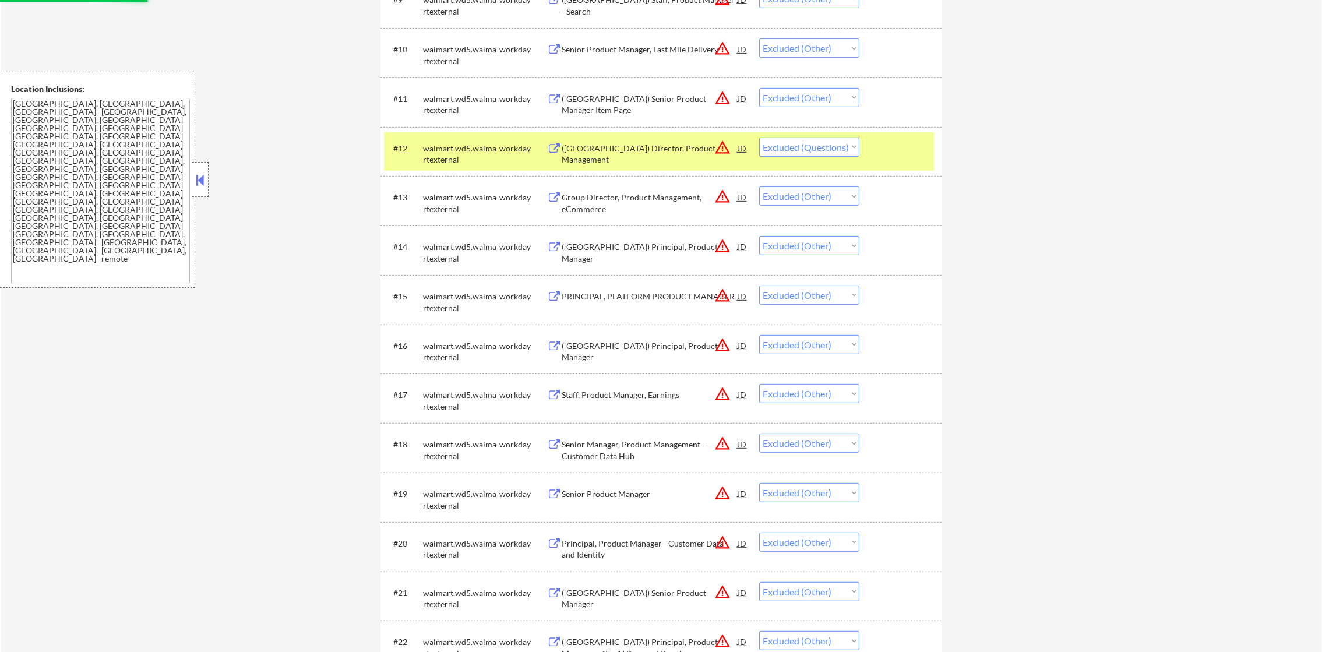
click at [832, 153] on select "Choose an option... Pending Applied Excluded (Questions) Excluded (Expired) Exc…" at bounding box center [809, 147] width 100 height 19
click at [759, 138] on select "Choose an option... Pending Applied Excluded (Questions) Excluded (Expired) Exc…" at bounding box center [809, 147] width 100 height 19
click at [448, 150] on div "walmart.wd5.walmartexternal" at bounding box center [461, 154] width 76 height 23
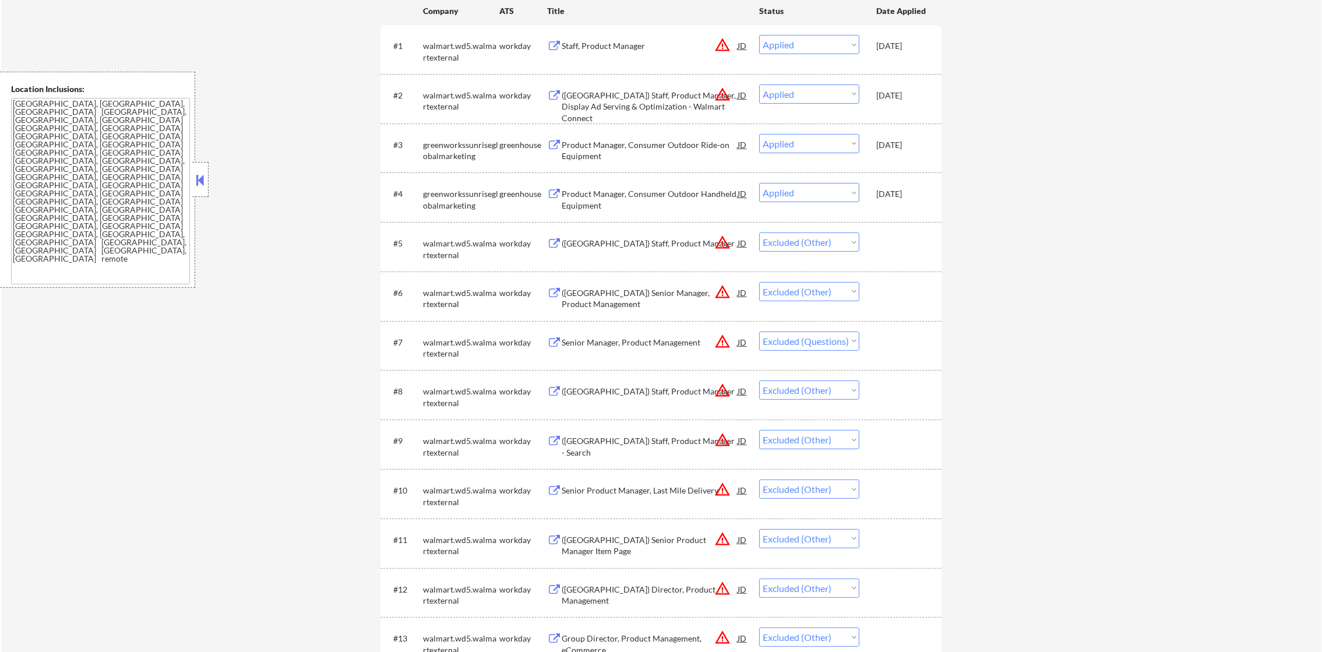
scroll to position [168, 0]
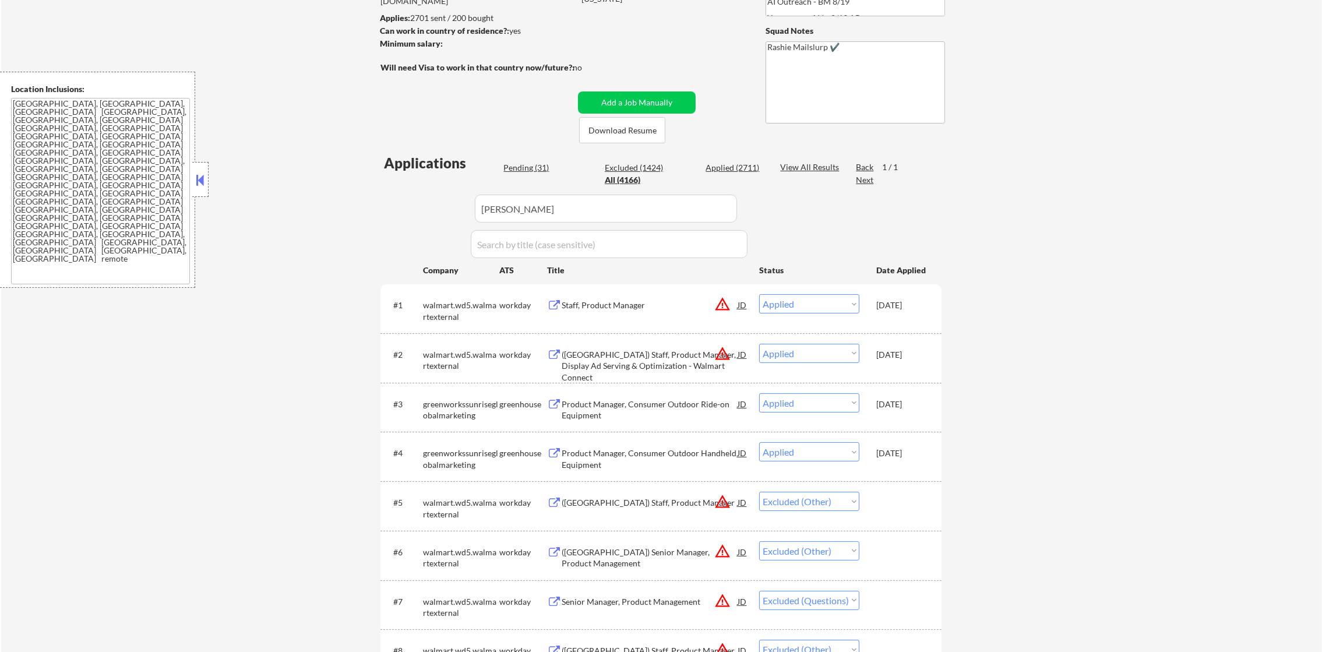
click at [849, 598] on select "Choose an option... Pending Applied Excluded (Questions) Excluded (Expired) Exc…" at bounding box center [809, 600] width 100 height 19
click at [759, 591] on select "Choose an option... Pending Applied Excluded (Questions) Excluded (Expired) Exc…" at bounding box center [809, 600] width 100 height 19
drag, startPoint x: 413, startPoint y: 209, endPoint x: 378, endPoint y: 203, distance: 35.5
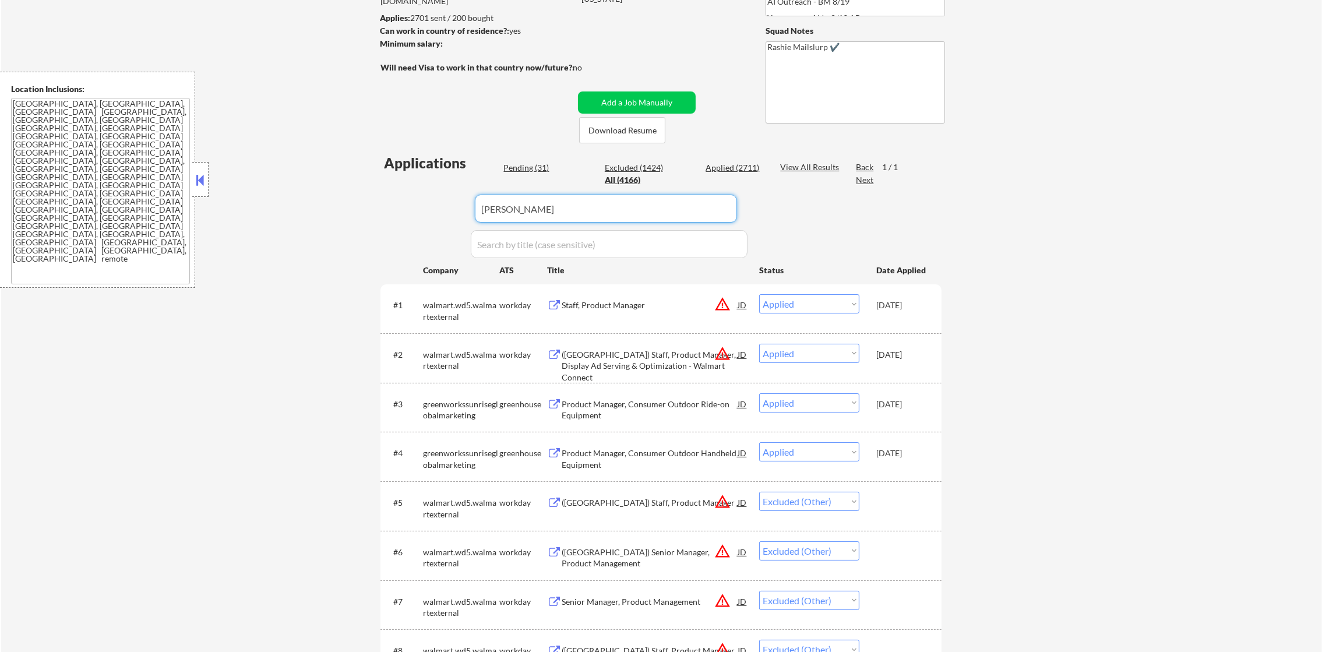
paste input "thrivemarket"
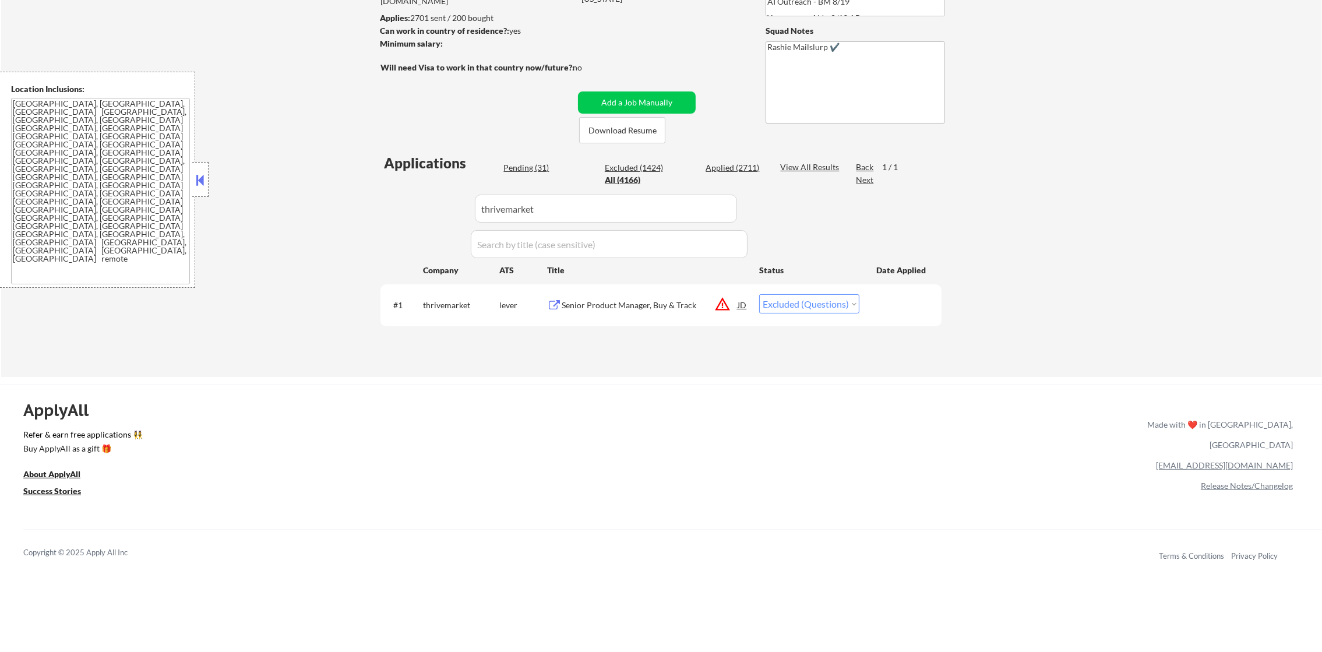
click at [614, 302] on div "Senior Product Manager, Buy & Track" at bounding box center [650, 306] width 176 height 12
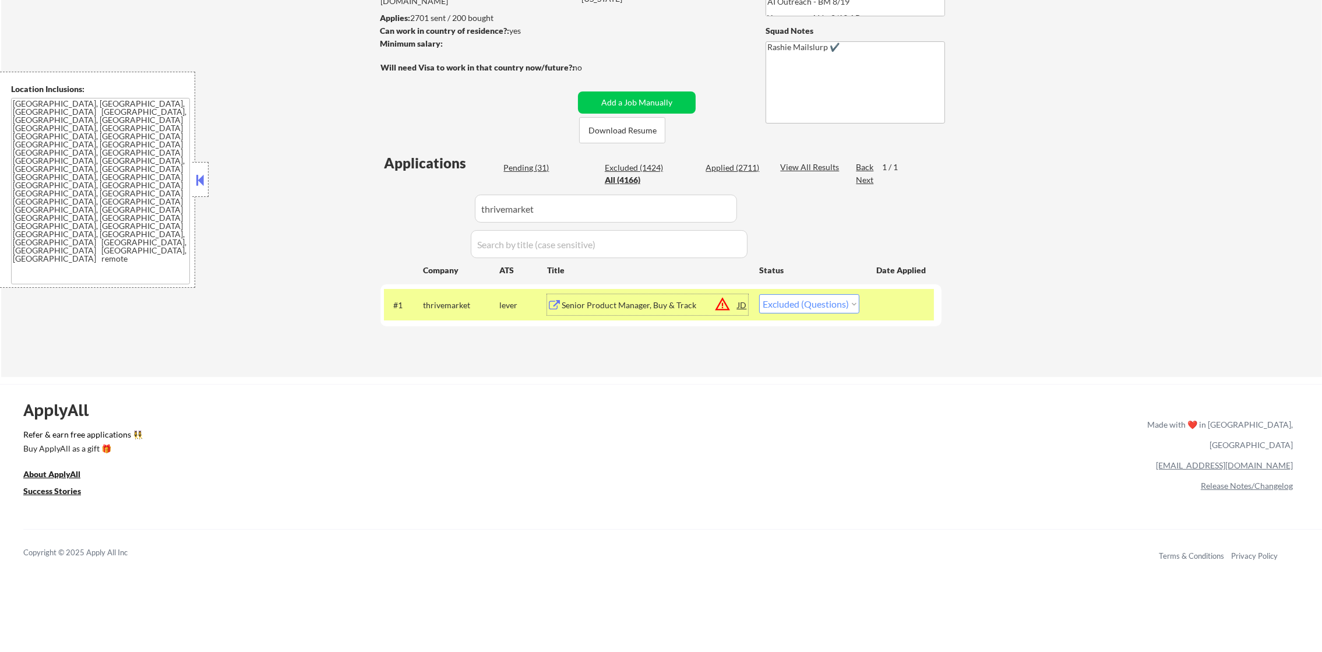
click at [800, 315] on div "#1 thrivemarket lever Senior Product Manager, Buy & Track JD warning_amber Choo…" at bounding box center [659, 304] width 550 height 31
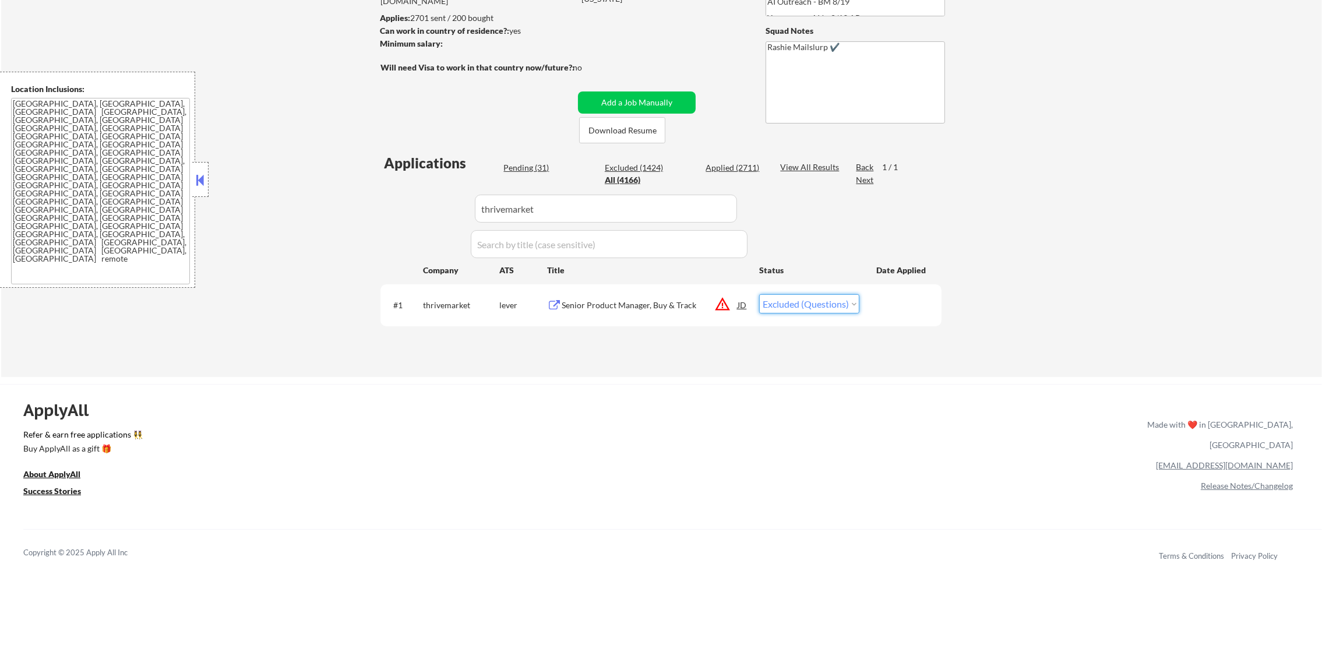
click at [805, 304] on select "Choose an option... Pending Applied Excluded (Questions) Excluded (Expired) Exc…" at bounding box center [809, 303] width 100 height 19
click at [759, 294] on select "Choose an option... Pending Applied Excluded (Questions) Excluded (Expired) Exc…" at bounding box center [809, 303] width 100 height 19
drag, startPoint x: 502, startPoint y: 212, endPoint x: 301, endPoint y: 206, distance: 200.6
click at [305, 206] on div "← Return to /applysquad Mailslurp Inbox Job Search Builder Gabriel Wilensky Use…" at bounding box center [661, 128] width 1321 height 498
paste input "clickhouse"
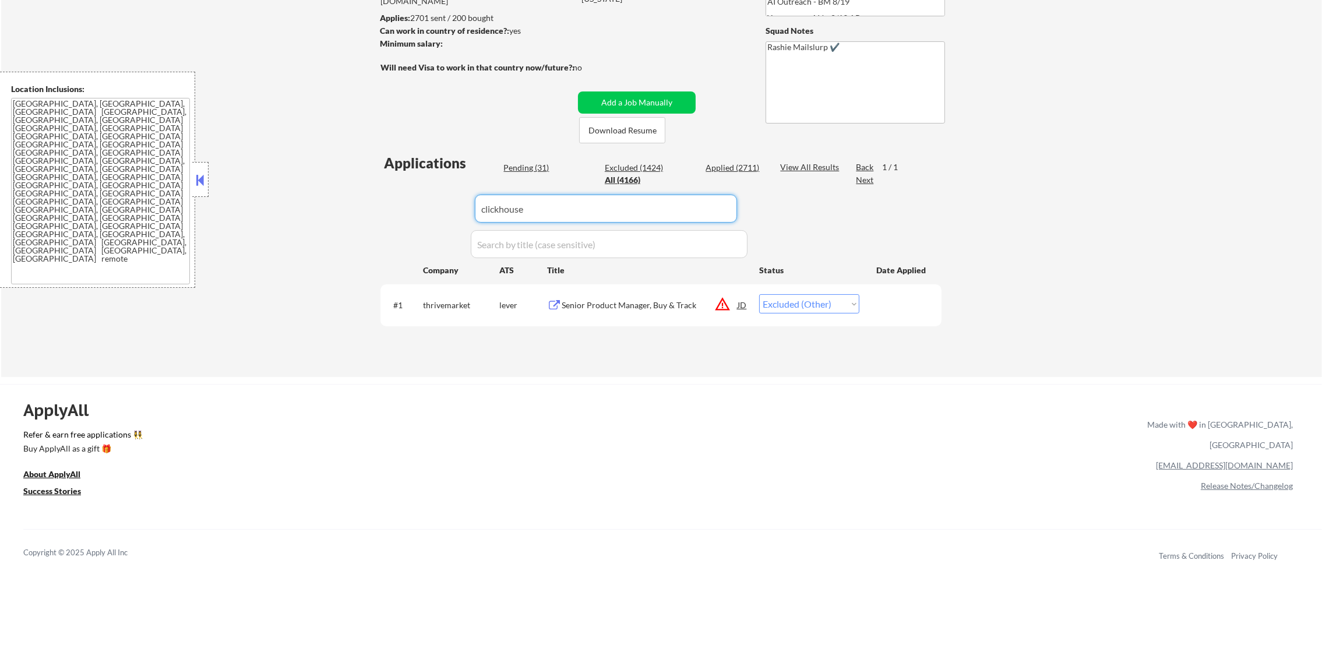
click at [301, 206] on div "← Return to /applysquad Mailslurp Inbox Job Search Builder Gabriel Wilensky Use…" at bounding box center [661, 128] width 1321 height 498
click at [652, 302] on div "Senior Technical Product Manager - Core Database" at bounding box center [650, 311] width 176 height 23
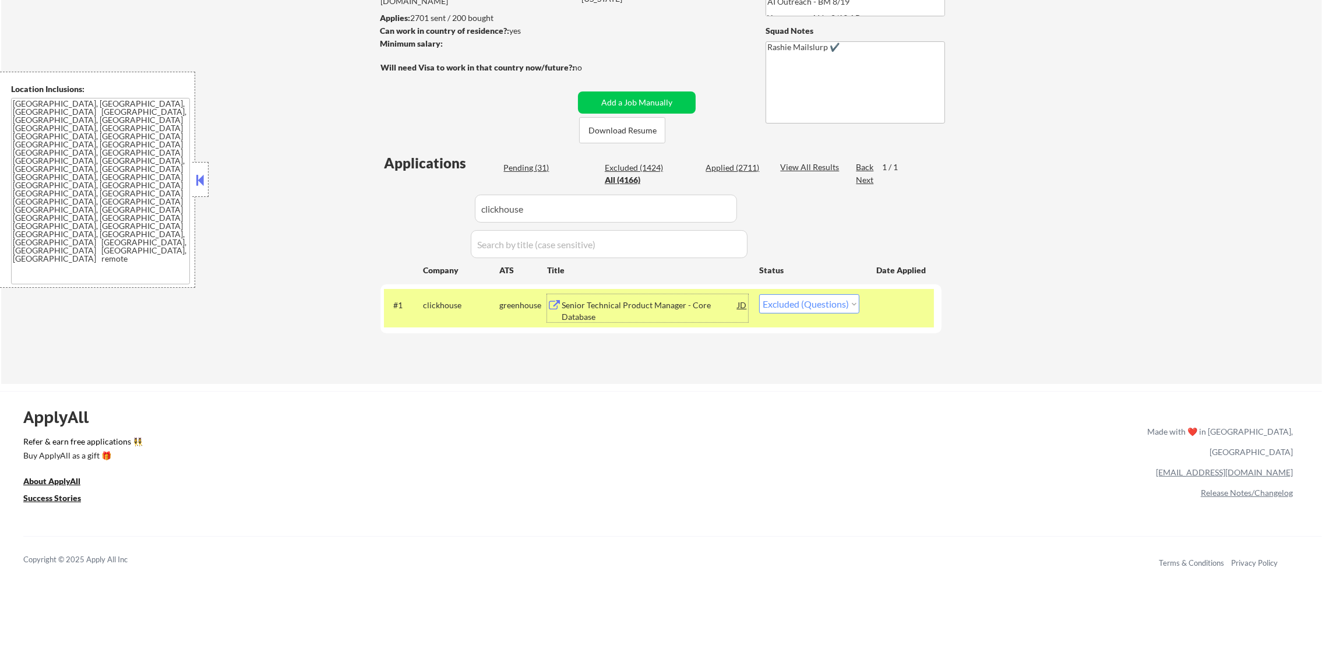
drag, startPoint x: 853, startPoint y: 315, endPoint x: 843, endPoint y: 315, distance: 9.3
click at [852, 315] on div "#1 clickhouse greenhouse Senior Technical Product Manager - Core Database JD wa…" at bounding box center [659, 308] width 550 height 38
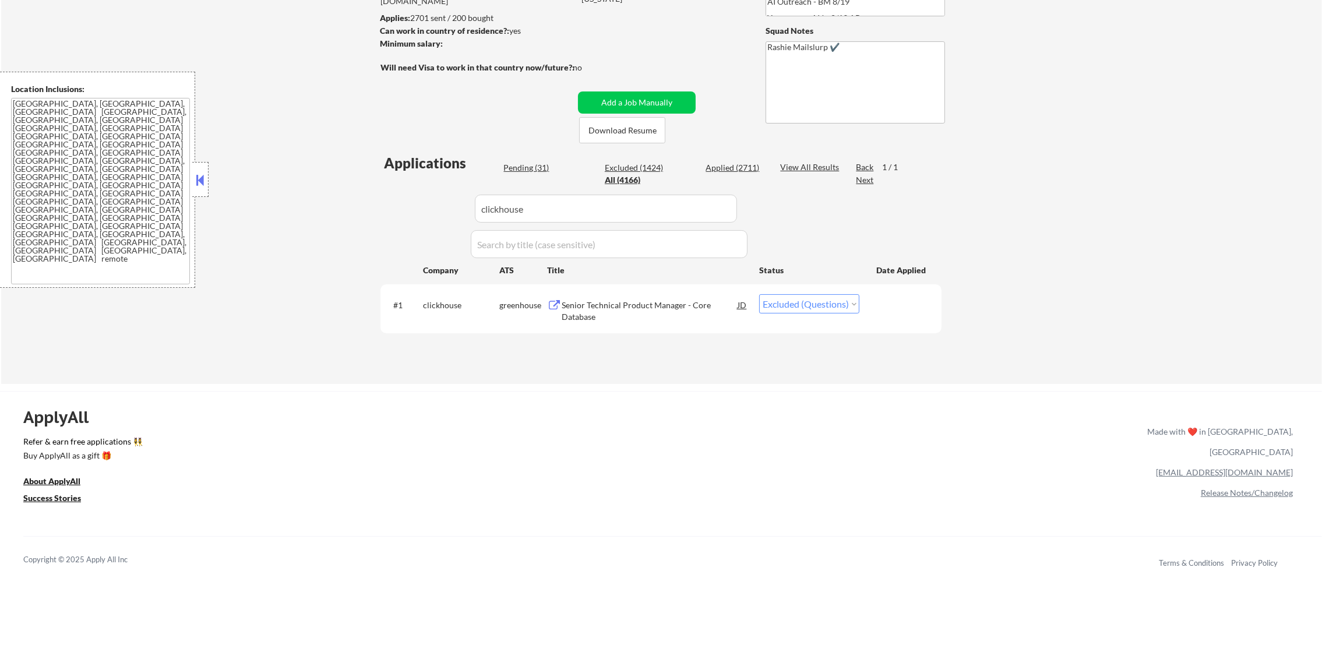
click at [838, 314] on div "#1 clickhouse greenhouse Senior Technical Product Manager - Core Database JD wa…" at bounding box center [659, 308] width 550 height 38
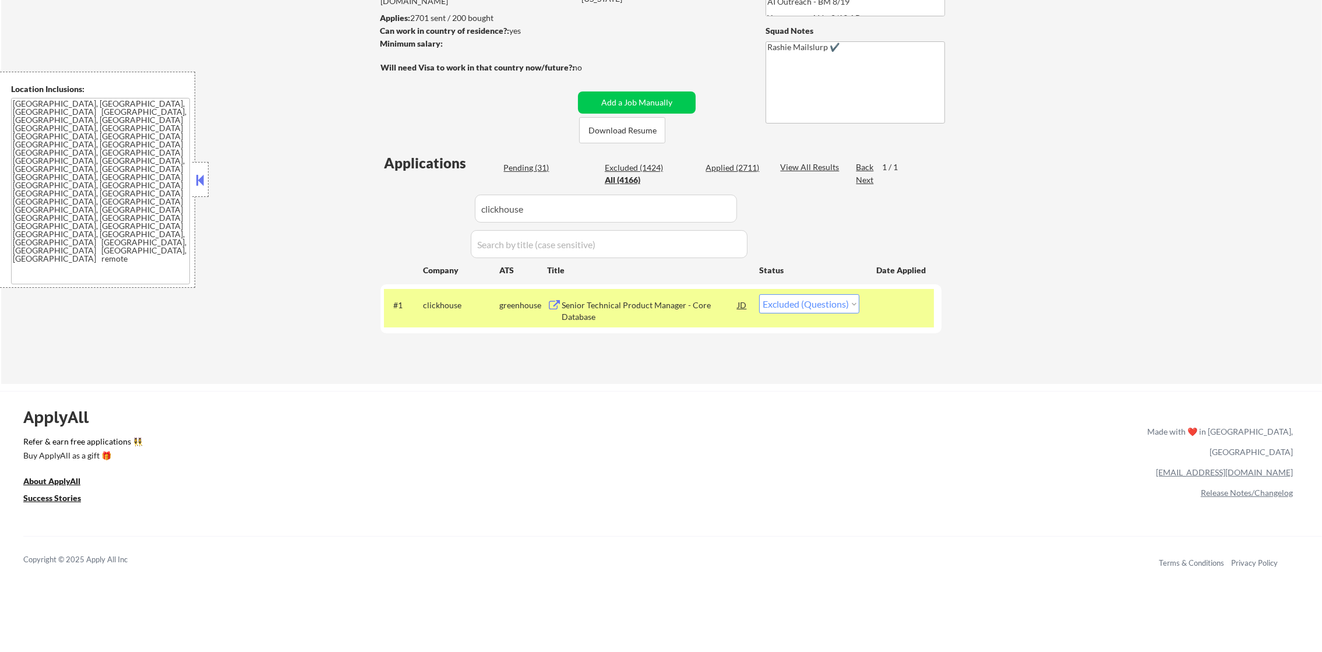
drag, startPoint x: 838, startPoint y: 301, endPoint x: 835, endPoint y: 314, distance: 13.0
click at [838, 301] on select "Choose an option... Pending Applied Excluded (Questions) Excluded (Expired) Exc…" at bounding box center [809, 303] width 100 height 19
click at [759, 294] on select "Choose an option... Pending Applied Excluded (Questions) Excluded (Expired) Exc…" at bounding box center [809, 303] width 100 height 19
click at [471, 316] on div "#1 clickhouse greenhouse Senior Technical Product Manager - Core Database JD wa…" at bounding box center [659, 308] width 550 height 38
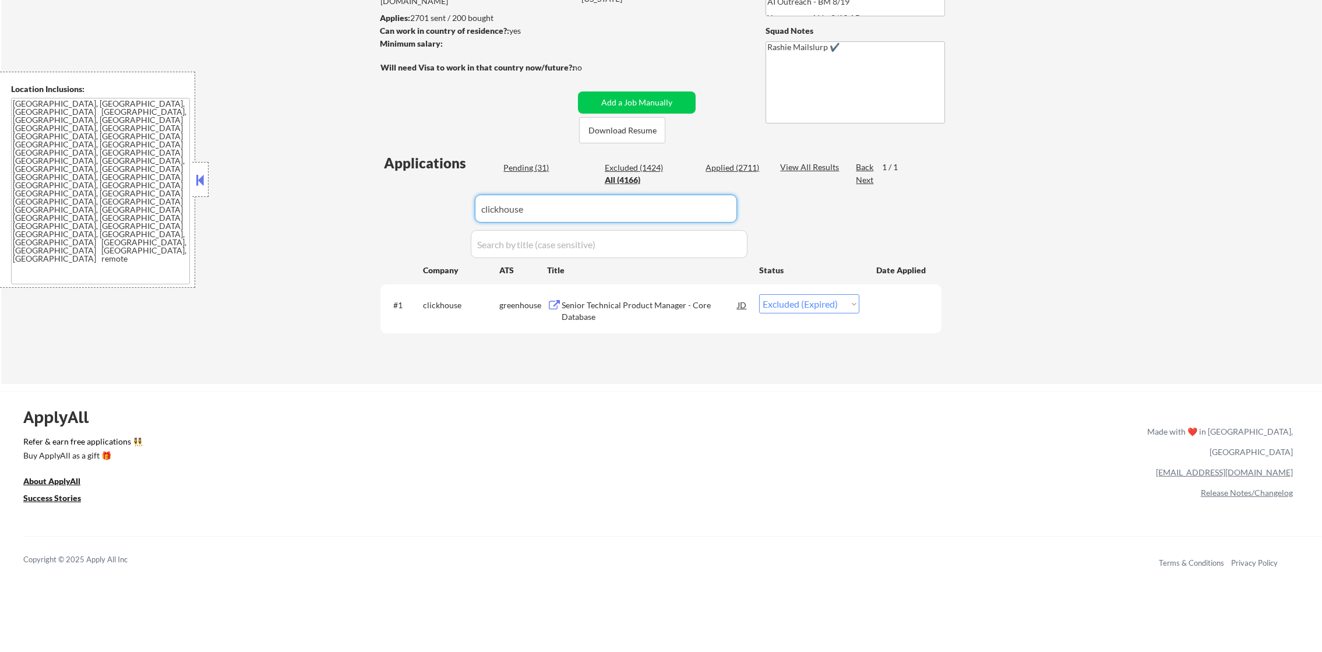
drag, startPoint x: 547, startPoint y: 199, endPoint x: 410, endPoint y: 200, distance: 137.0
click at [414, 200] on div "Applications Pending (31) Excluded (1424) Applied (2711) All (4166) View All Re…" at bounding box center [661, 257] width 561 height 209
paste input "thymecare"
click at [410, 200] on div "Applications Pending (31) Excluded (1424) Applied (2711) All (4166) View All Re…" at bounding box center [661, 257] width 561 height 209
click at [660, 304] on div "Senior Product Manager, Informatics & Data Products" at bounding box center [650, 311] width 176 height 23
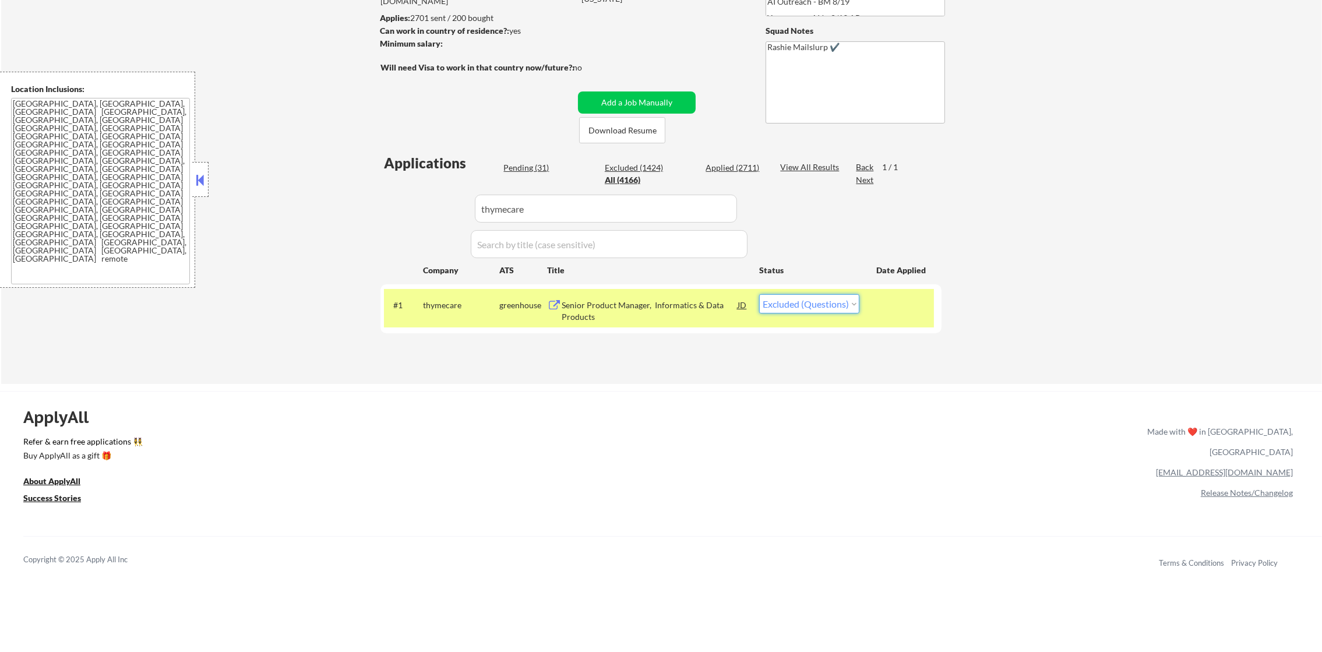
drag, startPoint x: 790, startPoint y: 298, endPoint x: 786, endPoint y: 314, distance: 16.1
click at [790, 301] on select "Choose an option... Pending Applied Excluded (Questions) Excluded (Expired) Exc…" at bounding box center [809, 303] width 100 height 19
click at [784, 508] on div "ApplyAll Refer & earn free applications 👯‍♀️ Buy ApplyAll as a gift 🎁 About App…" at bounding box center [661, 491] width 1322 height 185
click at [801, 309] on select "Choose an option... Pending Applied Excluded (Questions) Excluded (Expired) Exc…" at bounding box center [809, 303] width 100 height 19
click at [759, 294] on select "Choose an option... Pending Applied Excluded (Questions) Excluded (Expired) Exc…" at bounding box center [809, 303] width 100 height 19
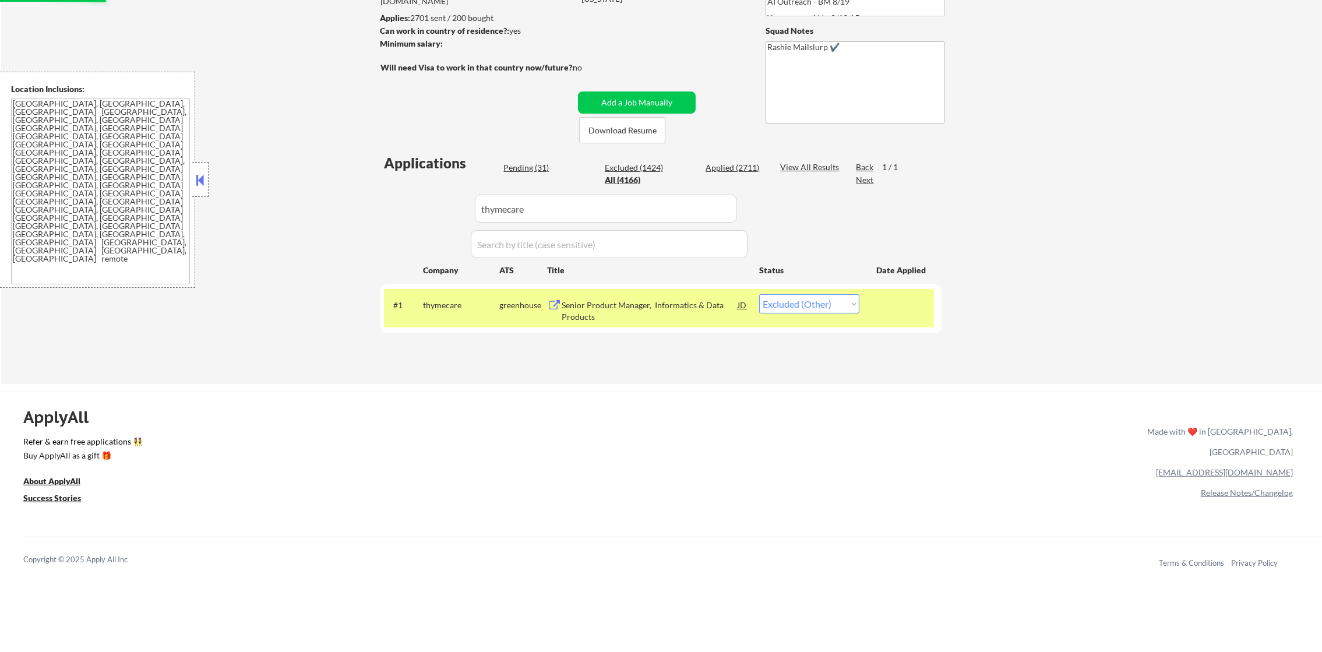
click at [468, 318] on div "#1 thymecare greenhouse Senior Product Manager, Informatics & Data Products JD …" at bounding box center [659, 308] width 550 height 38
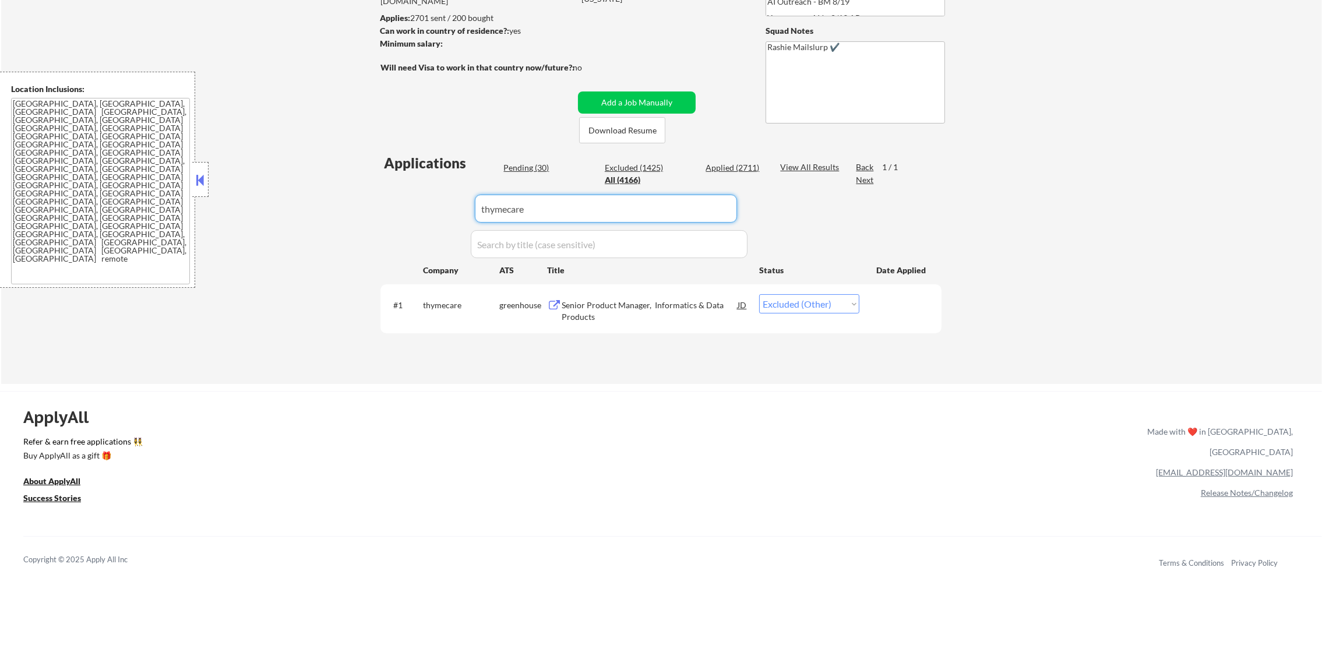
paste input "alphasense"
drag, startPoint x: 525, startPoint y: 207, endPoint x: 382, endPoint y: 209, distance: 142.8
click at [382, 209] on div "Applications Pending (30) Excluded (1425) Applied (2711) All (4166) View All Re…" at bounding box center [661, 257] width 561 height 209
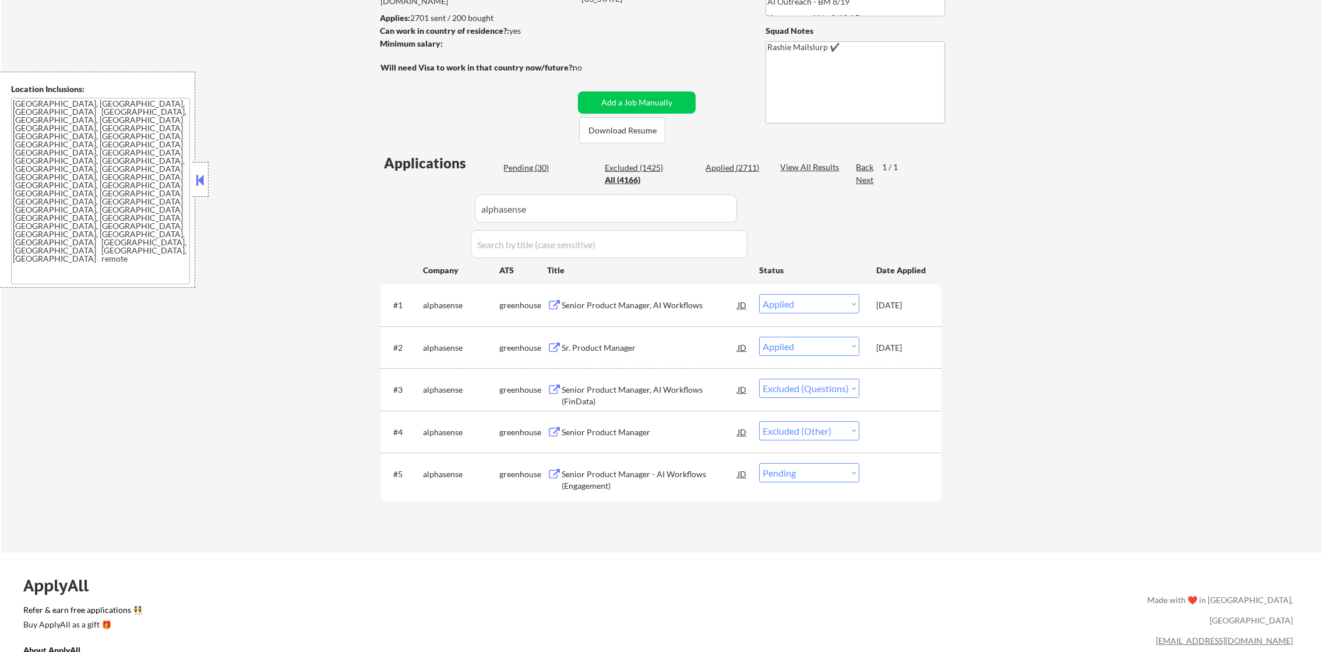
click at [648, 388] on div "Senior Product Manager, AI Workflows (FinData)" at bounding box center [650, 395] width 176 height 23
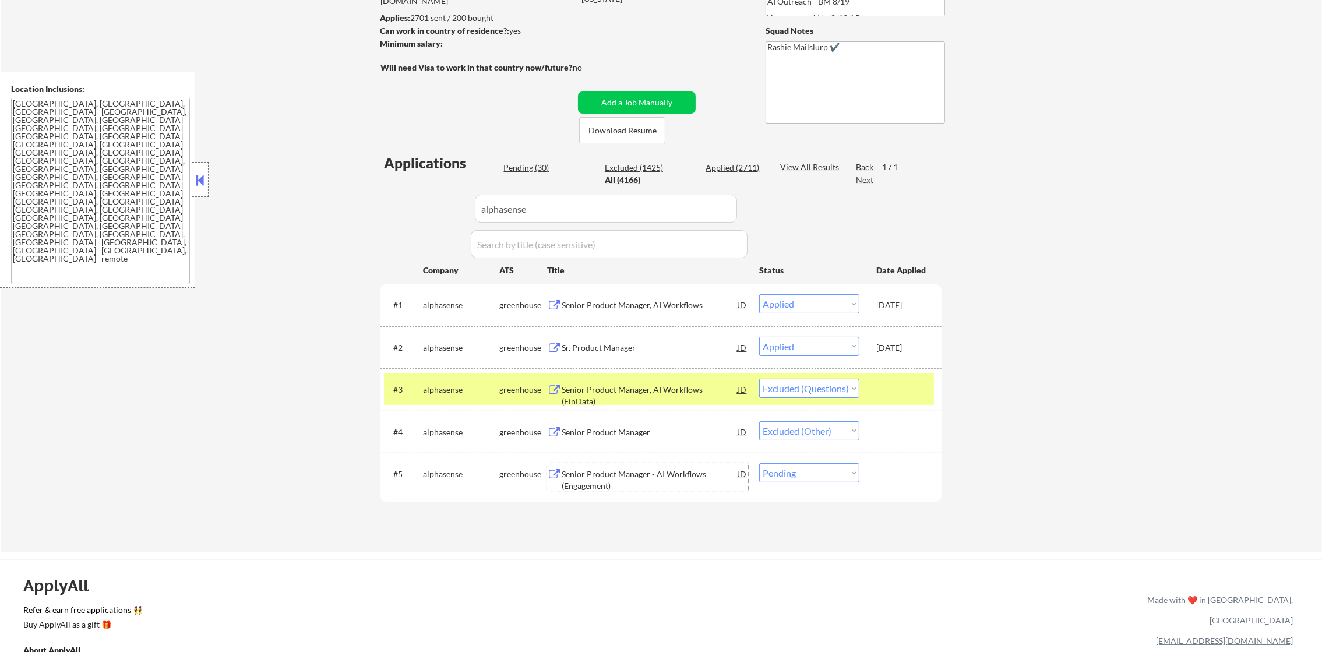
click at [610, 473] on div "Senior Product Manager - AI Workflows (Engagement)" at bounding box center [650, 480] width 176 height 23
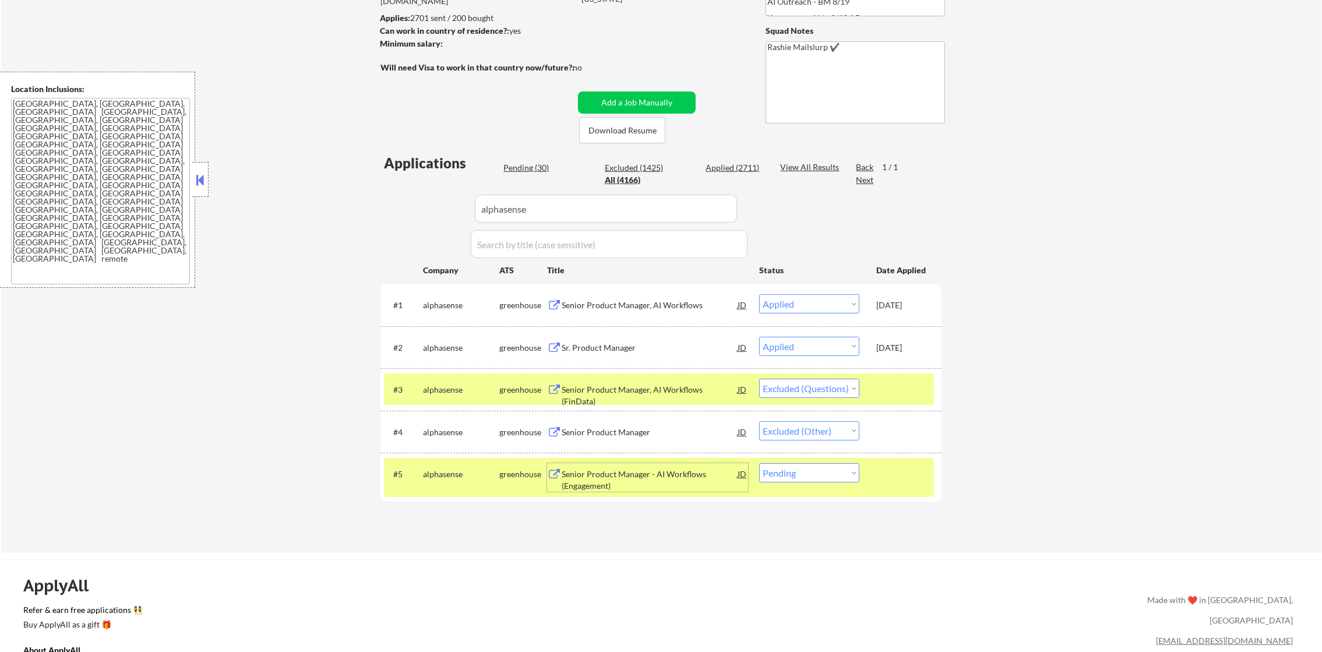
drag, startPoint x: 800, startPoint y: 385, endPoint x: 800, endPoint y: 392, distance: 7.0
click at [800, 385] on select "Choose an option... Pending Applied Excluded (Questions) Excluded (Expired) Exc…" at bounding box center [809, 388] width 100 height 19
click at [976, 543] on div "← Return to /applysquad Mailslurp Inbox Job Search Builder Gabriel Wilensky Use…" at bounding box center [661, 216] width 1321 height 674
click at [829, 484] on div "#5 alphasense greenhouse Senior Product Manager - AI Workflows (Engagement) JD …" at bounding box center [659, 477] width 550 height 38
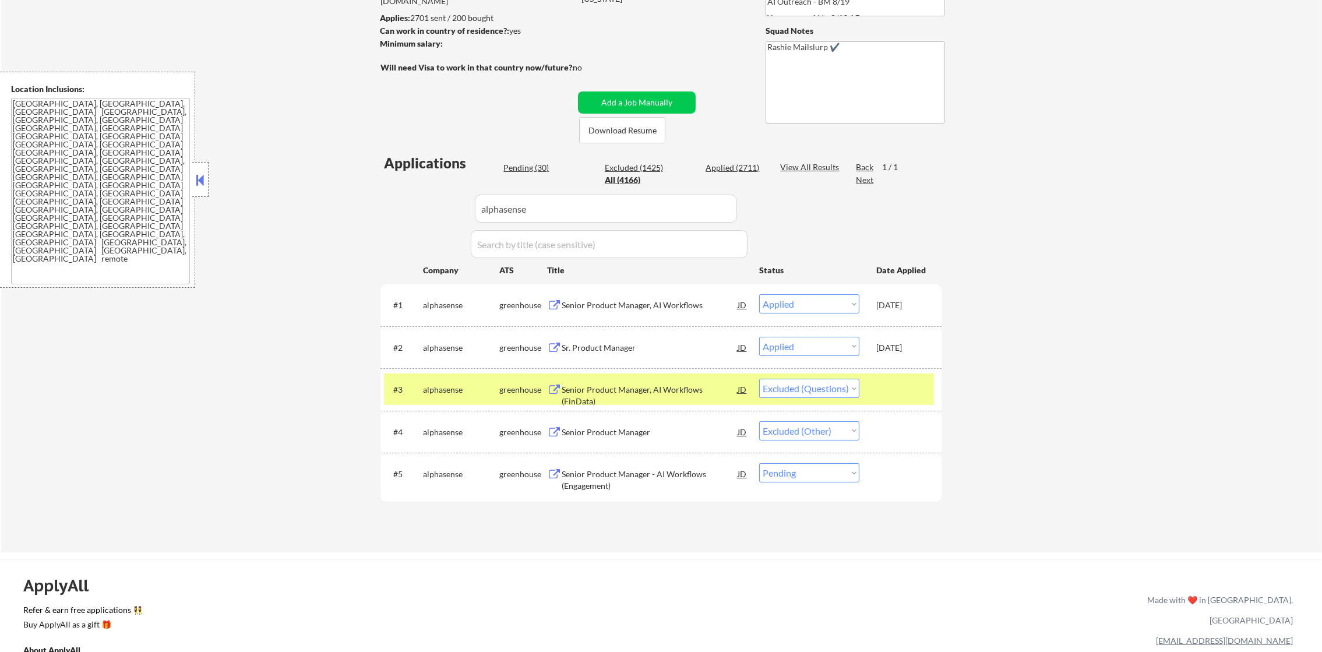
drag, startPoint x: 831, startPoint y: 470, endPoint x: 831, endPoint y: 476, distance: 6.4
click at [831, 470] on select "Choose an option... Pending Applied Excluded (Questions) Excluded (Expired) Exc…" at bounding box center [809, 472] width 100 height 19
click at [759, 463] on select "Choose an option... Pending Applied Excluded (Questions) Excluded (Expired) Exc…" at bounding box center [809, 472] width 100 height 19
click at [685, 388] on div "Senior Product Manager, AI Workflows (FinData)" at bounding box center [650, 395] width 176 height 23
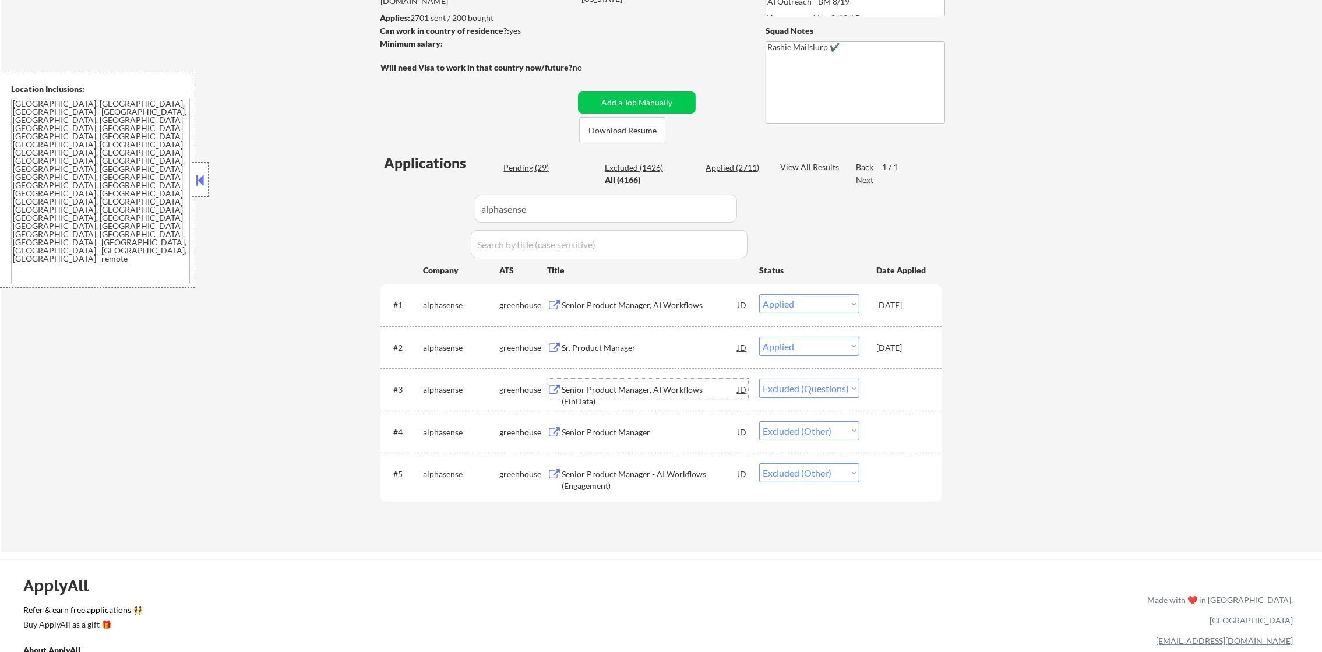
click at [822, 393] on select "Choose an option... Pending Applied Excluded (Questions) Excluded (Expired) Exc…" at bounding box center [809, 388] width 100 height 19
click at [759, 379] on select "Choose an option... Pending Applied Excluded (Questions) Excluded (Expired) Exc…" at bounding box center [809, 388] width 100 height 19
drag, startPoint x: 550, startPoint y: 218, endPoint x: 344, endPoint y: 235, distance: 206.5
click at [353, 234] on div "← Return to /applysquad Mailslurp Inbox Job Search Builder Gabriel Wilensky Use…" at bounding box center [661, 216] width 1321 height 674
paste input "sentinellabs"
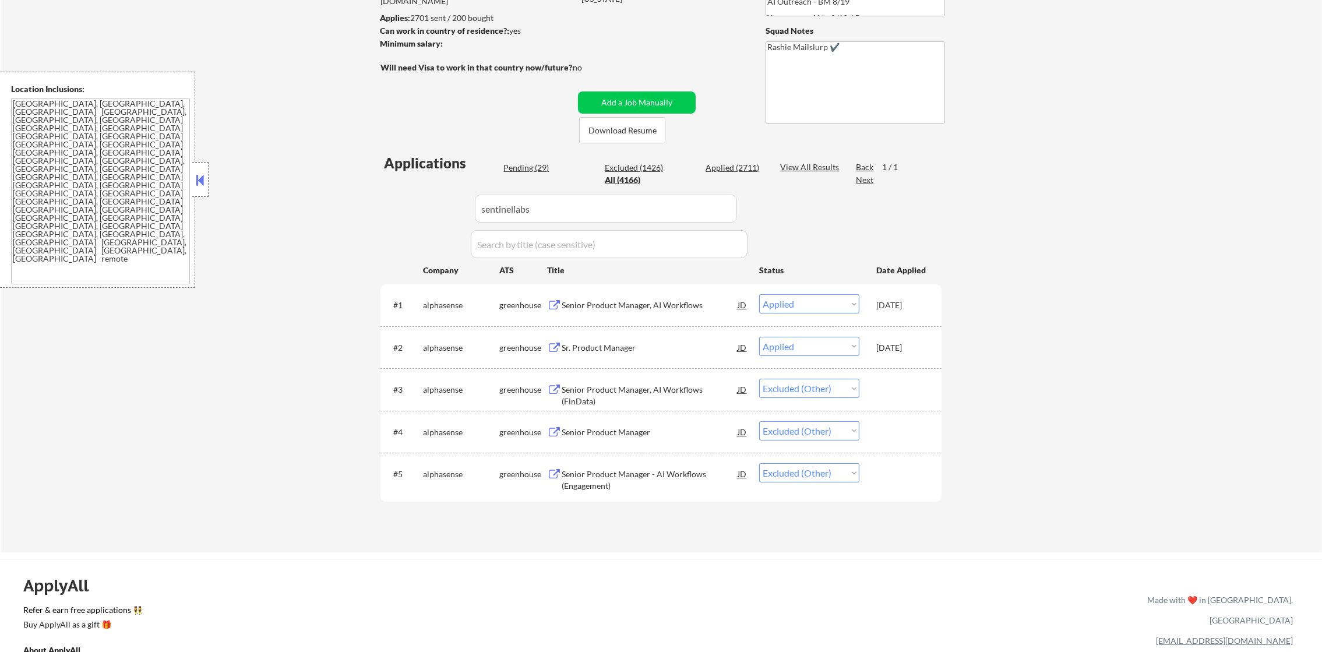
click at [344, 235] on div "← Return to /applysquad Mailslurp Inbox Job Search Builder Gabriel Wilensky Use…" at bounding box center [661, 216] width 1321 height 674
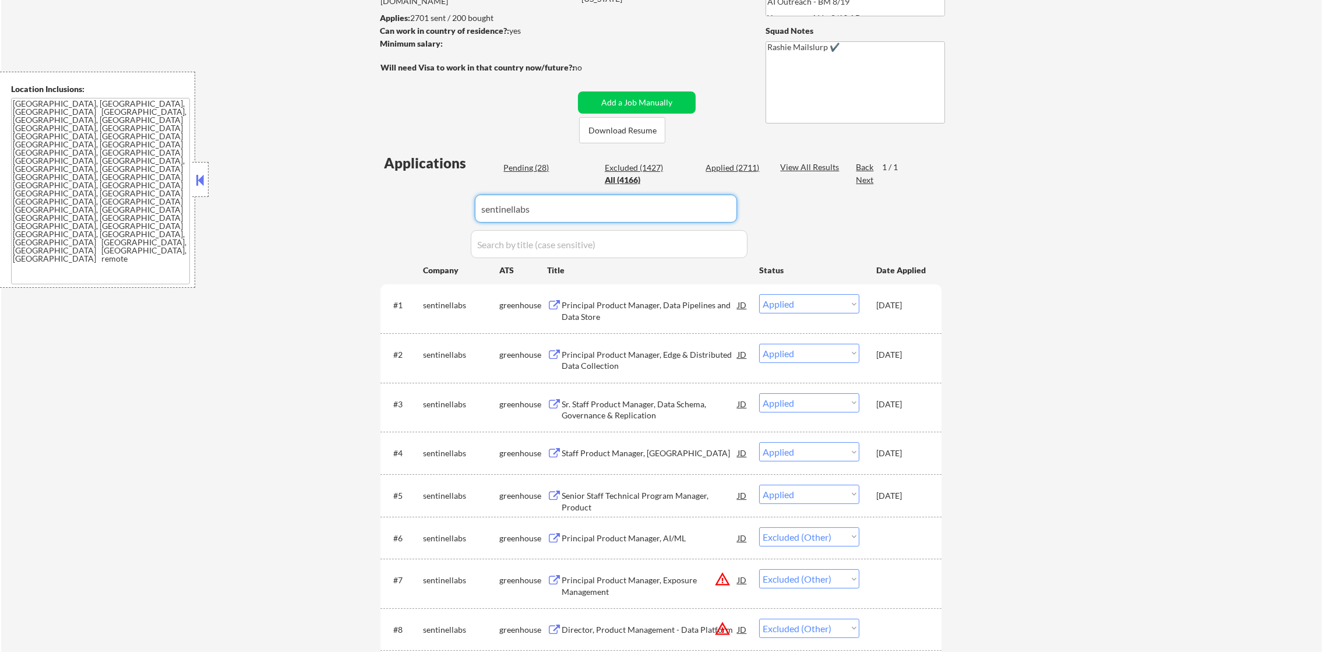
drag, startPoint x: 545, startPoint y: 197, endPoint x: 358, endPoint y: 209, distance: 187.5
click at [359, 209] on div "← Return to /applysquad Mailslurp Inbox Job Search Builder Gabriel Wilensky Use…" at bounding box center [661, 314] width 1321 height 871
paste input "array"
click at [358, 209] on div "← Return to /applysquad Mailslurp Inbox Job Search Builder Gabriel Wilensky Use…" at bounding box center [661, 314] width 1321 height 871
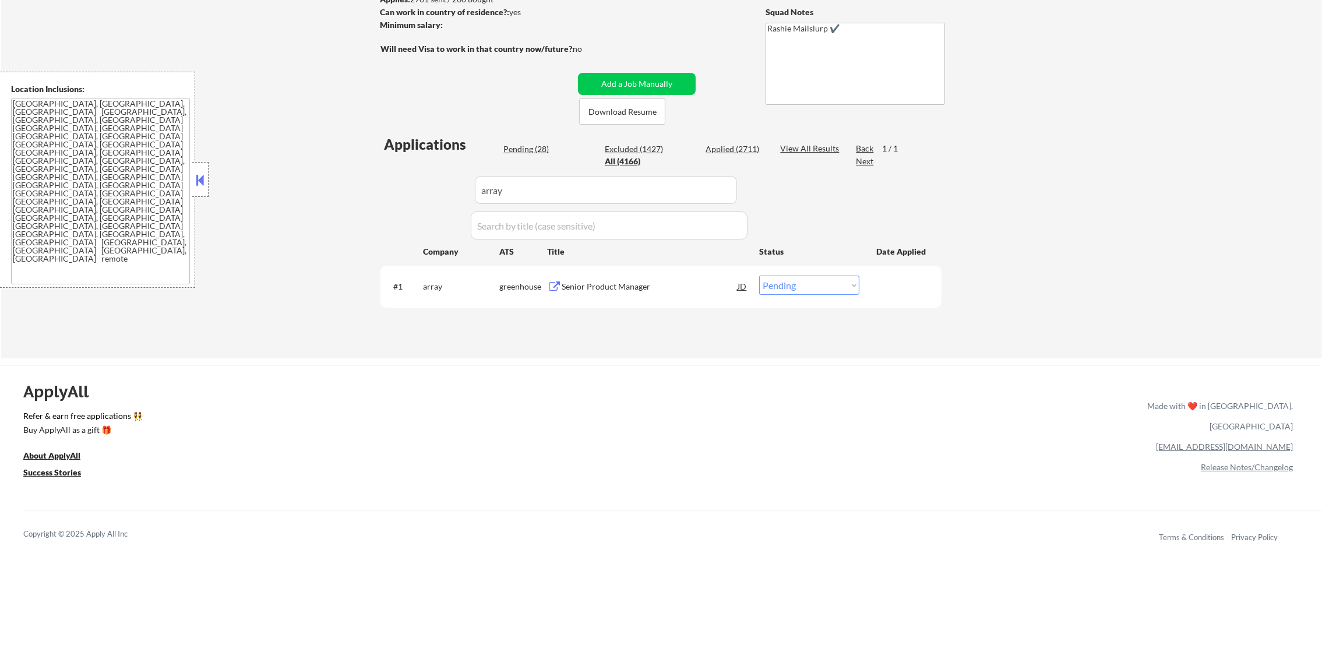
scroll to position [197, 0]
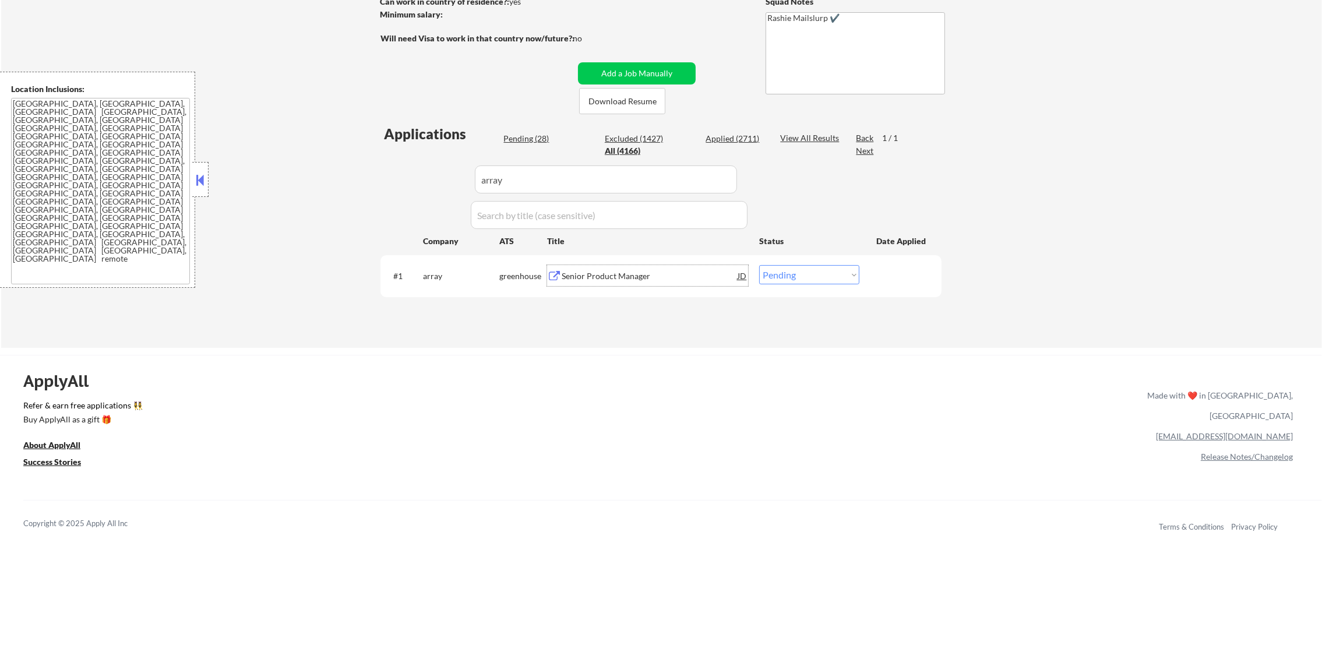
click at [594, 279] on div "Senior Product Manager" at bounding box center [650, 276] width 176 height 12
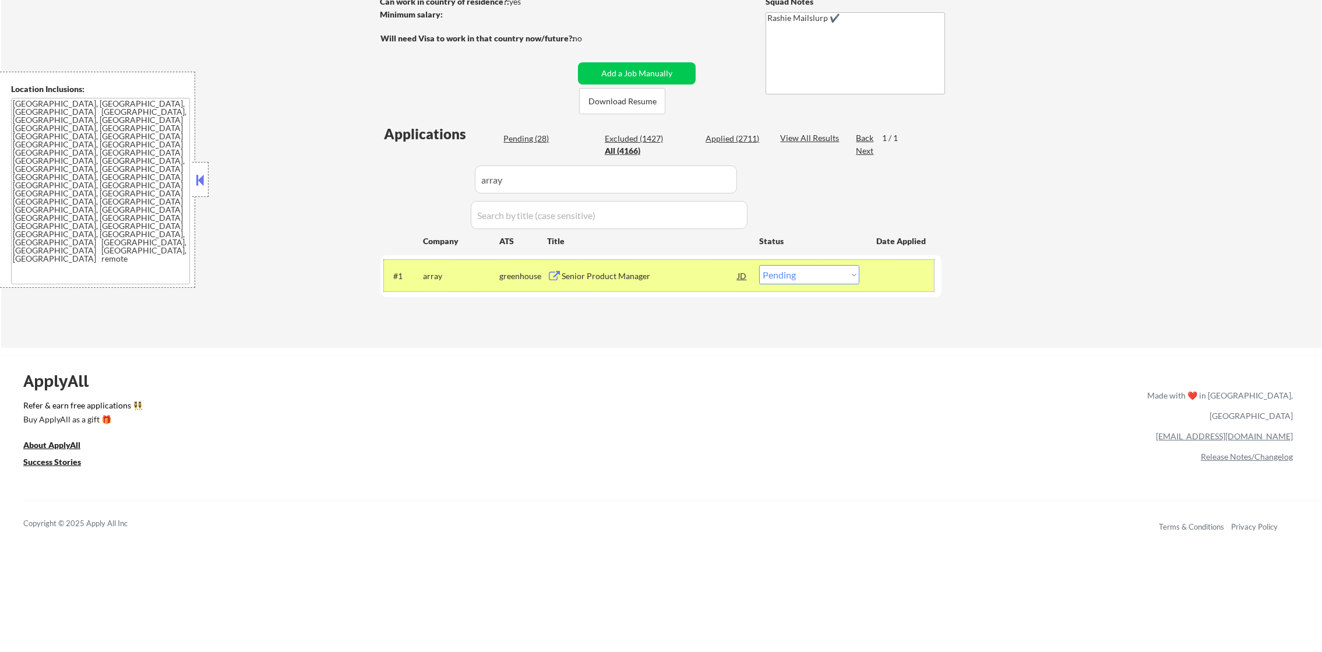
drag, startPoint x: 835, startPoint y: 260, endPoint x: 830, endPoint y: 273, distance: 13.6
click at [833, 266] on div "#1 array greenhouse Senior Product Manager JD warning_amber Choose an option...…" at bounding box center [659, 275] width 550 height 31
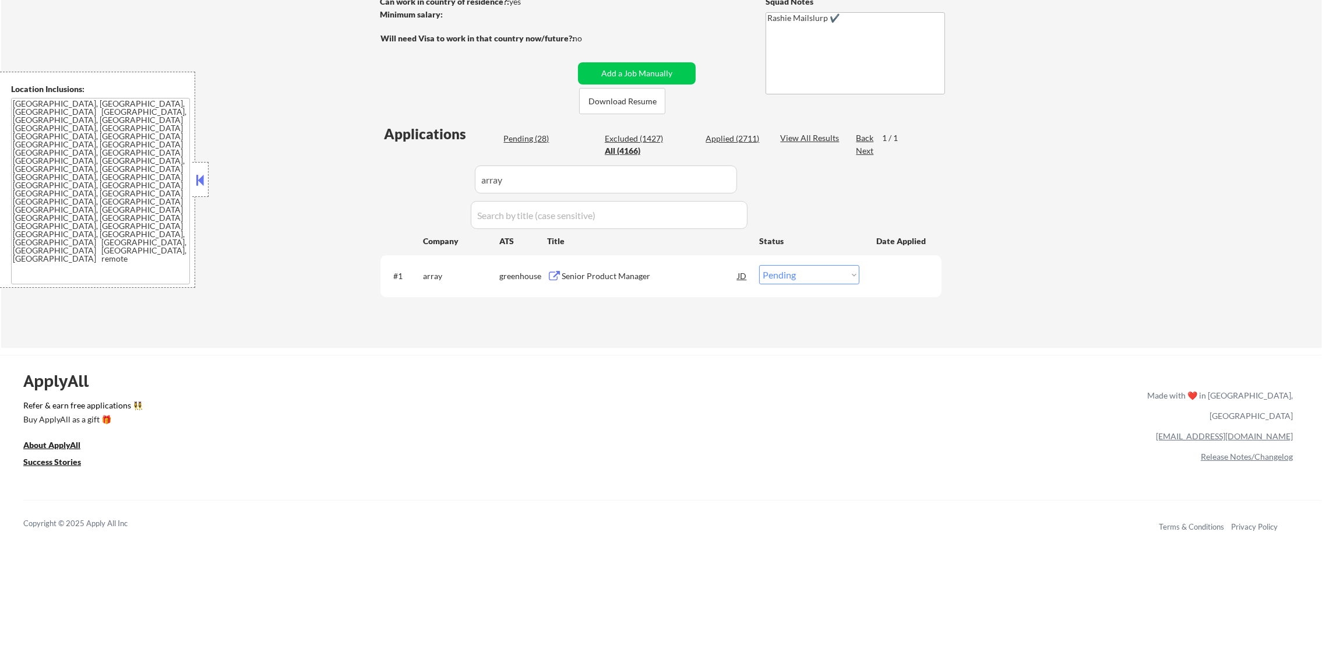
drag, startPoint x: 829, startPoint y: 274, endPoint x: 826, endPoint y: 286, distance: 12.7
click at [828, 276] on select "Choose an option... Pending Applied Excluded (Questions) Excluded (Expired) Exc…" at bounding box center [809, 274] width 100 height 19
click at [759, 265] on select "Choose an option... Pending Applied Excluded (Questions) Excluded (Expired) Exc…" at bounding box center [809, 274] width 100 height 19
